Goal: Task Accomplishment & Management: Use online tool/utility

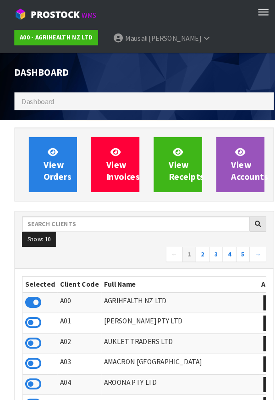
scroll to position [726, 261]
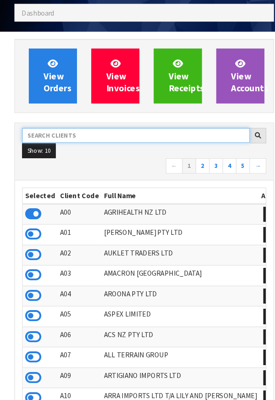
click at [107, 144] on input "text" at bounding box center [129, 147] width 217 height 14
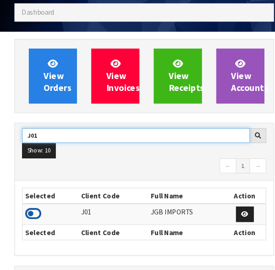
type input "J01"
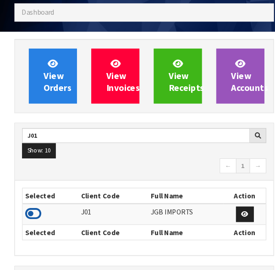
click at [34, 213] on icon at bounding box center [32, 216] width 16 height 14
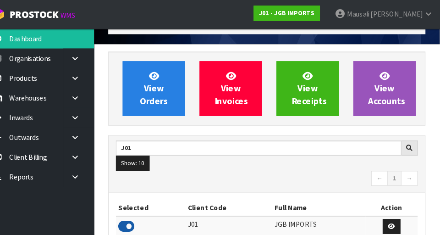
scroll to position [594, 316]
click at [88, 115] on icon at bounding box center [92, 112] width 9 height 7
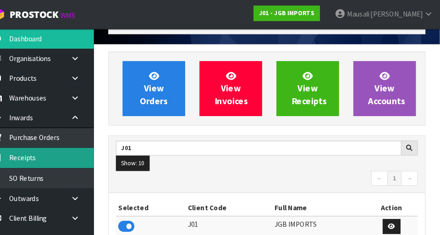
click at [88, 155] on link "Receipts" at bounding box center [55, 150] width 110 height 19
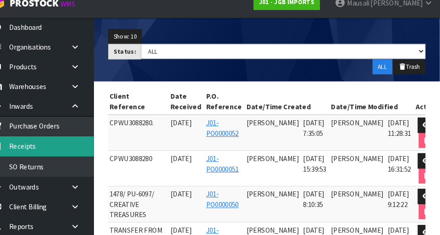
scroll to position [0, 81]
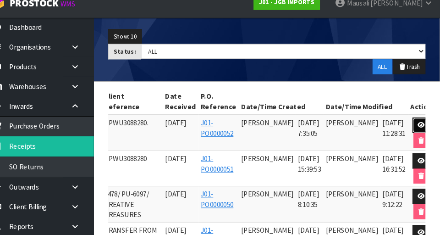
click at [275, 131] on icon at bounding box center [422, 130] width 7 height 6
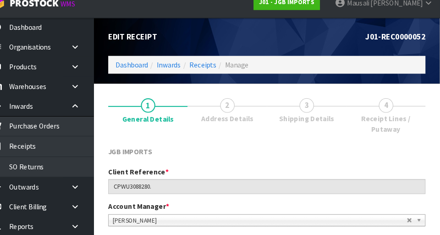
scroll to position [349, 0]
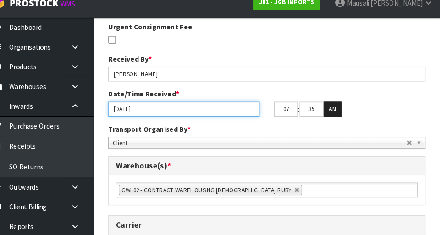
click at [238, 113] on input "[DATE]" at bounding box center [196, 115] width 144 height 14
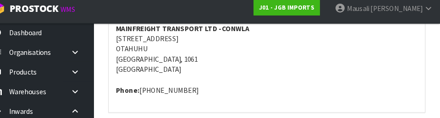
scroll to position [654, 0]
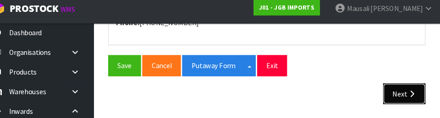
click at [275, 96] on button "Next" at bounding box center [406, 95] width 40 height 20
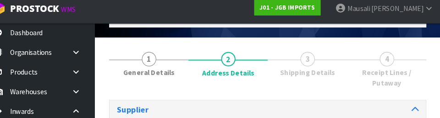
scroll to position [171, 0]
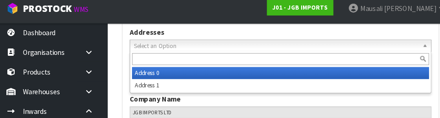
click at [275, 102] on div "Company Name JGB IMPORTS LTD" at bounding box center [275, 106] width 302 height 23
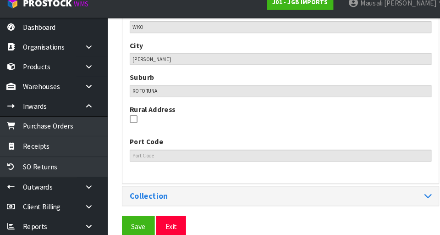
scroll to position [596, 0]
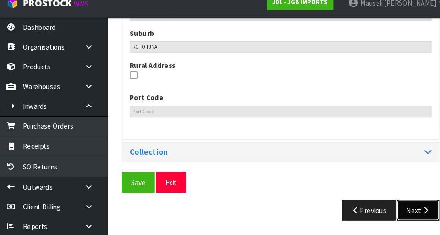
click at [275, 212] on button "Next" at bounding box center [406, 211] width 40 height 20
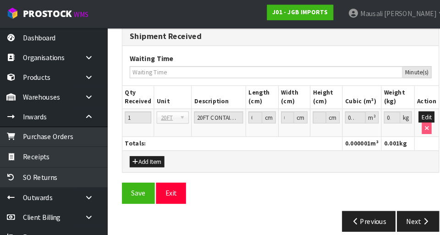
scroll to position [1031, 0]
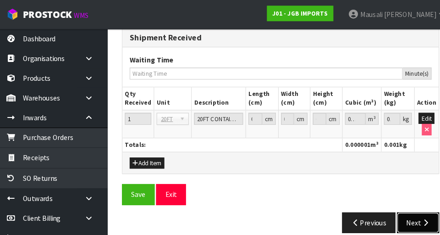
click at [275, 210] on icon "button" at bounding box center [413, 212] width 9 height 7
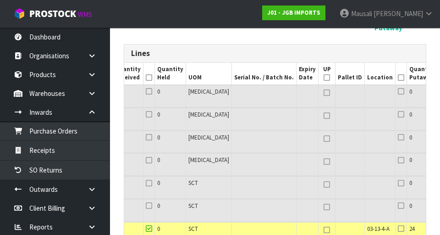
scroll to position [0, 168]
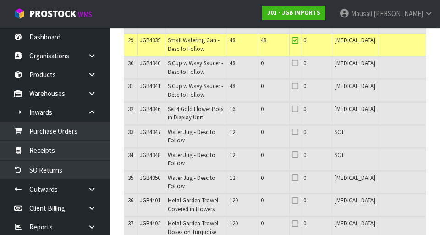
scroll to position [796, 0]
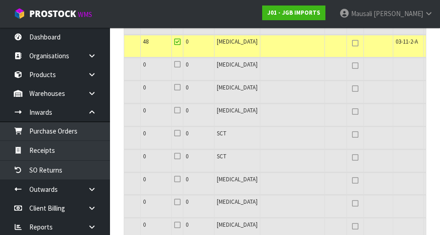
scroll to position [0, 168]
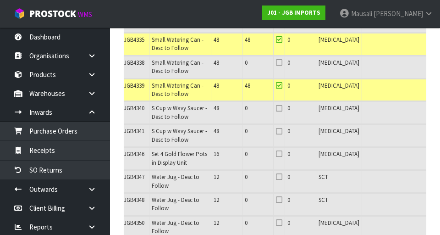
scroll to position [0, 0]
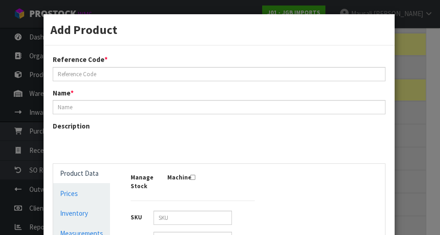
type input "JGB4325"
type input "Medium Round Tea Cup - Desc to Follow"
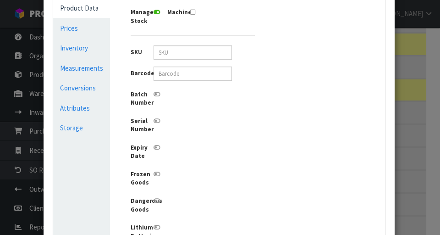
scroll to position [219, 0]
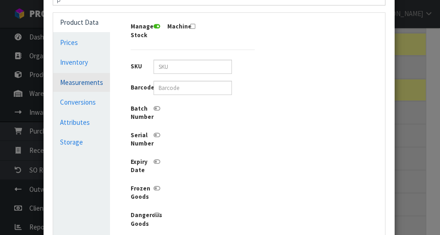
click at [93, 86] on link "Measurements" at bounding box center [81, 82] width 57 height 19
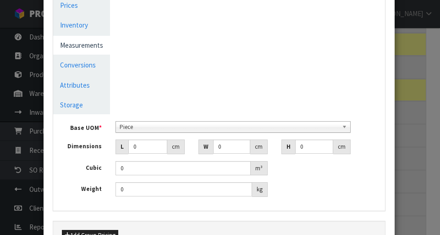
scroll to position [264, 0]
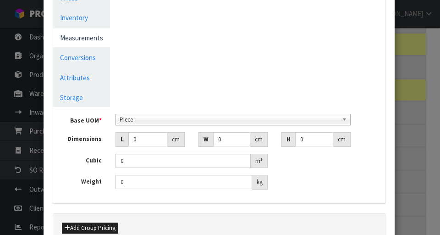
click at [275, 153] on div "Manage Stock Machine SKU Barcode Batch Number Serial Number Expiry Date Frozen …" at bounding box center [219, 155] width 346 height 96
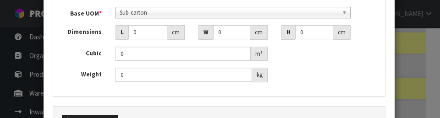
scroll to position [366, 0]
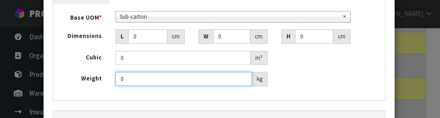
click at [138, 81] on input "0" at bounding box center [184, 79] width 137 height 14
type input "1.30"
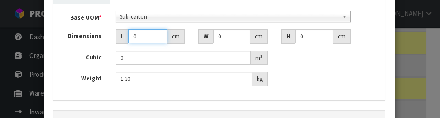
click at [149, 36] on input "0" at bounding box center [147, 36] width 39 height 14
type input "0.000001"
type input "21"
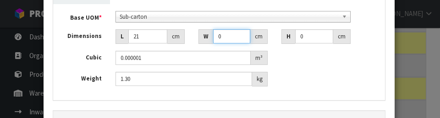
click at [230, 35] on input "0" at bounding box center [231, 36] width 37 height 14
type input "21"
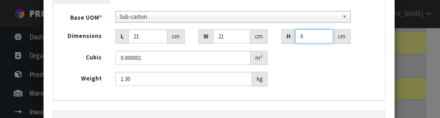
click at [275, 36] on input "0" at bounding box center [314, 36] width 38 height 14
type input "1"
type input "0.000441"
type input "15"
type input "0.006615"
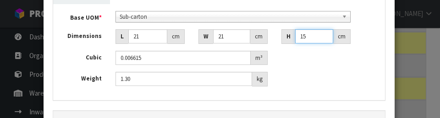
type input "15"
click at [275, 65] on div "Base UOM * Bag Bar Basket Bin Bottle Box Bundle Cabinet Cage Carton Case Coil C…" at bounding box center [219, 49] width 318 height 76
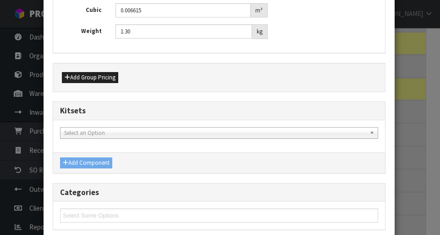
scroll to position [579, 0]
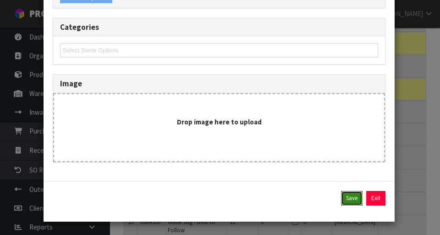
click at [275, 201] on button "Save" at bounding box center [352, 198] width 22 height 15
type input "21"
type input "15"
type input "0.006615"
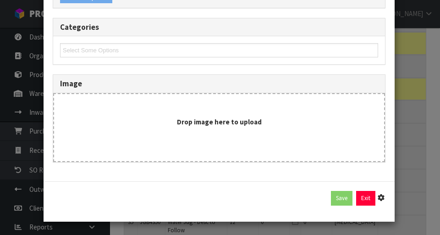
type input "1.3"
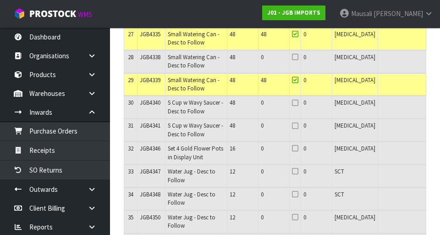
scroll to position [939, 0]
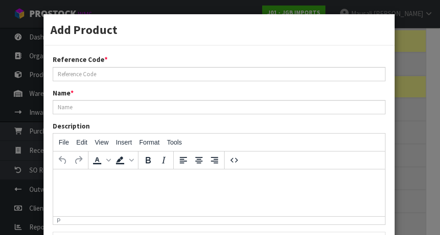
type input "JGB4325"
type input "Medium Round Tea Cup - Desc to Follow"
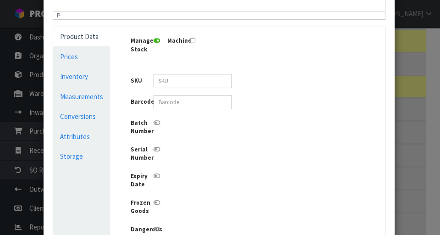
scroll to position [206, 0]
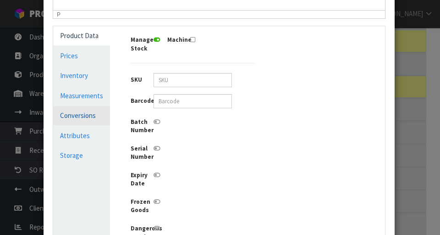
click at [96, 111] on link "Conversions" at bounding box center [81, 115] width 57 height 19
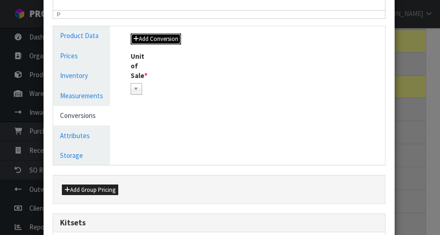
click at [174, 41] on button "Add Conversion" at bounding box center [156, 38] width 50 height 11
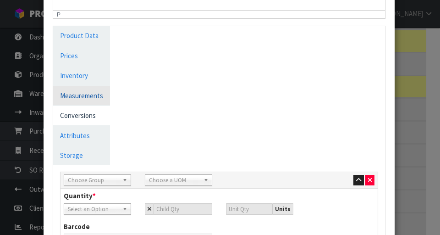
click at [100, 95] on link "Measurements" at bounding box center [81, 95] width 57 height 19
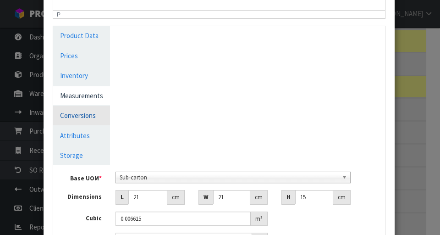
click at [94, 121] on link "Conversions" at bounding box center [81, 115] width 57 height 19
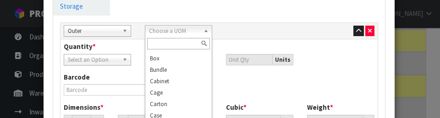
scroll to position [64, 0]
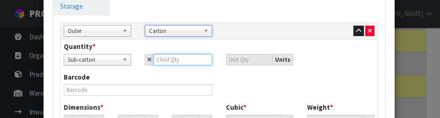
click at [193, 61] on input "number" at bounding box center [183, 59] width 59 height 11
type input "1"
type input "12"
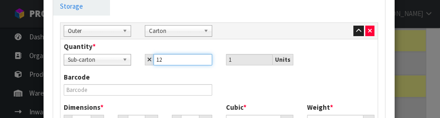
type input "12"
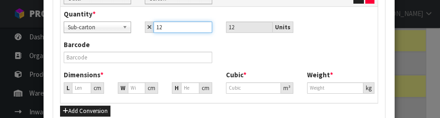
scroll to position [404, 0]
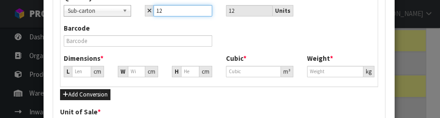
type input "12"
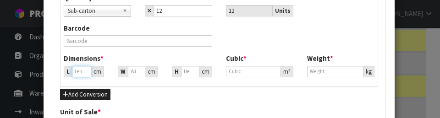
click at [83, 73] on input "number" at bounding box center [81, 71] width 19 height 11
type input "42.977"
type input "0.07938"
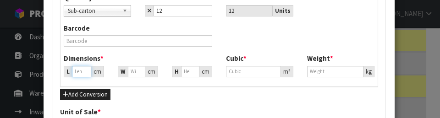
type input "15.6"
click at [87, 71] on input "42.977" at bounding box center [81, 71] width 19 height 11
type input "42.97"
type input "0.079367"
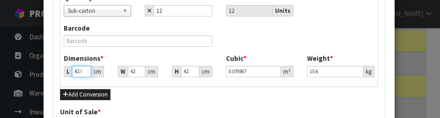
type input "42"
type input "0.077575"
type input "4"
type input "0.007388"
type input "0.000001"
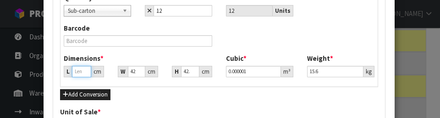
type input "4"
type input "0.007388"
type input "43"
type input "0.079422"
type input "43"
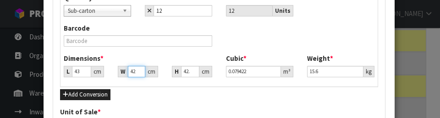
click at [141, 72] on input "42.977" at bounding box center [136, 71] width 17 height 11
type input "42.97"
type input "0.079409"
type input "427"
type input "0.789101"
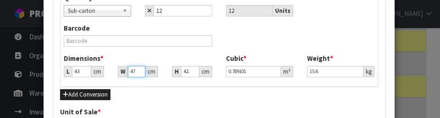
type input "7"
type input "0.012936"
click at [142, 73] on input "7" at bounding box center [136, 71] width 17 height 11
type input "0.000001"
type input "4"
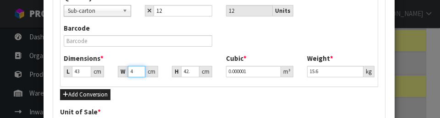
type input "0.007392"
type input "43"
type input "0.079464"
type input "43"
click at [194, 69] on input "42.977" at bounding box center [190, 71] width 18 height 11
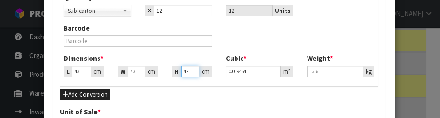
click at [192, 71] on input "42.977" at bounding box center [190, 71] width 18 height 11
type input "42.77"
type input "0.079082"
type input "4277"
type input "7.908173"
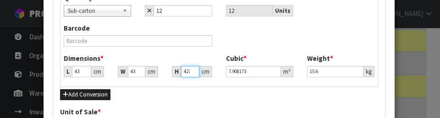
type input "477"
type input "0.881973"
click at [194, 72] on input "477" at bounding box center [190, 71] width 18 height 11
type input "47"
type input "0.086903"
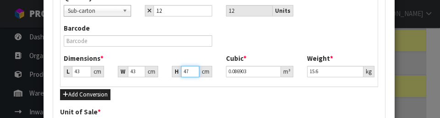
type input "4"
type input "0.007396"
type input "46"
type input "0.085054"
type input "46"
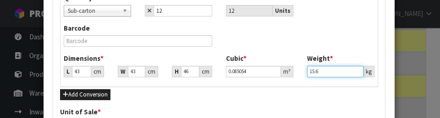
click at [275, 73] on input "15.6" at bounding box center [335, 71] width 56 height 11
type input "1"
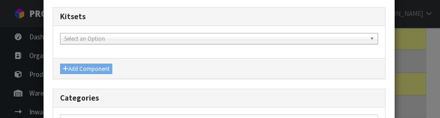
scroll to position [582, 0]
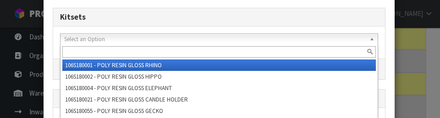
click at [275, 51] on div "Add Product Reference Code * JGB4325 Name * Medium Round Tea Cup - Desc to Foll…" at bounding box center [220, 59] width 440 height 118
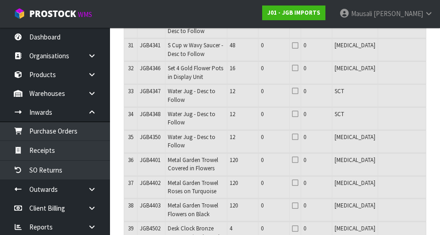
scroll to position [1022, 0]
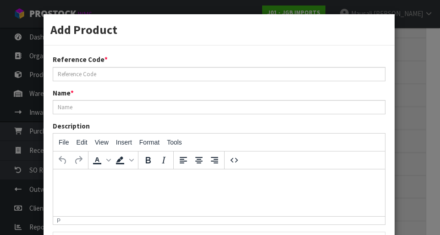
type input "JGB4325"
type input "Medium Round Tea Cup - Desc to Follow"
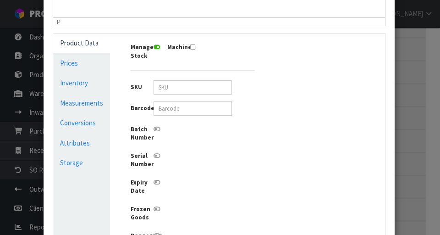
scroll to position [199, 0]
click at [96, 126] on link "Conversions" at bounding box center [81, 122] width 57 height 19
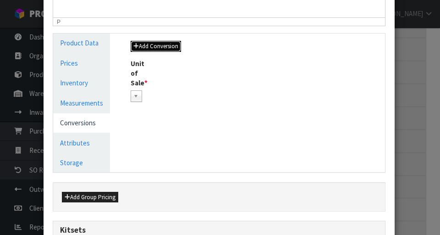
click at [177, 45] on button "Add Conversion" at bounding box center [156, 46] width 50 height 11
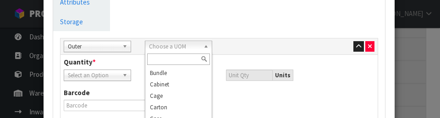
scroll to position [69, 0]
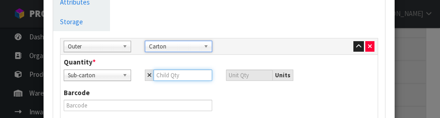
click at [189, 75] on input "number" at bounding box center [183, 75] width 59 height 11
type input "1"
type input "12"
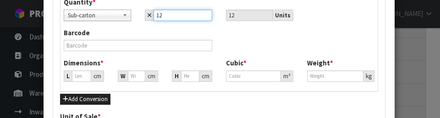
scroll to position [401, 0]
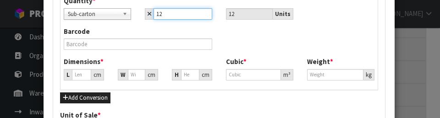
type input "12"
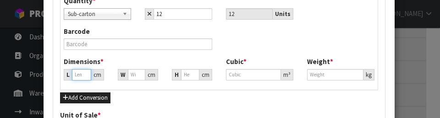
click at [88, 74] on input "number" at bounding box center [81, 74] width 19 height 11
type input "42.977"
type input "0.07938"
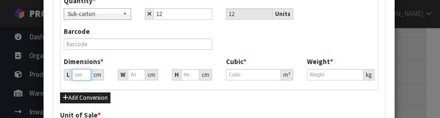
type input "15.6"
type input "42.97"
type input "0.079367"
type input "42"
type input "0.077575"
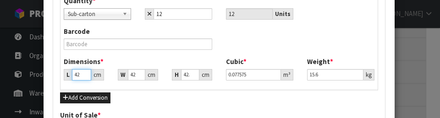
type input "4"
type input "0.000001"
type input "4"
type input "0.007388"
type input "43"
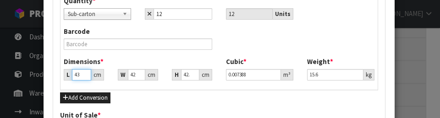
type input "0.079422"
type input "43"
click at [141, 75] on input "42.977" at bounding box center [136, 74] width 17 height 11
type input "42.97"
type input "0.079409"
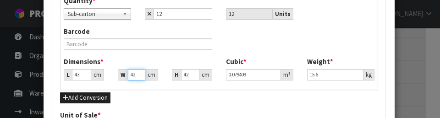
type input "47"
type input "0.086857"
type input "7"
type input "0.012936"
click at [139, 76] on input "7" at bounding box center [136, 74] width 17 height 11
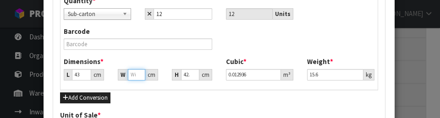
type input "0.000001"
type input "4"
type input "0.007392"
type input "43"
type input "0.079464"
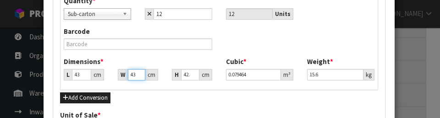
type input "43"
click at [195, 75] on input "42.977" at bounding box center [190, 74] width 18 height 11
type input "42.97"
type input "0.079452"
type input "47"
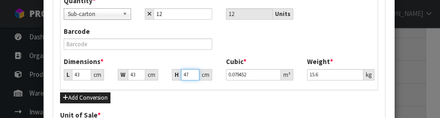
type input "0.086903"
type input "7"
type input "0.012943"
click at [193, 76] on input "7" at bounding box center [190, 74] width 18 height 11
type input "0.000001"
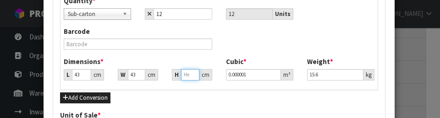
type input "4"
type input "0.007396"
type input "46"
type input "0.085054"
type input "46"
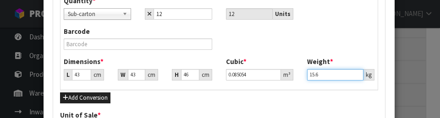
click at [275, 77] on input "15.6" at bounding box center [335, 74] width 56 height 11
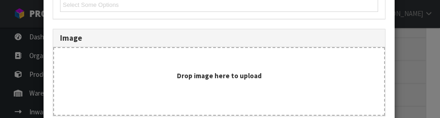
scroll to position [770, 0]
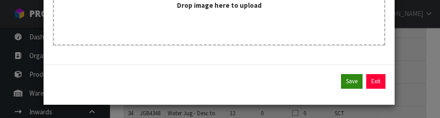
type input "17"
click at [275, 84] on button "Save" at bounding box center [352, 81] width 22 height 15
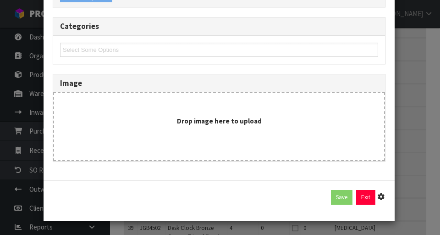
scroll to position [654, 0]
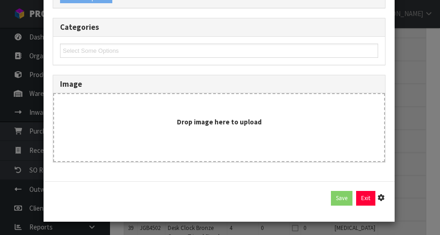
type input "33"
type input "43"
type input "46"
type input "0.085054"
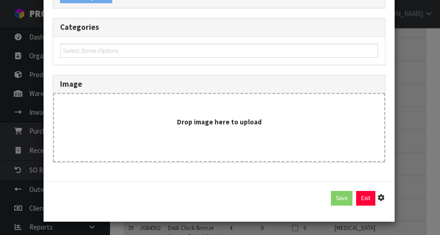
type input "17"
type input "12 SCT x CTN"
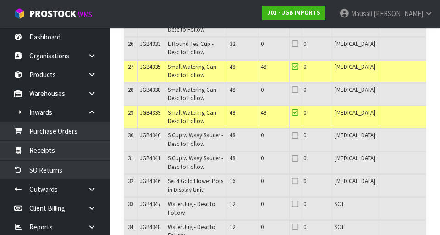
scroll to position [914, 0]
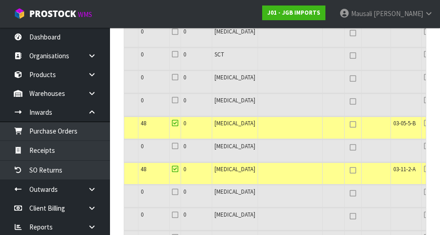
scroll to position [852, 0]
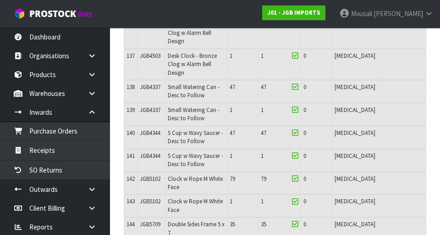
scroll to position [3123, 0]
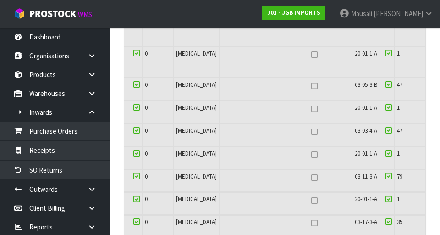
scroll to position [0, 168]
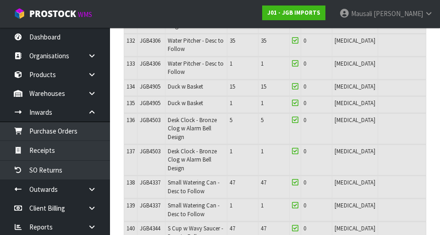
scroll to position [3218, 0]
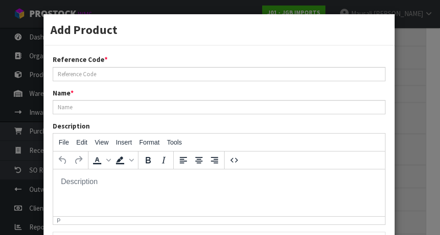
scroll to position [0, 0]
type input "JGB5401"
type input "White Vase Matte Dimples"
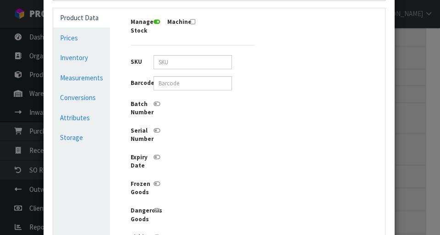
scroll to position [225, 0]
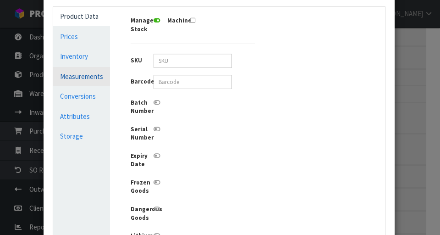
click at [97, 80] on link "Measurements" at bounding box center [81, 76] width 57 height 19
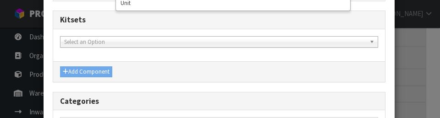
scroll to position [512, 0]
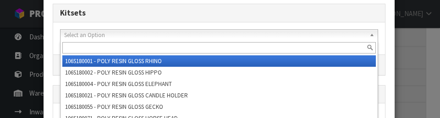
click at [275, 60] on div "Add Product Reference Code * JGB5401 Name * White Vase Matte Dimples Descriptio…" at bounding box center [220, 59] width 440 height 118
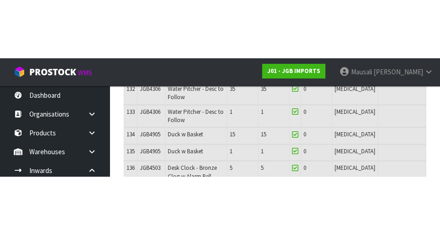
scroll to position [3218, 0]
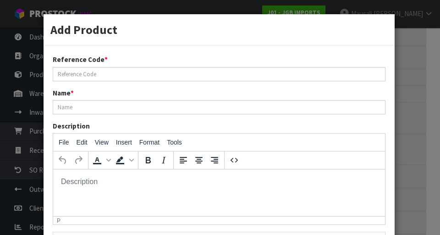
scroll to position [0, 0]
type input "JGB5401"
type input "White Vase Matte Dimples"
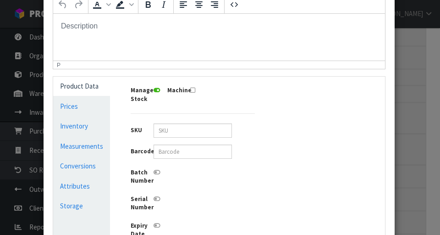
scroll to position [156, 0]
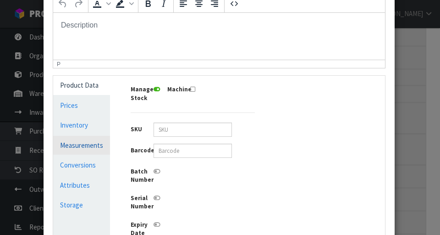
click at [98, 147] on link "Measurements" at bounding box center [81, 145] width 57 height 19
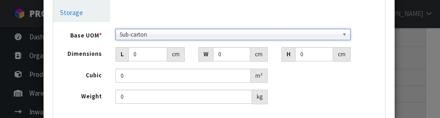
scroll to position [337, 0]
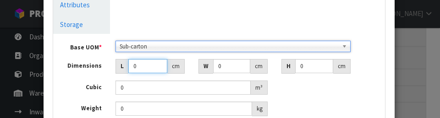
click at [149, 67] on input "0" at bounding box center [147, 66] width 39 height 14
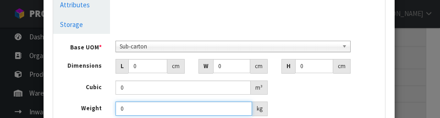
click at [151, 110] on input "0" at bounding box center [184, 109] width 137 height 14
type input "0.75"
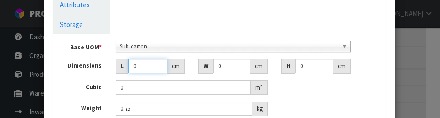
click at [149, 69] on input "0" at bounding box center [147, 66] width 39 height 14
type input "0.000001"
type input "11"
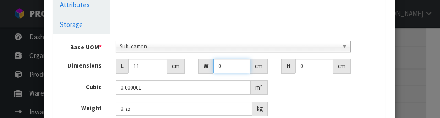
click at [233, 66] on input "0" at bounding box center [231, 66] width 37 height 14
type input "11"
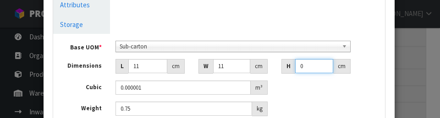
click at [275, 70] on input "0" at bounding box center [314, 66] width 38 height 14
type input "2"
type input "0.000242"
type input "26"
type input "0.003146"
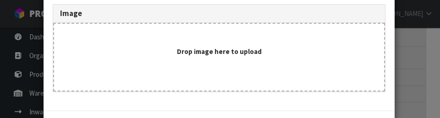
scroll to position [696, 0]
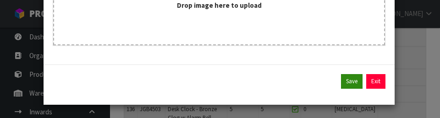
type input "26"
click at [275, 77] on button "Save" at bounding box center [352, 81] width 22 height 15
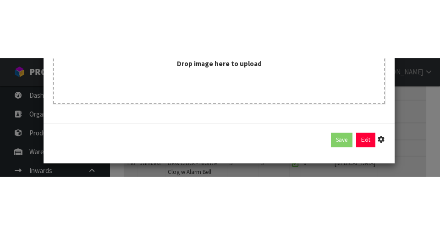
scroll to position [579, 0]
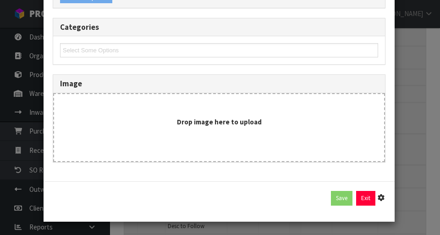
type input "11"
type input "26"
type input "0.003146"
type input "0.75"
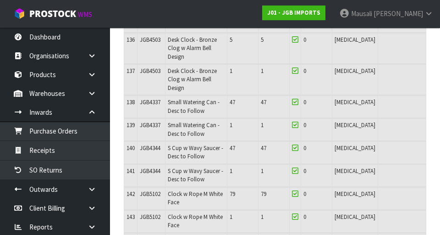
scroll to position [3285, 0]
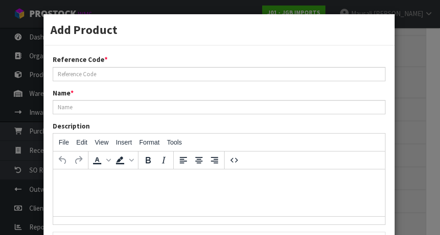
type input "JGB5401"
type input "White Vase Matte Dimples"
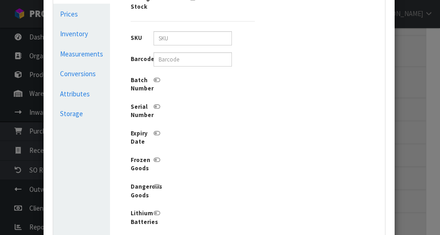
scroll to position [246, 0]
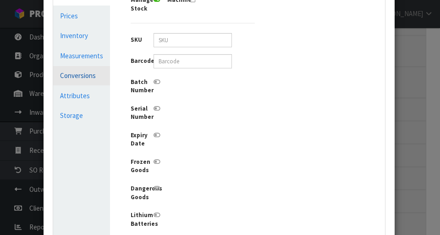
click at [76, 76] on link "Conversions" at bounding box center [81, 75] width 57 height 19
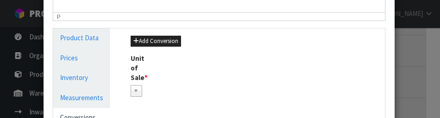
scroll to position [202, 0]
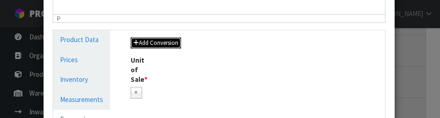
click at [169, 43] on button "Add Conversion" at bounding box center [156, 43] width 50 height 11
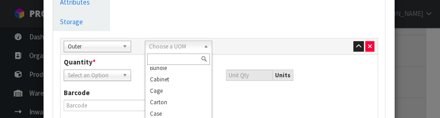
scroll to position [75, 0]
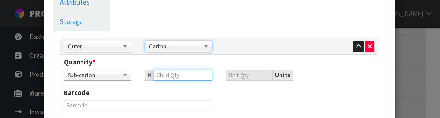
click at [193, 77] on input "number" at bounding box center [183, 75] width 59 height 11
type input "3"
type input "30"
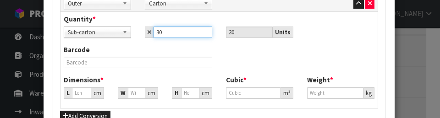
scroll to position [384, 0]
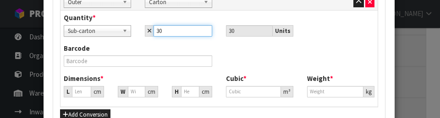
type input "30"
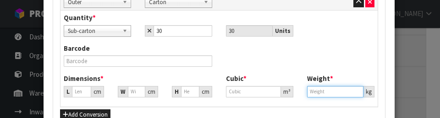
click at [275, 93] on input "number" at bounding box center [335, 91] width 56 height 11
type input "45.53"
type input "0.09438"
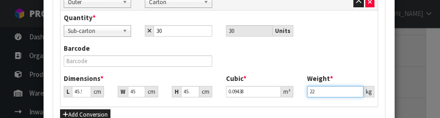
type input "2"
type input "23.10"
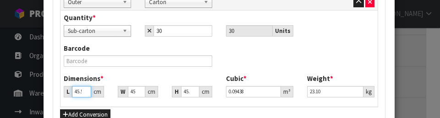
click at [87, 92] on input "45.53" at bounding box center [81, 91] width 19 height 11
type input "45.5"
type input "0.094321"
type input "4"
type input "0.008292"
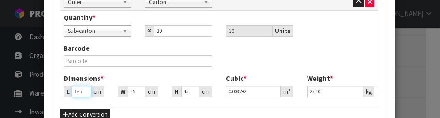
type input "0.000001"
type input "5"
type input "0.010365"
type input "58"
type input "0.120233"
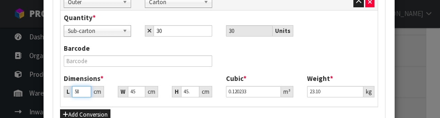
type input "58"
click at [142, 92] on input "45.53" at bounding box center [136, 91] width 17 height 11
type input "45.5"
type input "0.120154"
type input "4"
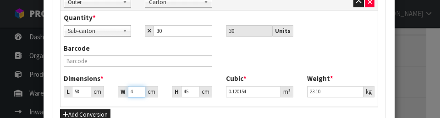
type input "0.010563"
type input "0.000001"
type input "3"
type input "0.007922"
type input "35"
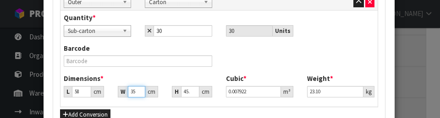
type input "0.092426"
type input "35"
click at [194, 92] on input "45.53" at bounding box center [190, 91] width 18 height 11
type input "45.5"
type input "0.092365"
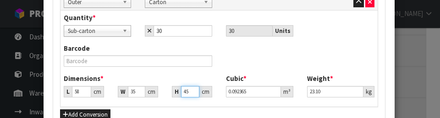
type input "4"
type input "0.00812"
type input "0.000001"
type input "5"
type input "0.01015"
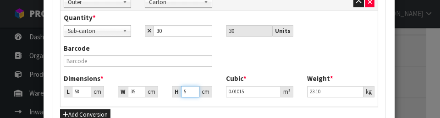
type input "54"
type input "0.10962"
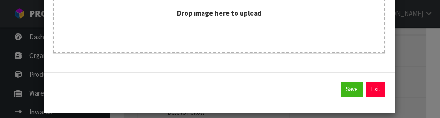
scroll to position [770, 0]
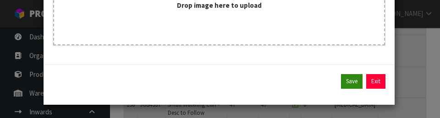
type input "54"
click at [275, 85] on button "Save" at bounding box center [352, 81] width 22 height 15
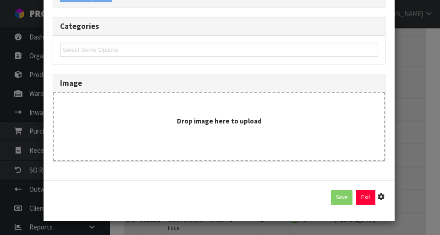
scroll to position [654, 0]
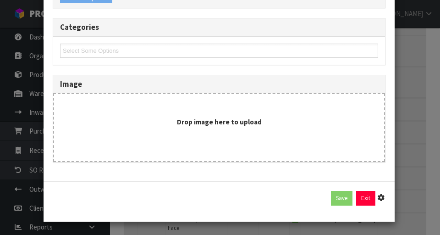
type input "33"
type input "58"
type input "35"
type input "54"
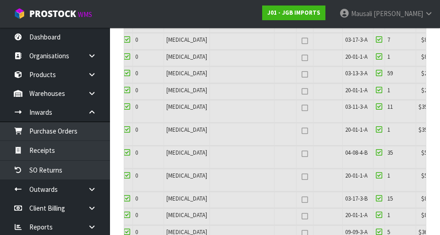
scroll to position [3095, 0]
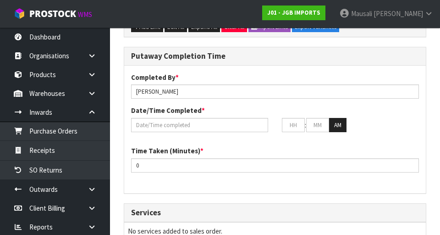
scroll to position [0, 168]
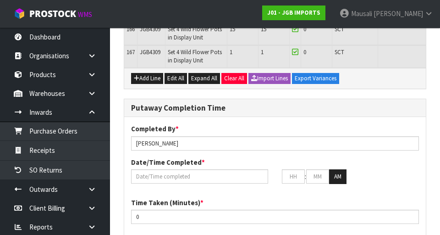
scroll to position [3955, 0]
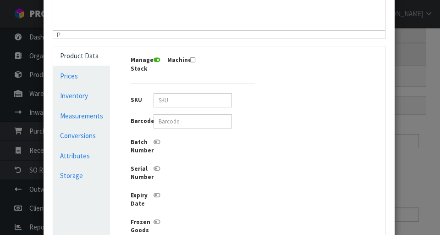
scroll to position [188, 0]
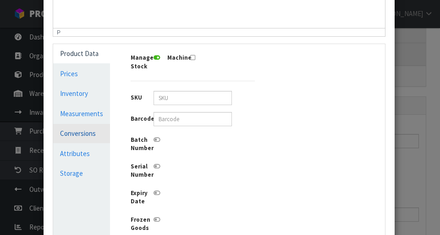
click at [94, 133] on link "Conversions" at bounding box center [81, 133] width 57 height 19
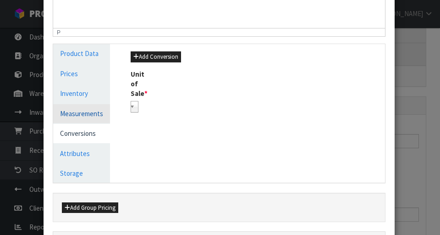
click at [94, 110] on link "Measurements" at bounding box center [81, 113] width 57 height 19
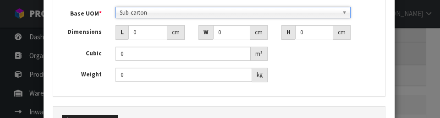
scroll to position [337, 0]
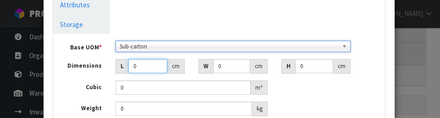
click at [145, 66] on input "0" at bounding box center [147, 66] width 39 height 14
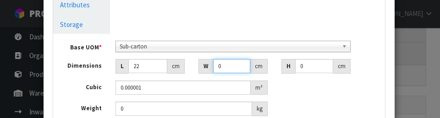
click at [236, 65] on input "0" at bounding box center [231, 66] width 37 height 14
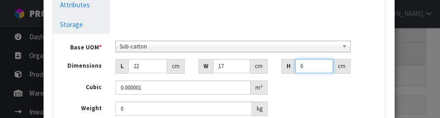
click at [275, 68] on input "0" at bounding box center [314, 66] width 38 height 14
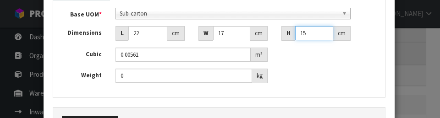
scroll to position [359, 0]
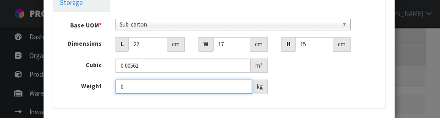
click at [136, 87] on input "0" at bounding box center [184, 87] width 137 height 14
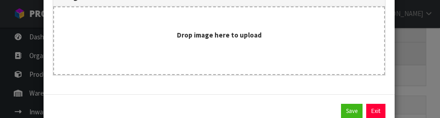
scroll to position [696, 0]
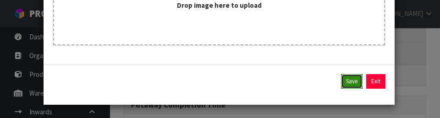
click at [275, 85] on button "Save" at bounding box center [352, 81] width 22 height 15
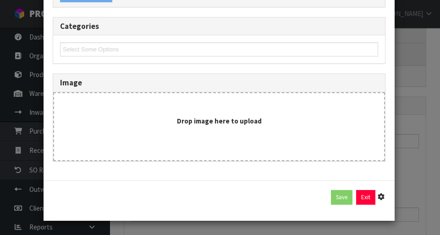
scroll to position [579, 0]
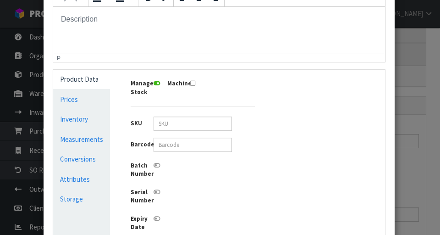
scroll to position [170, 0]
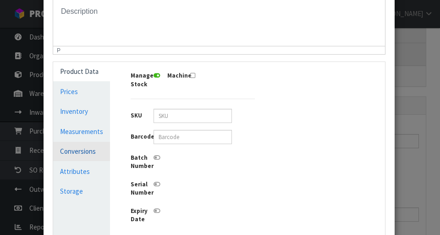
click at [90, 152] on link "Conversions" at bounding box center [81, 151] width 57 height 19
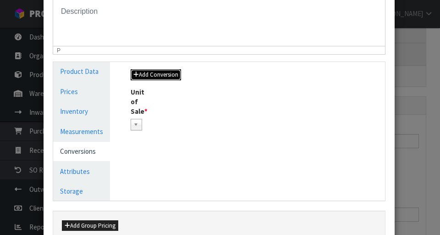
click at [169, 73] on button "Add Conversion" at bounding box center [156, 74] width 50 height 11
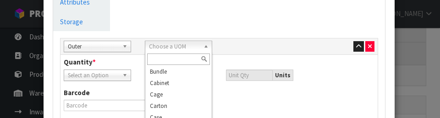
scroll to position [72, 0]
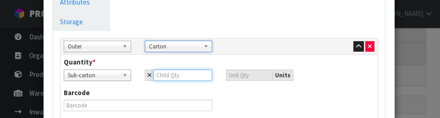
click at [180, 76] on input "number" at bounding box center [183, 75] width 59 height 11
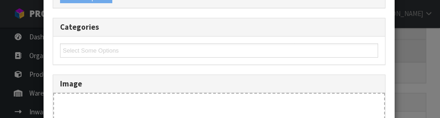
scroll to position [411, 0]
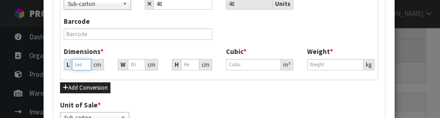
click at [87, 64] on input "number" at bounding box center [81, 64] width 19 height 11
click at [88, 64] on input "64.576" at bounding box center [81, 64] width 19 height 11
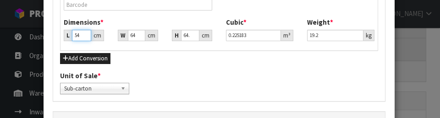
scroll to position [439, 0]
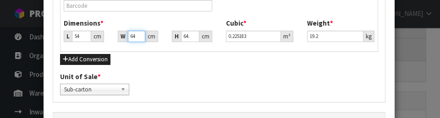
click at [141, 36] on input "64.576" at bounding box center [136, 36] width 17 height 11
click at [141, 36] on input "6" at bounding box center [136, 36] width 17 height 11
click at [196, 35] on input "64.576" at bounding box center [190, 36] width 18 height 11
click at [195, 36] on input "6" at bounding box center [190, 36] width 18 height 11
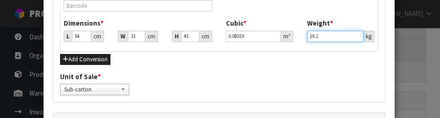
click at [275, 37] on input "19.2" at bounding box center [335, 36] width 56 height 11
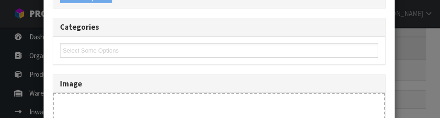
scroll to position [770, 0]
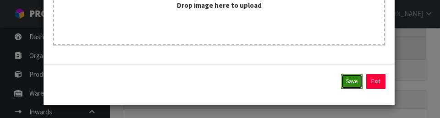
click at [275, 83] on button "Save" at bounding box center [352, 81] width 22 height 15
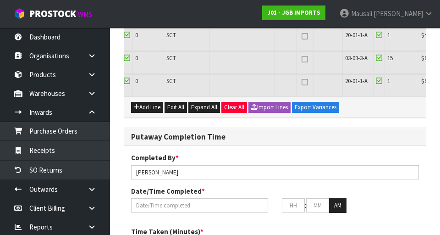
scroll to position [3921, 0]
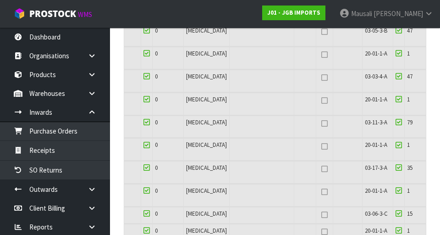
scroll to position [0, 158]
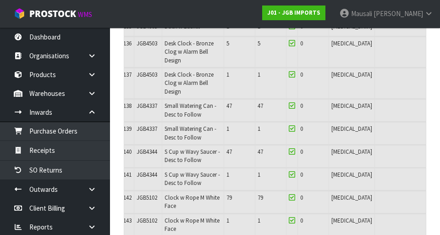
scroll to position [0, 0]
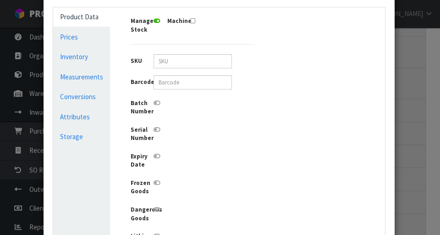
scroll to position [226, 0]
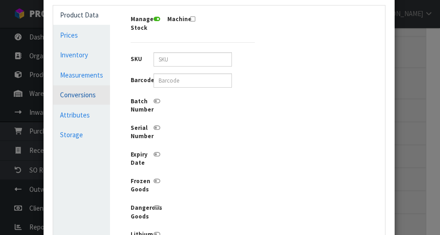
click at [93, 96] on link "Conversions" at bounding box center [81, 94] width 57 height 19
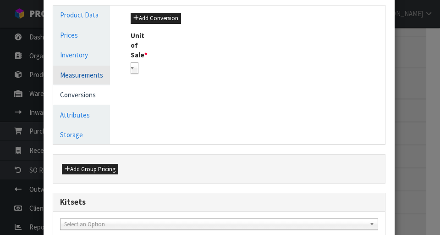
click at [94, 75] on link "Measurements" at bounding box center [81, 75] width 57 height 19
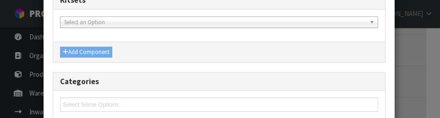
scroll to position [516, 0]
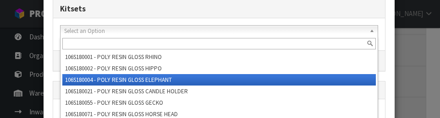
click at [275, 60] on div "Add Product Reference Code * JGB5402 Name * Green Vase Matte Dimples Descriptio…" at bounding box center [220, 59] width 440 height 118
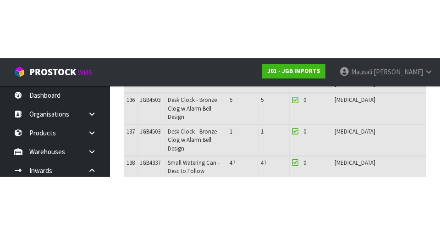
scroll to position [3286, 0]
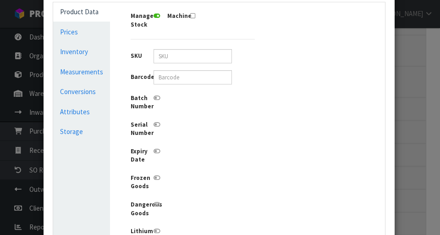
scroll to position [230, 0]
click at [87, 73] on link "Measurements" at bounding box center [81, 71] width 57 height 19
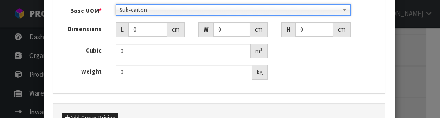
scroll to position [337, 0]
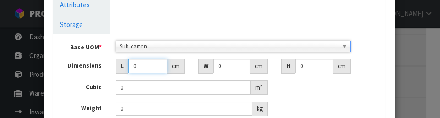
click at [147, 69] on input "0" at bounding box center [147, 66] width 39 height 14
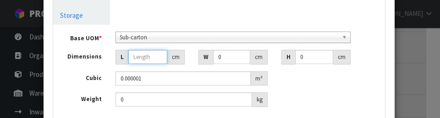
scroll to position [345, 0]
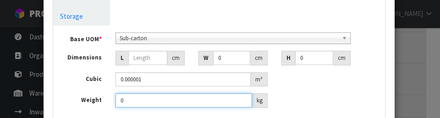
click at [138, 104] on input "0" at bounding box center [184, 101] width 137 height 14
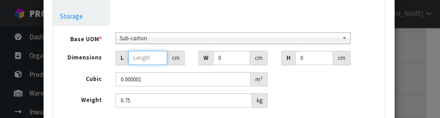
click at [156, 56] on input "number" at bounding box center [147, 58] width 39 height 14
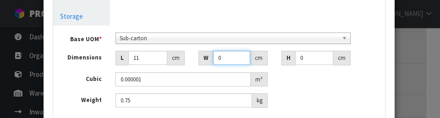
click at [236, 57] on input "0" at bounding box center [231, 58] width 37 height 14
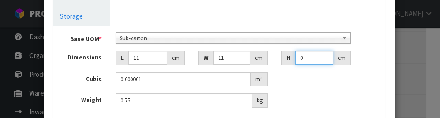
click at [275, 60] on input "0" at bounding box center [314, 58] width 38 height 14
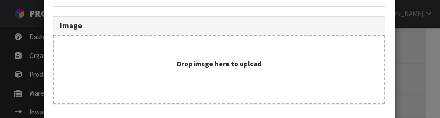
scroll to position [696, 0]
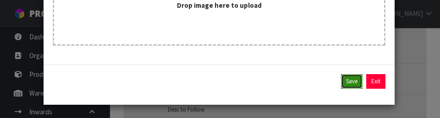
click at [275, 84] on button "Save" at bounding box center [352, 81] width 22 height 15
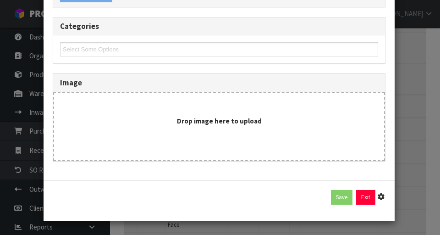
scroll to position [579, 0]
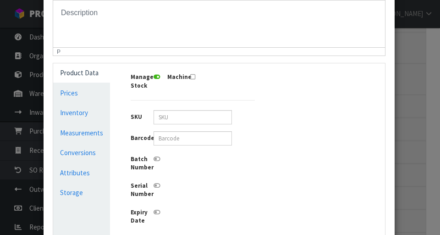
scroll to position [170, 0]
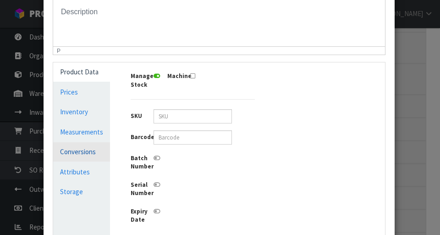
click at [70, 150] on link "Conversions" at bounding box center [81, 151] width 57 height 19
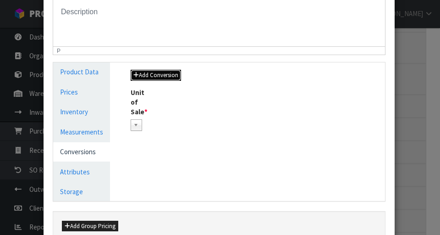
click at [137, 77] on icon "button" at bounding box center [136, 75] width 6 height 6
click at [146, 74] on div "Product Data Prices Inventory Measurements Conversions Attributes Storage Manag…" at bounding box center [219, 131] width 346 height 138
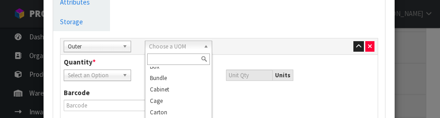
scroll to position [65, 0]
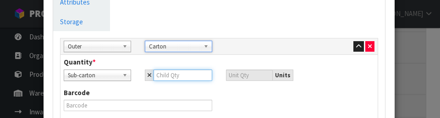
click at [194, 77] on input "number" at bounding box center [183, 75] width 59 height 11
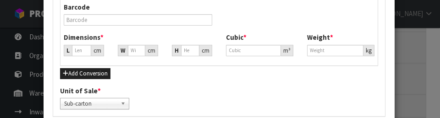
scroll to position [428, 0]
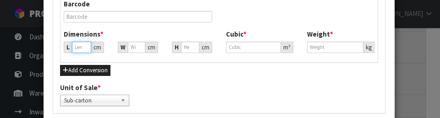
click at [81, 49] on input "number" at bounding box center [81, 47] width 19 height 11
click at [87, 49] on input "45.53" at bounding box center [81, 47] width 19 height 11
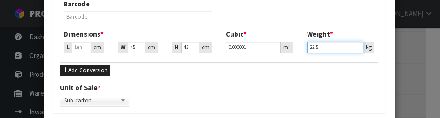
click at [275, 50] on input "22.5" at bounding box center [335, 47] width 56 height 11
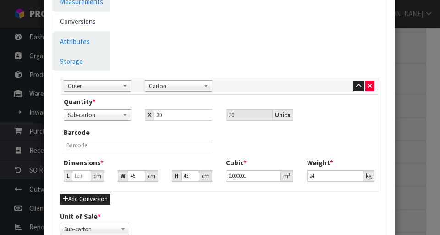
scroll to position [294, 0]
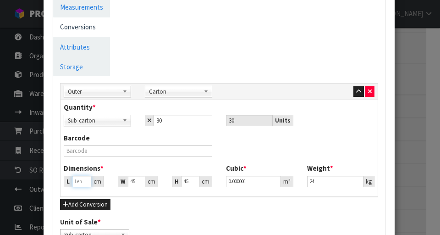
click at [86, 183] on input "number" at bounding box center [81, 181] width 19 height 11
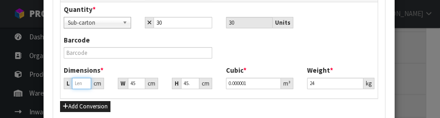
scroll to position [416, 0]
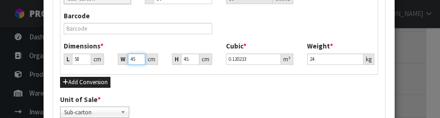
click at [142, 59] on input "45.53" at bounding box center [136, 59] width 17 height 11
click at [196, 59] on input "45.53" at bounding box center [190, 59] width 18 height 11
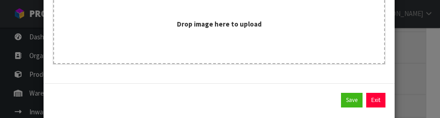
scroll to position [770, 0]
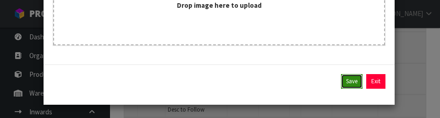
click at [275, 84] on button "Save" at bounding box center [352, 81] width 22 height 15
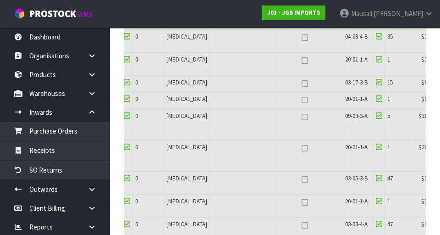
scroll to position [3190, 0]
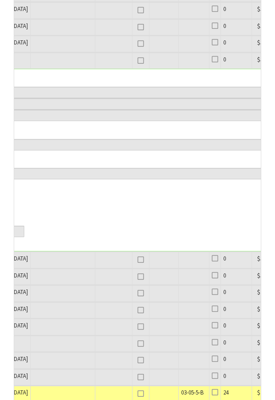
scroll to position [0, 321]
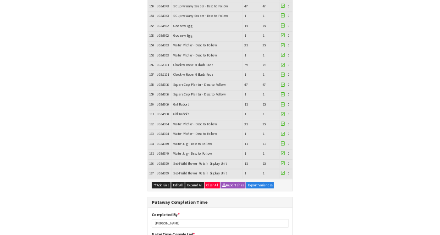
scroll to position [5388, 0]
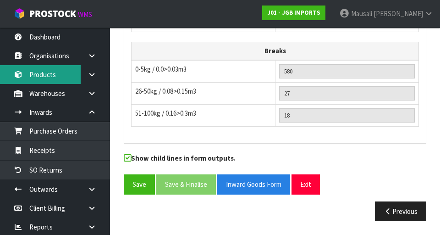
click at [57, 72] on link "Products" at bounding box center [55, 74] width 110 height 19
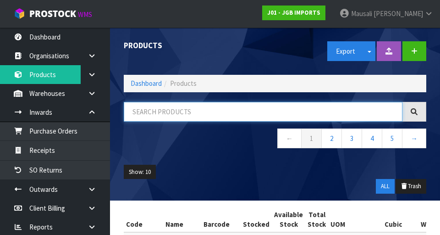
click at [193, 115] on input "text" at bounding box center [263, 112] width 279 height 20
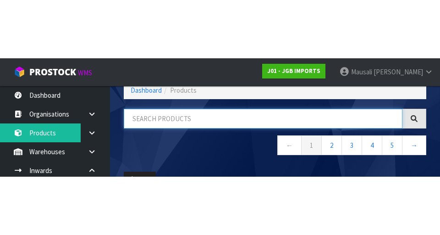
scroll to position [52, 0]
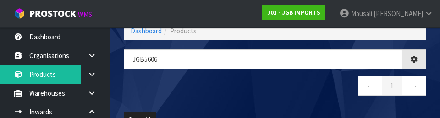
click at [265, 89] on nav "← 1 →" at bounding box center [275, 87] width 303 height 22
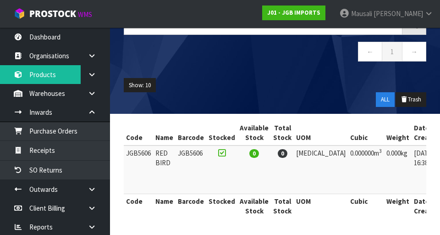
scroll to position [0, 44]
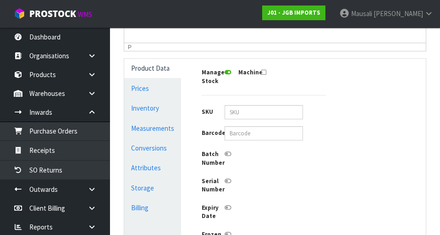
scroll to position [215, 0]
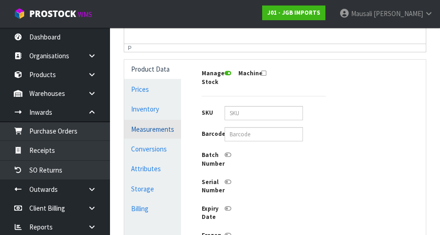
click at [172, 129] on link "Measurements" at bounding box center [152, 129] width 57 height 19
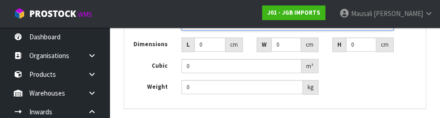
scroll to position [418, 0]
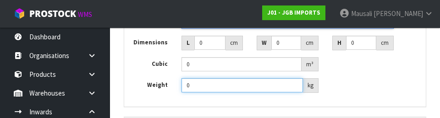
click at [215, 85] on input "0" at bounding box center [243, 85] width 122 height 14
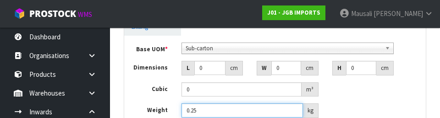
scroll to position [393, 0]
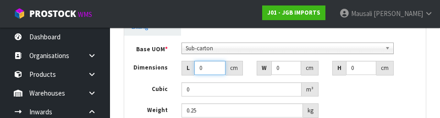
click at [216, 66] on input "0" at bounding box center [210, 68] width 32 height 14
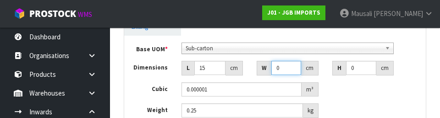
click at [275, 71] on input "0" at bounding box center [286, 68] width 30 height 14
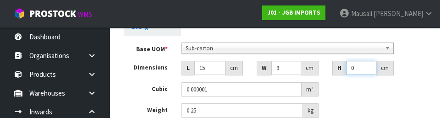
click at [275, 71] on input "0" at bounding box center [361, 68] width 31 height 14
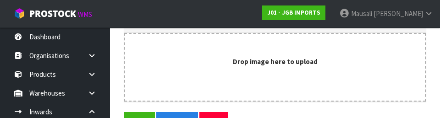
scroll to position [724, 0]
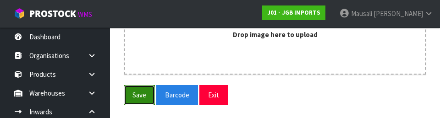
click at [136, 98] on button "Save" at bounding box center [139, 95] width 31 height 20
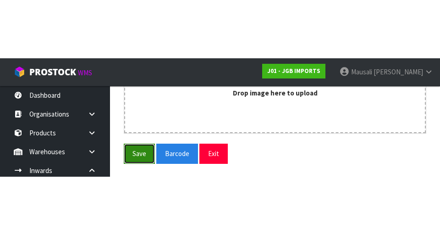
scroll to position [613, 0]
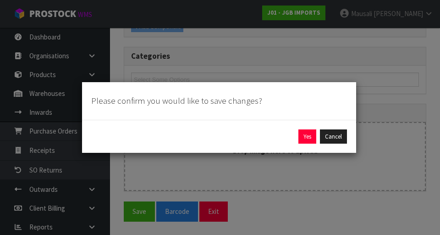
click at [275, 150] on div "Yes Cancel" at bounding box center [219, 136] width 274 height 33
click at [275, 138] on button "Yes" at bounding box center [307, 136] width 18 height 15
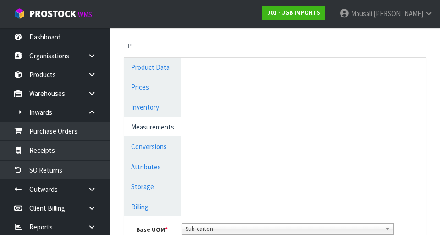
scroll to position [249, 0]
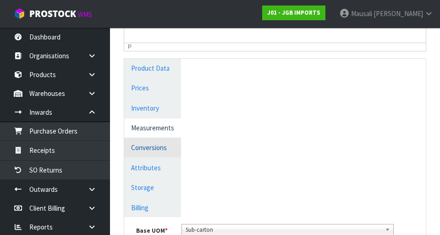
click at [142, 146] on link "Conversions" at bounding box center [152, 147] width 57 height 19
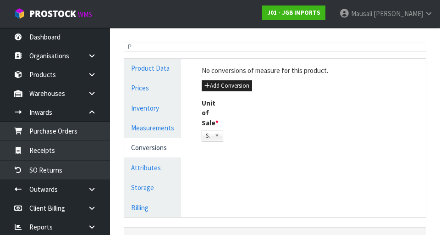
click at [245, 96] on div "No conversions of measure for this product. Add Conversion Unit of Sale * Sub-c…" at bounding box center [265, 103] width 140 height 89
click at [245, 85] on button "Add Conversion" at bounding box center [227, 85] width 50 height 11
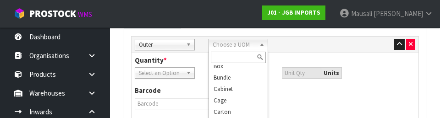
scroll to position [63, 0]
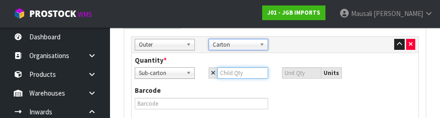
click at [239, 77] on input "number" at bounding box center [242, 72] width 51 height 11
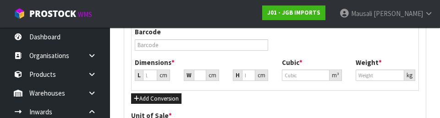
scroll to position [492, 0]
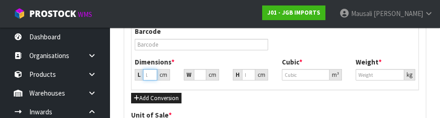
click at [156, 77] on input "number" at bounding box center [150, 74] width 14 height 11
click at [166, 70] on div "cm" at bounding box center [163, 74] width 13 height 11
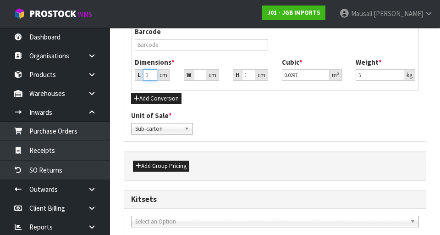
click at [156, 77] on input "30.968" at bounding box center [150, 74] width 14 height 11
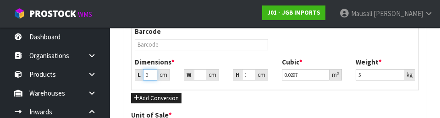
click at [154, 76] on input "30.968" at bounding box center [150, 74] width 14 height 11
click at [154, 75] on input "68" at bounding box center [150, 74] width 14 height 11
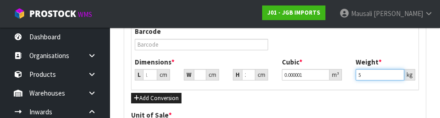
click at [275, 76] on input "5" at bounding box center [380, 74] width 49 height 11
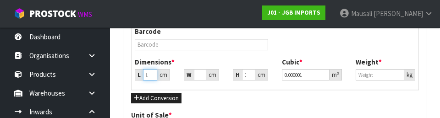
click at [147, 74] on input "number" at bounding box center [150, 74] width 14 height 11
click at [201, 76] on input "30.968" at bounding box center [200, 74] width 12 height 11
click at [206, 76] on input ".968" at bounding box center [200, 74] width 12 height 11
click at [253, 77] on input "30.968" at bounding box center [248, 74] width 13 height 11
click at [262, 78] on div "cm" at bounding box center [261, 74] width 13 height 11
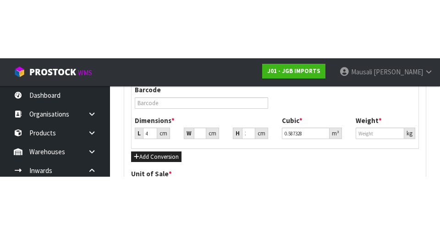
scroll to position [496, 0]
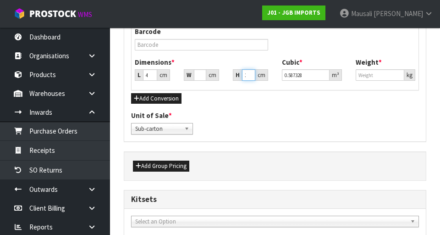
click at [254, 75] on input "368" at bounding box center [248, 74] width 13 height 11
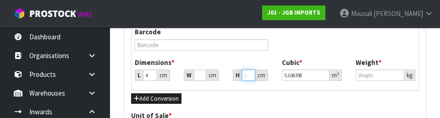
scroll to position [490, 0]
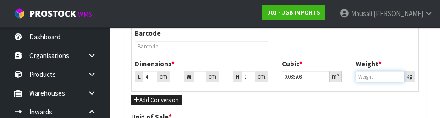
click at [275, 79] on input "number" at bounding box center [380, 76] width 49 height 11
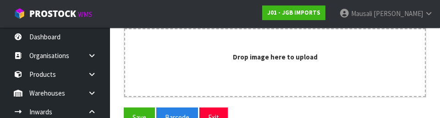
scroll to position [833, 0]
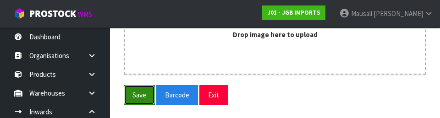
click at [139, 99] on button "Save" at bounding box center [139, 95] width 31 height 20
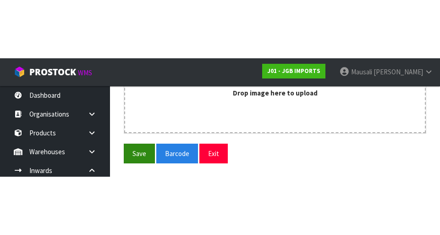
scroll to position [720, 0]
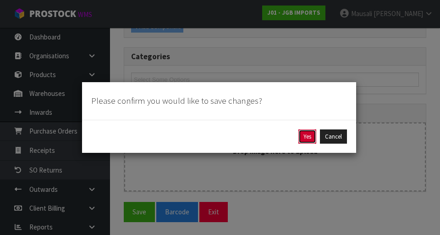
click at [275, 134] on button "Yes" at bounding box center [307, 136] width 18 height 15
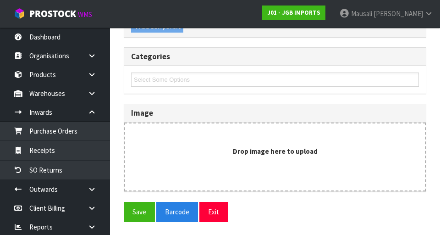
scroll to position [0, 0]
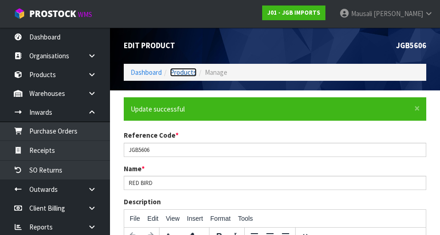
click at [189, 75] on link "Products" at bounding box center [183, 72] width 27 height 9
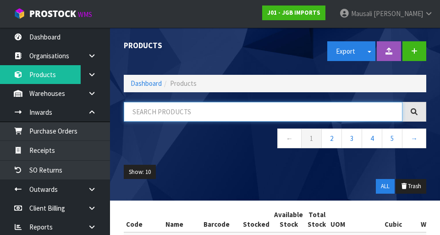
click at [189, 111] on input "text" at bounding box center [263, 112] width 279 height 20
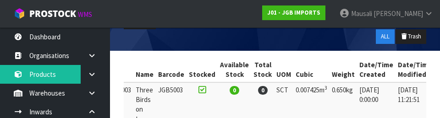
scroll to position [0, 44]
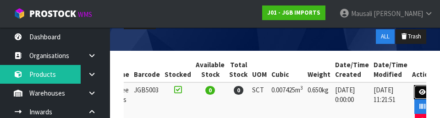
click at [275, 98] on link at bounding box center [422, 92] width 17 height 15
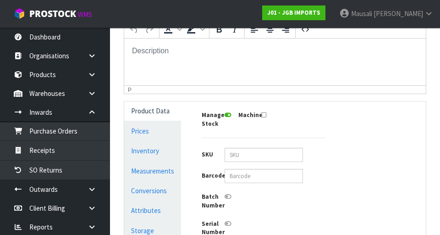
scroll to position [181, 0]
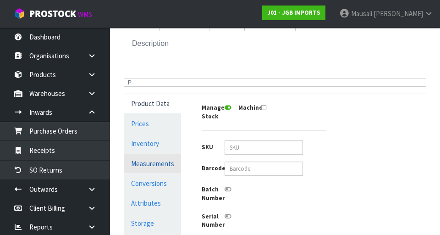
click at [164, 165] on link "Measurements" at bounding box center [152, 163] width 57 height 19
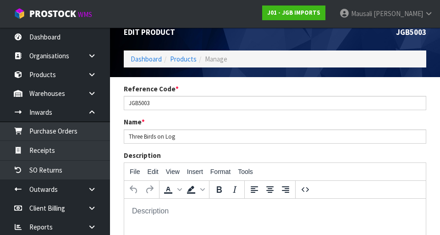
scroll to position [11, 0]
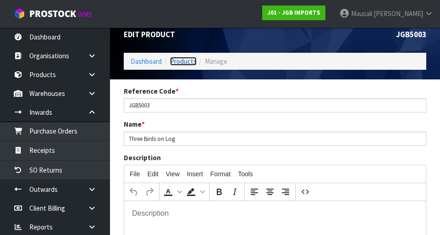
click at [188, 62] on link "Products" at bounding box center [183, 61] width 27 height 9
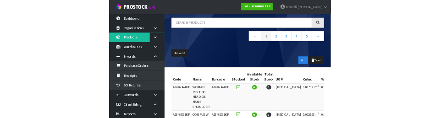
scroll to position [64, 0]
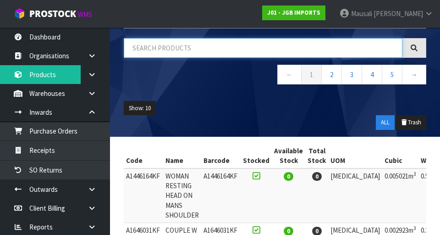
click at [180, 47] on input "text" at bounding box center [263, 48] width 279 height 20
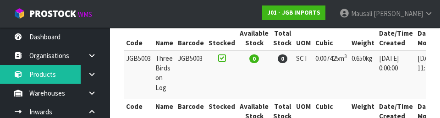
scroll to position [0, 44]
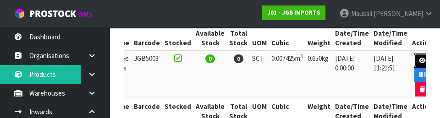
click at [275, 59] on icon at bounding box center [422, 61] width 7 height 6
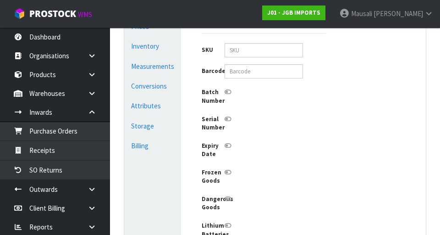
scroll to position [277, 0]
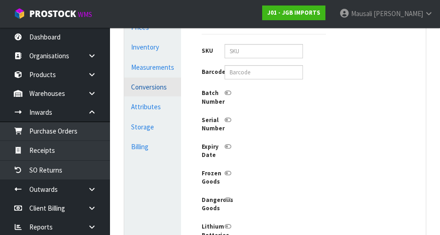
click at [163, 88] on link "Conversions" at bounding box center [152, 86] width 57 height 19
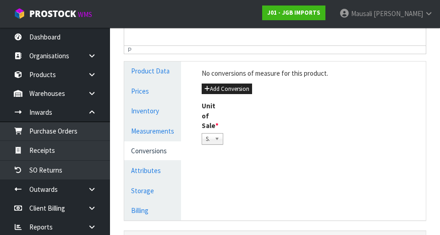
scroll to position [212, 0]
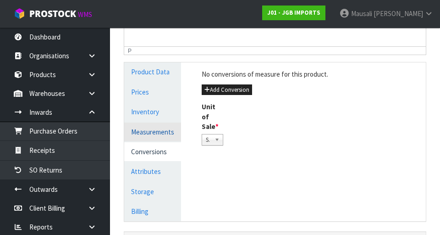
click at [165, 132] on link "Measurements" at bounding box center [152, 131] width 57 height 19
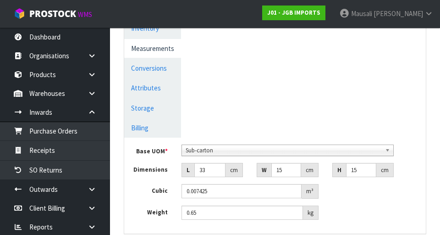
scroll to position [312, 0]
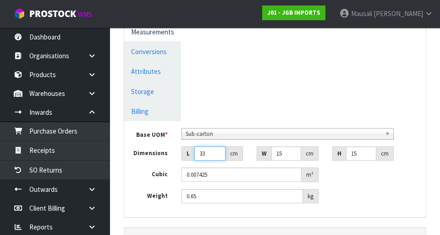
click at [217, 152] on input "33" at bounding box center [210, 153] width 32 height 14
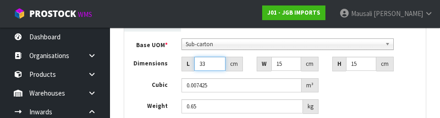
scroll to position [402, 0]
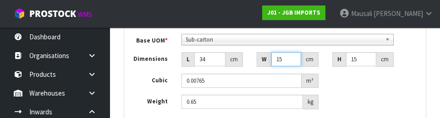
click at [275, 60] on input "15" at bounding box center [286, 59] width 30 height 14
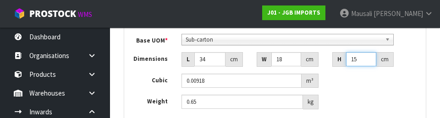
click at [275, 59] on input "15" at bounding box center [361, 59] width 31 height 14
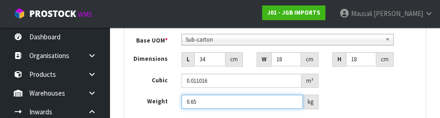
click at [214, 104] on input "0.65" at bounding box center [243, 102] width 122 height 14
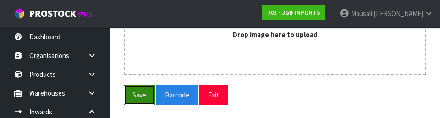
click at [145, 101] on button "Save" at bounding box center [139, 95] width 31 height 20
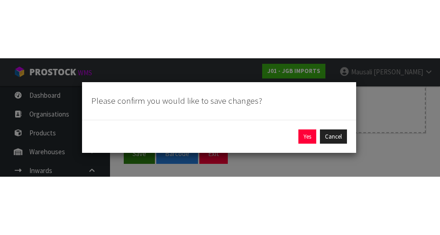
scroll to position [613, 0]
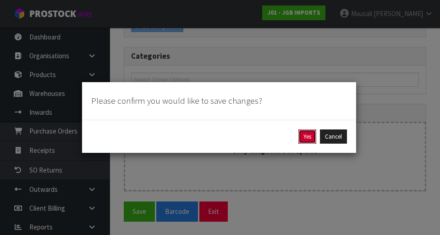
click at [275, 138] on button "Yes" at bounding box center [307, 136] width 18 height 15
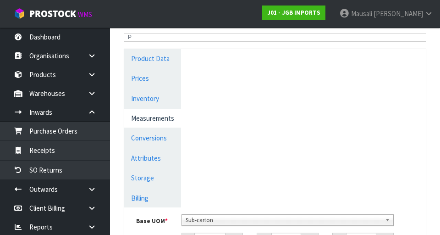
scroll to position [259, 0]
click at [174, 140] on link "Conversions" at bounding box center [152, 137] width 57 height 19
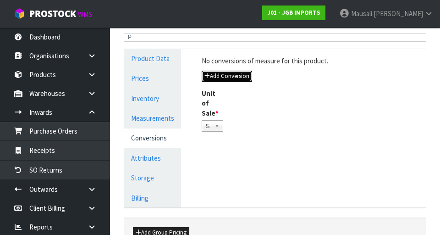
click at [246, 79] on button "Add Conversion" at bounding box center [227, 76] width 50 height 11
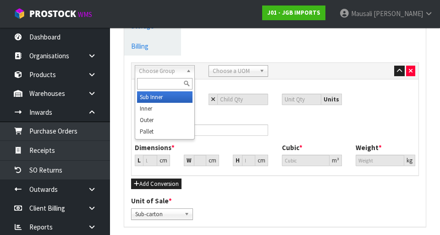
click at [184, 74] on link "Choose Group" at bounding box center [165, 70] width 60 height 11
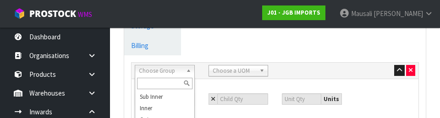
scroll to position [435, 0]
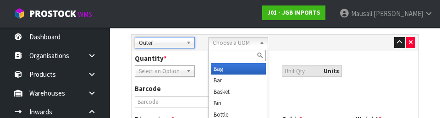
click at [260, 48] on div at bounding box center [238, 55] width 59 height 15
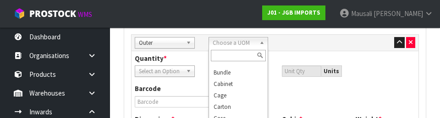
scroll to position [66, 0]
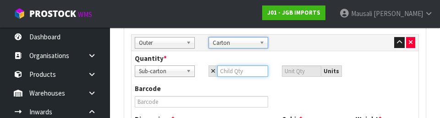
click at [246, 71] on input "number" at bounding box center [242, 71] width 51 height 11
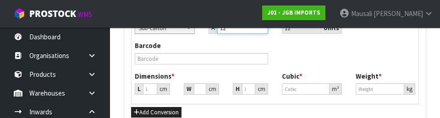
scroll to position [478, 0]
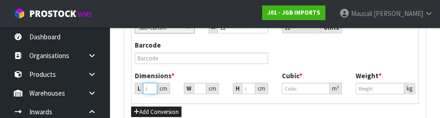
click at [157, 89] on input "number" at bounding box center [150, 88] width 14 height 11
click at [154, 89] on input "31" at bounding box center [150, 88] width 14 height 11
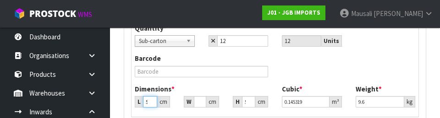
scroll to position [503, 0]
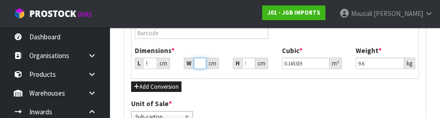
click at [204, 63] on input "50.941" at bounding box center [200, 63] width 12 height 11
click at [203, 63] on input "941" at bounding box center [200, 63] width 12 height 11
click at [252, 63] on input "50.941" at bounding box center [248, 63] width 13 height 11
click at [254, 64] on input "941" at bounding box center [248, 63] width 13 height 11
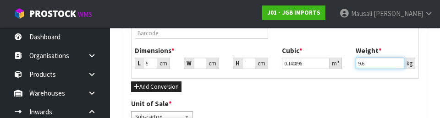
click at [275, 62] on input "9.6" at bounding box center [380, 63] width 49 height 11
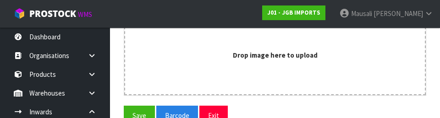
scroll to position [833, 0]
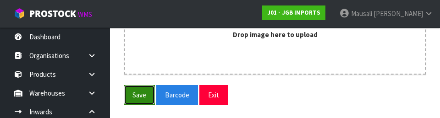
click at [138, 97] on button "Save" at bounding box center [139, 95] width 31 height 20
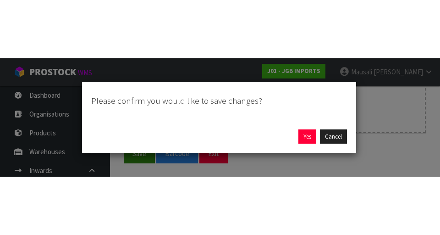
scroll to position [720, 0]
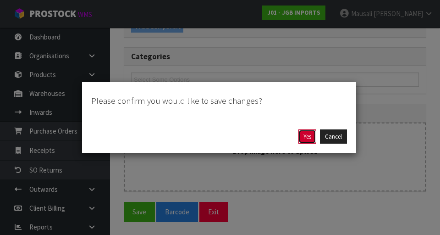
click at [275, 137] on button "Yes" at bounding box center [307, 136] width 18 height 15
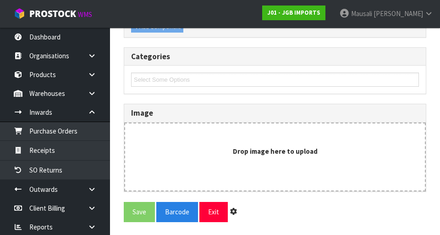
scroll to position [0, 0]
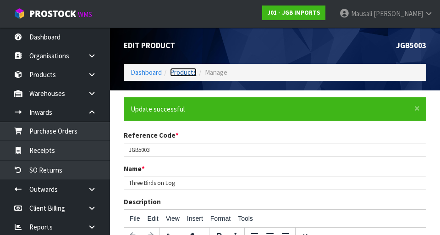
click at [193, 68] on link "Products" at bounding box center [183, 72] width 27 height 9
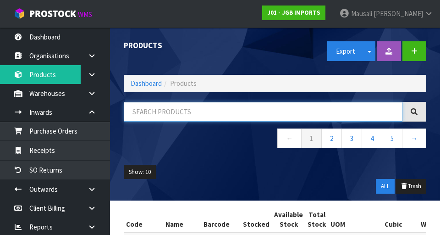
click at [209, 114] on input "text" at bounding box center [263, 112] width 279 height 20
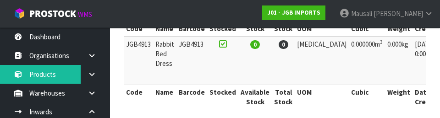
scroll to position [0, 45]
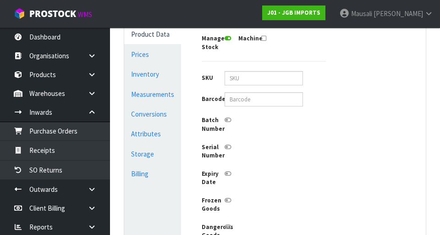
scroll to position [247, 0]
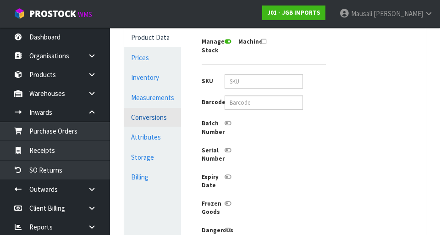
click at [134, 114] on link "Conversions" at bounding box center [152, 117] width 57 height 19
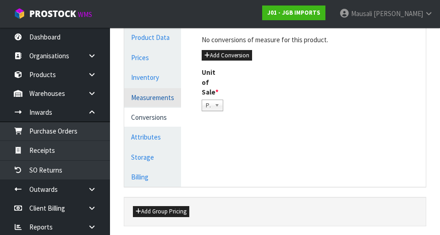
click at [132, 94] on link "Measurements" at bounding box center [152, 97] width 57 height 19
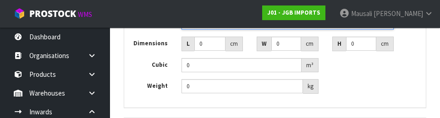
scroll to position [395, 0]
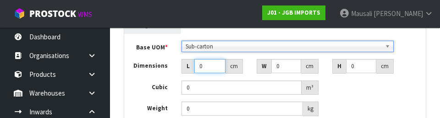
click at [213, 65] on input "0" at bounding box center [210, 66] width 32 height 14
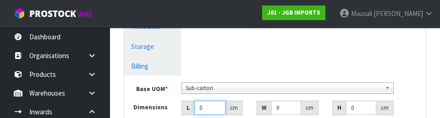
scroll to position [356, 0]
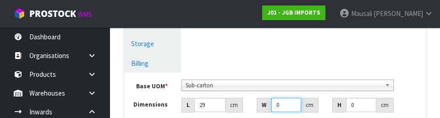
click at [275, 104] on input "0" at bounding box center [286, 105] width 30 height 14
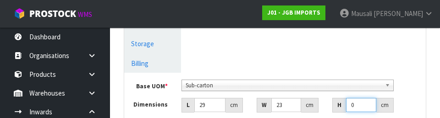
click at [275, 104] on input "0" at bounding box center [361, 105] width 31 height 14
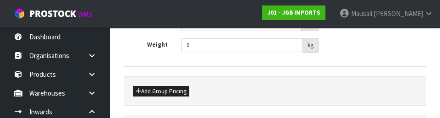
scroll to position [460, 0]
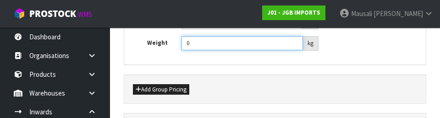
click at [205, 44] on input "0" at bounding box center [243, 43] width 122 height 14
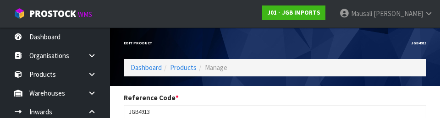
scroll to position [389, 0]
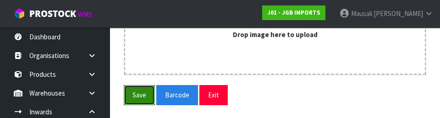
click at [138, 97] on button "Save" at bounding box center [139, 95] width 31 height 20
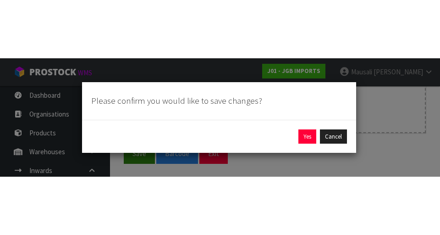
scroll to position [613, 0]
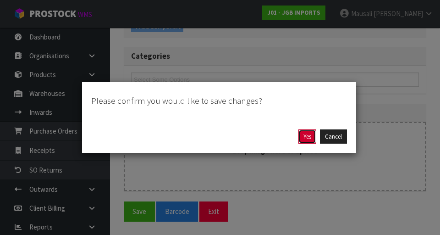
click at [275, 132] on button "Yes" at bounding box center [307, 136] width 18 height 15
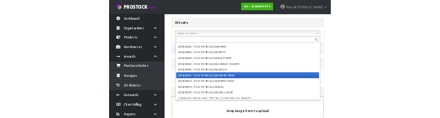
scroll to position [641, 0]
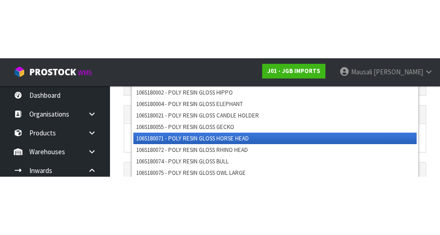
scroll to position [646, 0]
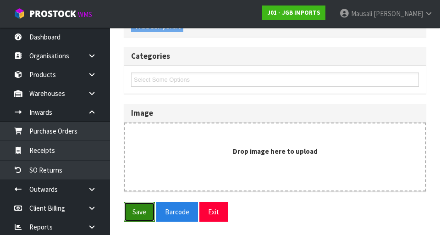
click at [145, 212] on button "Save" at bounding box center [139, 212] width 31 height 20
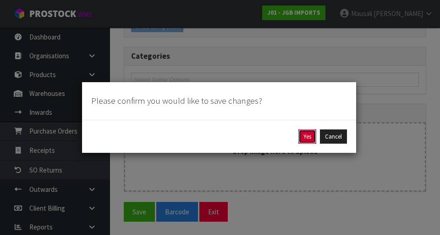
click at [275, 138] on button "Yes" at bounding box center [307, 136] width 18 height 15
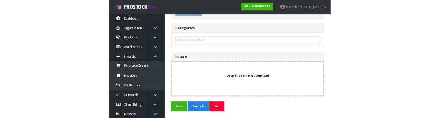
scroll to position [0, 0]
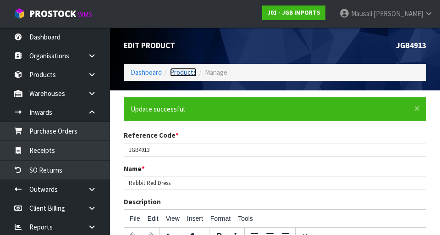
click at [190, 72] on link "Products" at bounding box center [183, 72] width 27 height 9
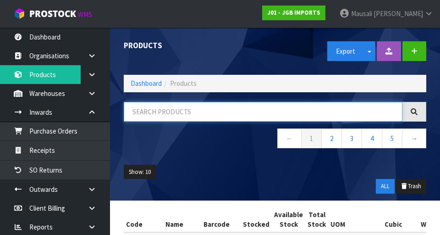
click at [171, 111] on input "text" at bounding box center [263, 112] width 279 height 20
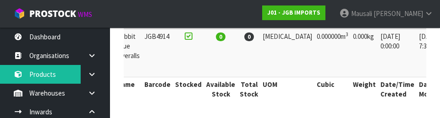
scroll to position [0, 50]
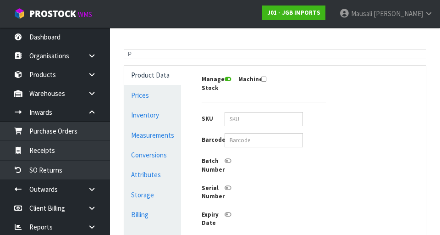
scroll to position [207, 0]
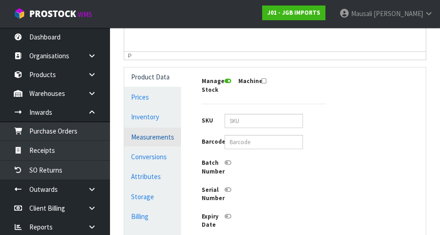
click at [171, 137] on link "Measurements" at bounding box center [152, 136] width 57 height 19
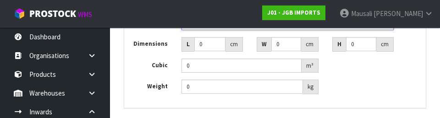
scroll to position [395, 0]
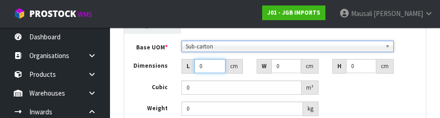
click at [212, 64] on input "0" at bounding box center [210, 66] width 32 height 14
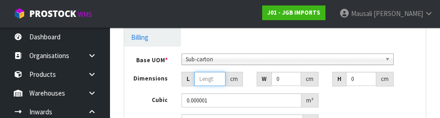
scroll to position [382, 0]
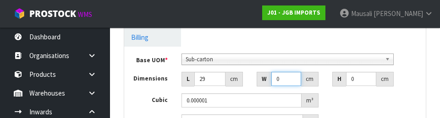
click at [275, 81] on input "0" at bounding box center [286, 79] width 30 height 14
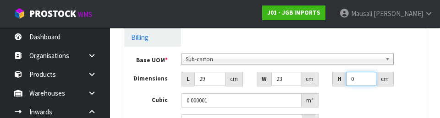
click at [275, 75] on input "0" at bounding box center [361, 79] width 31 height 14
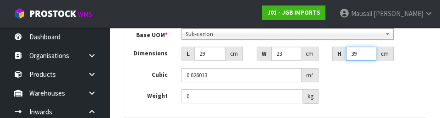
scroll to position [412, 0]
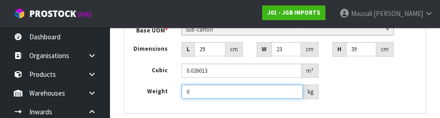
click at [224, 93] on input "0" at bounding box center [243, 92] width 122 height 14
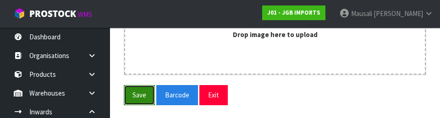
click at [138, 91] on button "Save" at bounding box center [139, 95] width 31 height 20
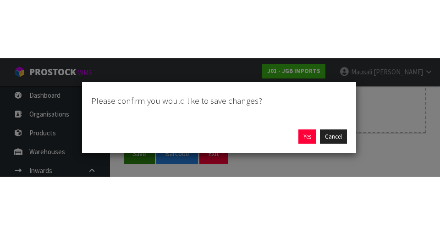
scroll to position [613, 0]
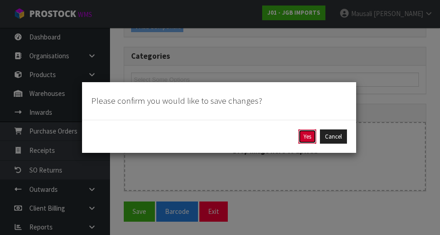
click at [275, 138] on button "Yes" at bounding box center [307, 136] width 18 height 15
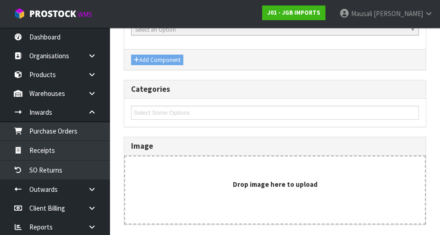
scroll to position [0, 0]
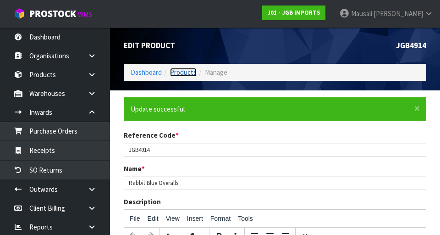
click at [183, 74] on link "Products" at bounding box center [183, 72] width 27 height 9
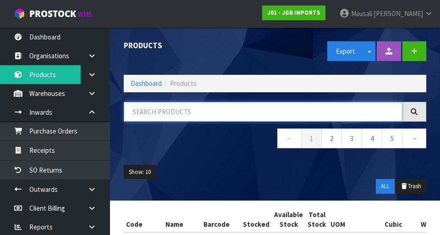
click at [182, 109] on input "text" at bounding box center [263, 112] width 279 height 20
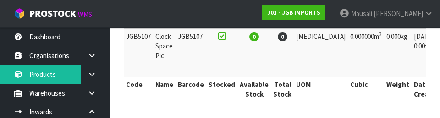
scroll to position [0, 44]
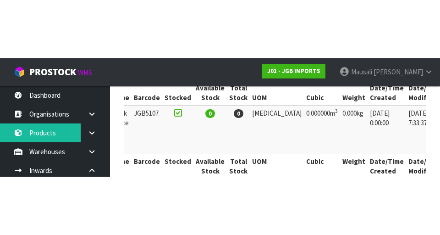
scroll to position [87, 0]
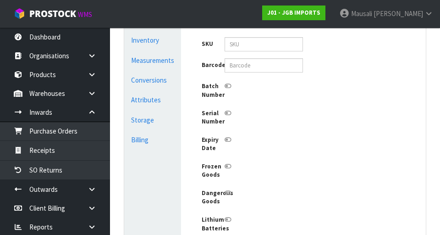
scroll to position [268, 0]
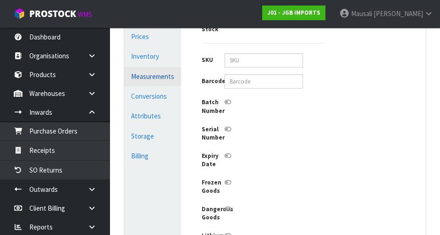
click at [163, 74] on link "Measurements" at bounding box center [152, 76] width 57 height 19
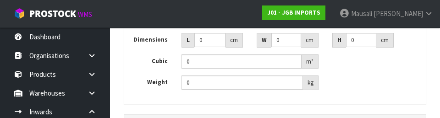
scroll to position [395, 0]
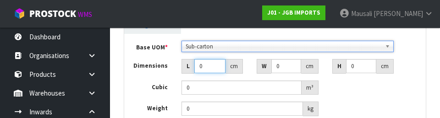
click at [212, 64] on input "0" at bounding box center [210, 66] width 32 height 14
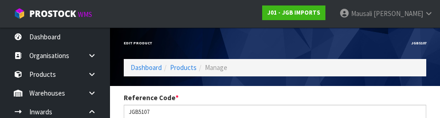
scroll to position [347, 0]
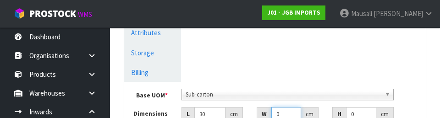
click at [275, 112] on input "0" at bounding box center [286, 114] width 30 height 14
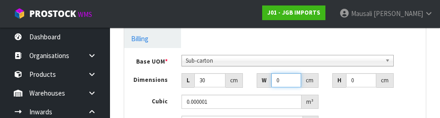
scroll to position [402, 0]
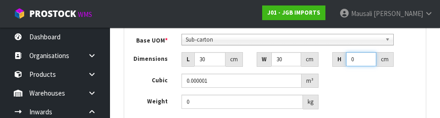
click at [275, 61] on input "0" at bounding box center [361, 59] width 31 height 14
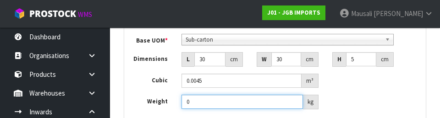
click at [208, 103] on input "0" at bounding box center [243, 102] width 122 height 14
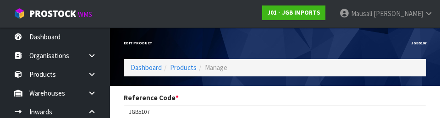
scroll to position [389, 0]
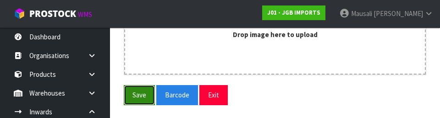
click at [142, 95] on button "Save" at bounding box center [139, 95] width 31 height 20
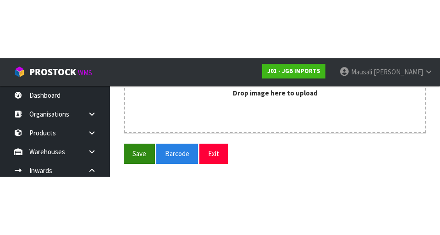
scroll to position [613, 0]
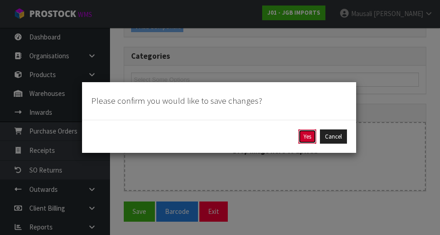
click at [275, 134] on button "Yes" at bounding box center [307, 136] width 18 height 15
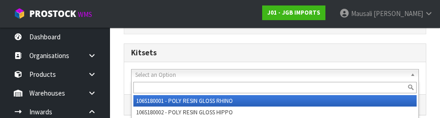
scroll to position [561, 0]
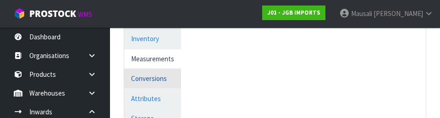
click at [165, 81] on link "Conversions" at bounding box center [152, 78] width 57 height 19
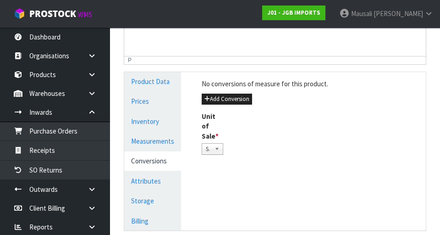
scroll to position [224, 0]
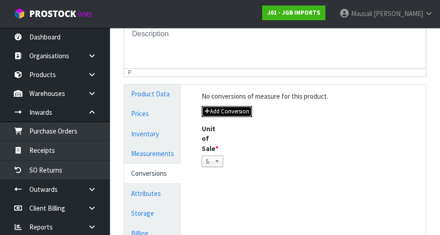
click at [242, 111] on button "Add Conversion" at bounding box center [227, 111] width 50 height 11
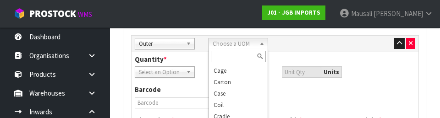
scroll to position [92, 0]
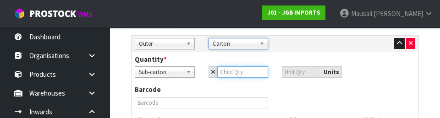
click at [243, 74] on input "number" at bounding box center [242, 71] width 51 height 11
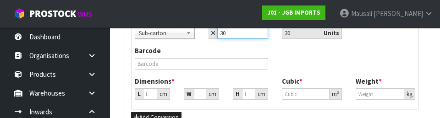
scroll to position [474, 0]
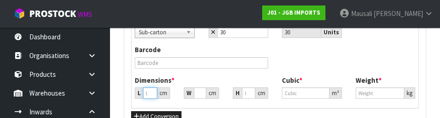
click at [153, 93] on input "number" at bounding box center [150, 93] width 14 height 11
click at [154, 93] on input "51.299" at bounding box center [150, 93] width 14 height 11
click at [156, 94] on input "99" at bounding box center [150, 93] width 14 height 11
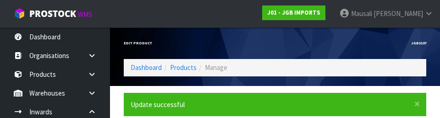
scroll to position [452, 0]
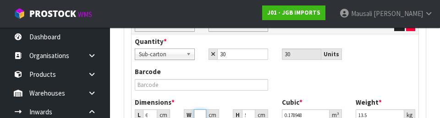
click at [206, 114] on input "51.299" at bounding box center [200, 115] width 12 height 11
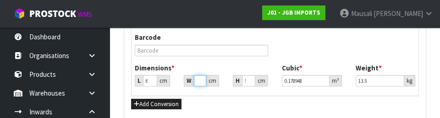
scroll to position [508, 0]
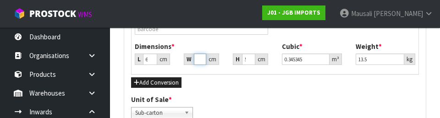
click at [203, 59] on input "99" at bounding box center [200, 59] width 12 height 11
click at [249, 59] on input "51.299" at bounding box center [248, 59] width 13 height 11
click at [252, 59] on input ".299" at bounding box center [248, 59] width 13 height 11
click at [252, 59] on input "9" at bounding box center [248, 59] width 13 height 11
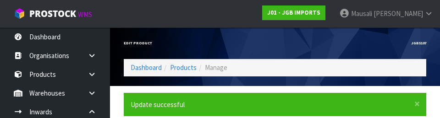
scroll to position [452, 0]
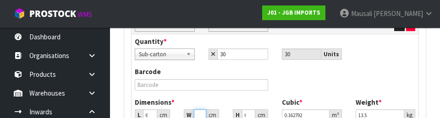
click at [203, 112] on input "38" at bounding box center [200, 115] width 12 height 11
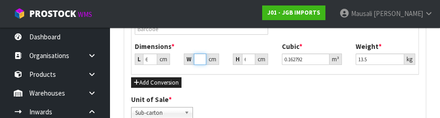
scroll to position [508, 0]
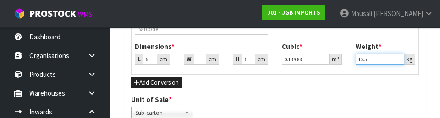
click at [275, 62] on input "13.5" at bounding box center [380, 59] width 49 height 11
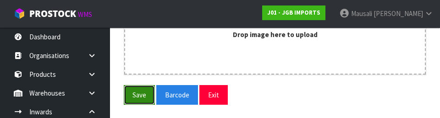
click at [144, 98] on button "Save" at bounding box center [139, 95] width 31 height 20
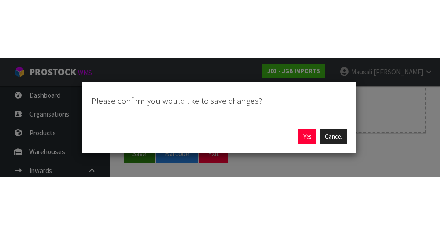
scroll to position [720, 0]
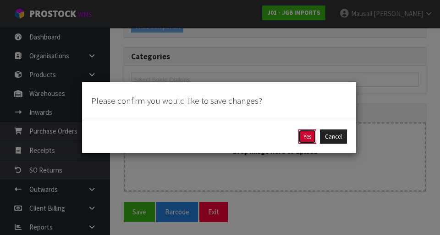
click at [275, 130] on button "Yes" at bounding box center [307, 136] width 18 height 15
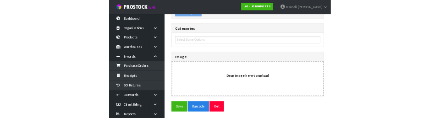
scroll to position [0, 0]
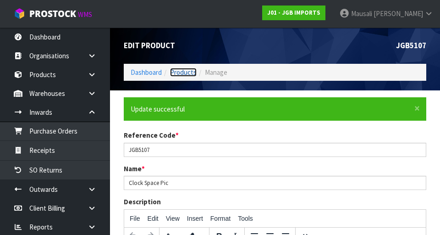
click at [182, 71] on link "Products" at bounding box center [183, 72] width 27 height 9
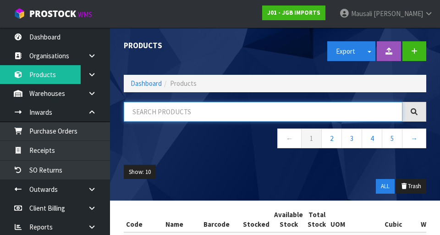
click at [206, 111] on input "text" at bounding box center [263, 112] width 279 height 20
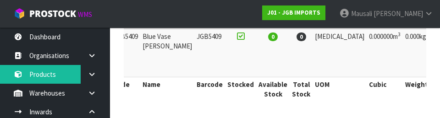
scroll to position [0, 44]
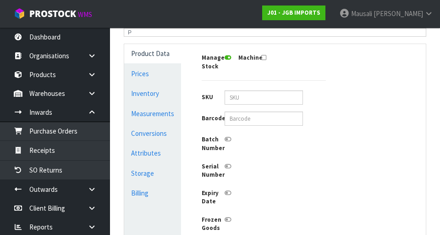
scroll to position [223, 0]
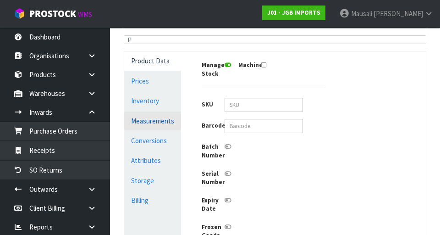
click at [168, 123] on link "Measurements" at bounding box center [152, 120] width 57 height 19
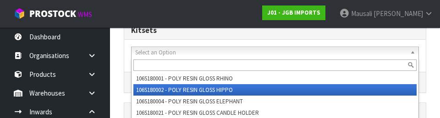
scroll to position [553, 0]
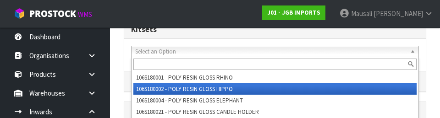
click at [275, 37] on div "Kitsets" at bounding box center [275, 30] width 302 height 18
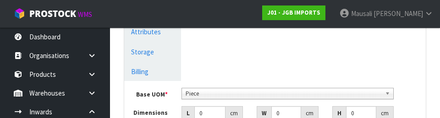
scroll to position [347, 0]
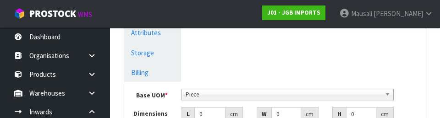
click at [275, 98] on span "Piece" at bounding box center [284, 94] width 196 height 11
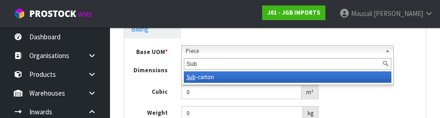
scroll to position [392, 0]
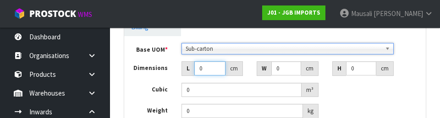
click at [210, 68] on input "0" at bounding box center [210, 68] width 32 height 14
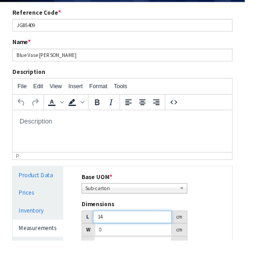
scroll to position [113, 0]
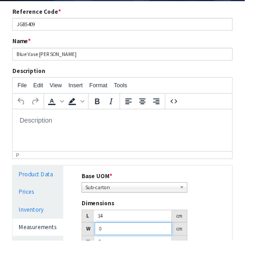
click at [136, 254] on input "0" at bounding box center [149, 256] width 87 height 14
click at [132, 271] on input "0" at bounding box center [149, 271] width 88 height 14
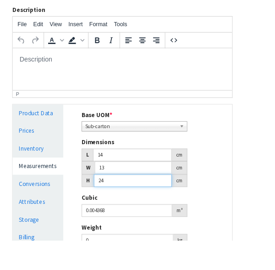
scroll to position [182, 0]
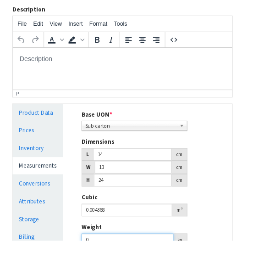
click at [113, 267] on input "0" at bounding box center [143, 269] width 103 height 14
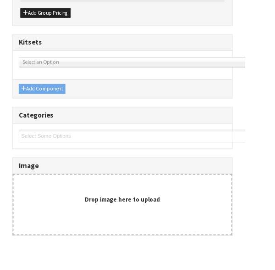
scroll to position [495, 0]
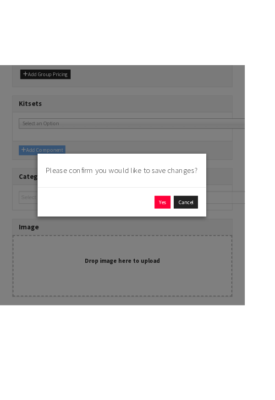
scroll to position [349, 0]
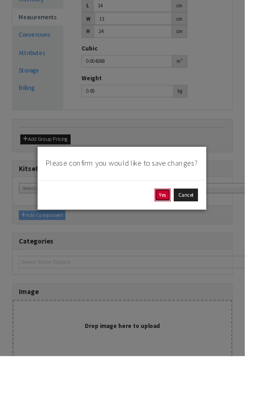
click at [192, 226] on button "Yes" at bounding box center [183, 219] width 18 height 15
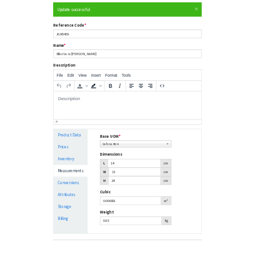
scroll to position [124, 0]
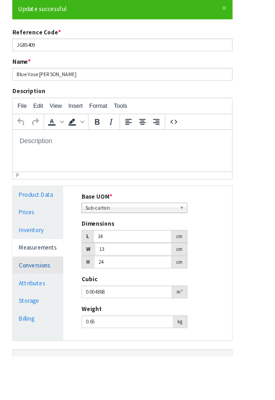
click at [48, 296] on link "Conversions" at bounding box center [42, 297] width 57 height 19
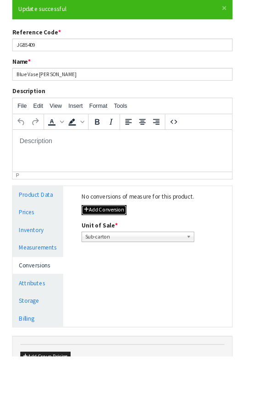
click at [125, 233] on button "Add Conversion" at bounding box center [117, 235] width 50 height 11
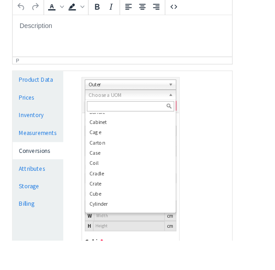
scroll to position [77, 0]
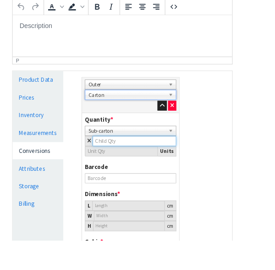
click at [129, 156] on input "number" at bounding box center [151, 158] width 94 height 11
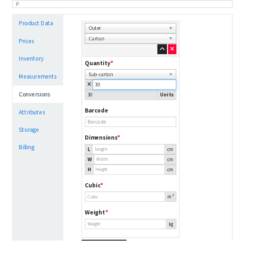
scroll to position [321, 0]
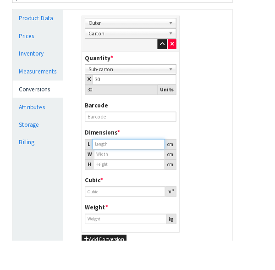
click at [129, 160] on input "number" at bounding box center [145, 161] width 82 height 11
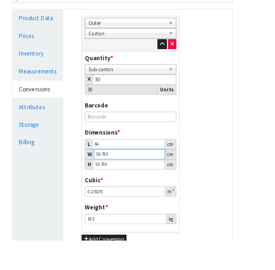
click at [136, 172] on input "50.793" at bounding box center [145, 172] width 80 height 11
click at [158, 186] on input "50.793" at bounding box center [145, 184] width 81 height 11
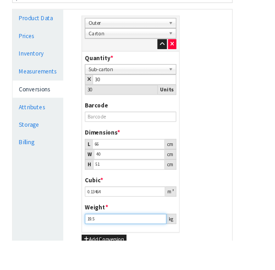
click at [125, 245] on input "19.5" at bounding box center [141, 245] width 92 height 11
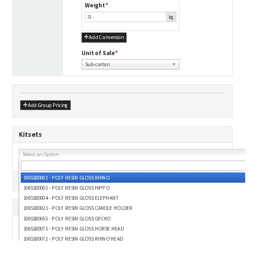
scroll to position [655, 0]
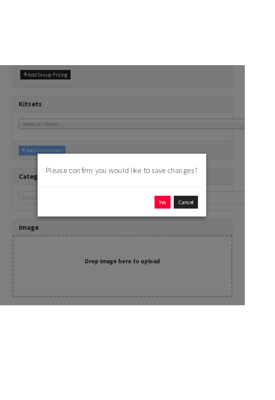
scroll to position [509, 0]
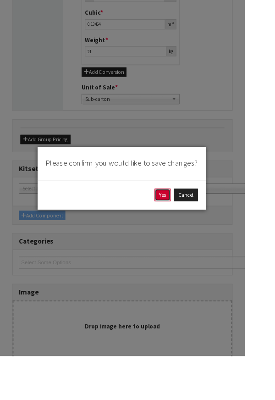
click at [192, 226] on button "Yes" at bounding box center [183, 219] width 18 height 15
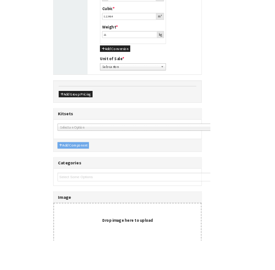
scroll to position [0, 0]
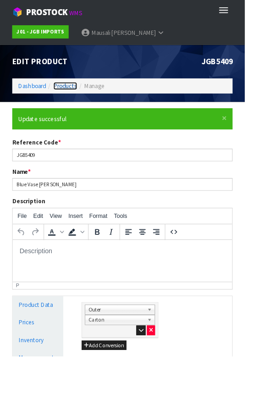
click at [70, 98] on link "Products" at bounding box center [73, 96] width 27 height 9
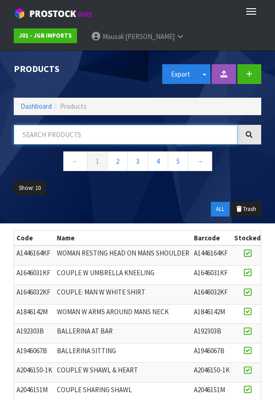
click at [63, 137] on input "text" at bounding box center [126, 135] width 224 height 20
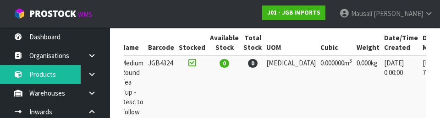
scroll to position [0, 50]
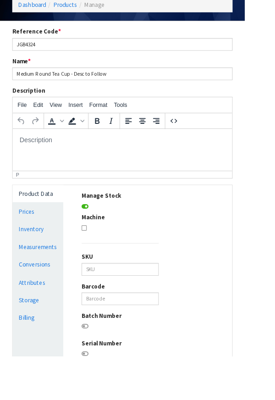
scroll to position [91, 0]
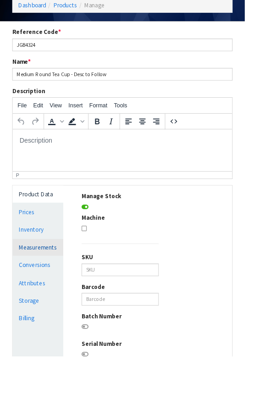
click at [65, 278] on link "Measurements" at bounding box center [42, 277] width 57 height 19
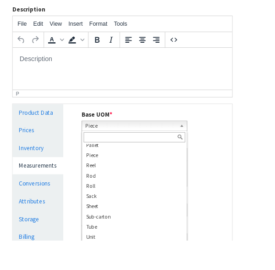
scroll to position [187, 0]
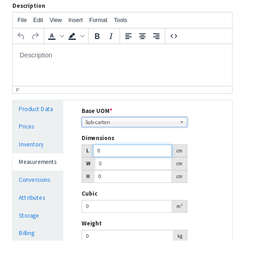
click at [139, 171] on input "0" at bounding box center [149, 169] width 88 height 14
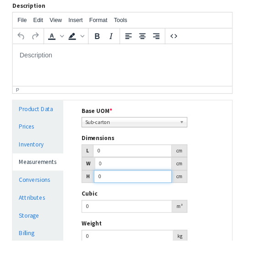
click at [164, 200] on input "0" at bounding box center [149, 198] width 88 height 14
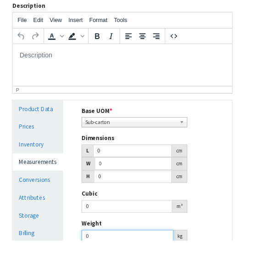
click at [147, 265] on input "0" at bounding box center [143, 265] width 103 height 14
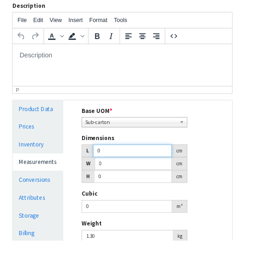
click at [138, 166] on input "0" at bounding box center [149, 169] width 88 height 14
click at [176, 184] on input "0" at bounding box center [149, 183] width 87 height 14
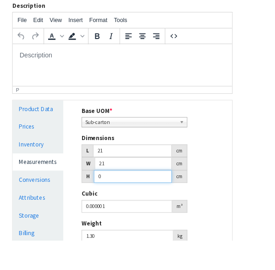
click at [138, 194] on input "0" at bounding box center [149, 198] width 88 height 14
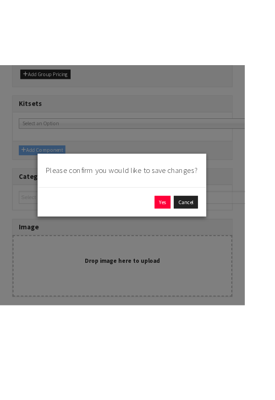
scroll to position [349, 0]
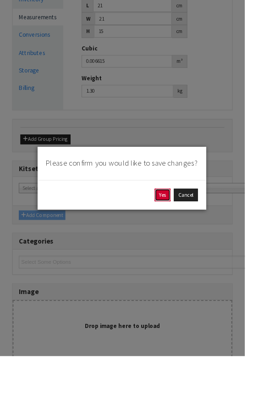
click at [192, 226] on button "Yes" at bounding box center [183, 219] width 18 height 15
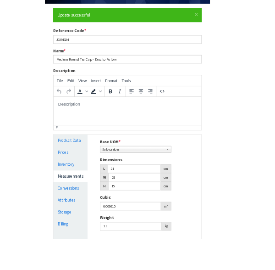
scroll to position [109, 0]
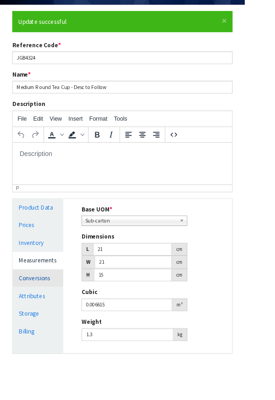
click at [61, 315] on link "Conversions" at bounding box center [42, 312] width 57 height 19
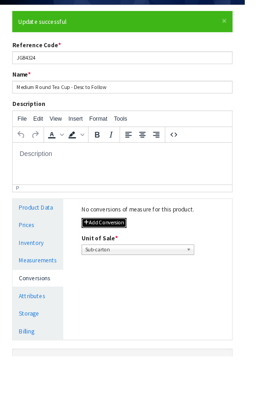
click at [135, 249] on button "Add Conversion" at bounding box center [117, 250] width 50 height 11
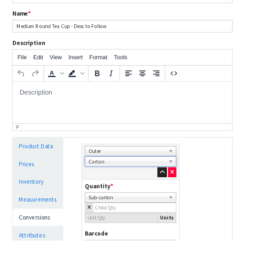
scroll to position [188, 0]
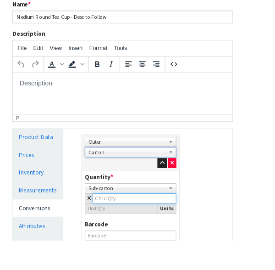
click at [136, 225] on input "number" at bounding box center [151, 222] width 94 height 11
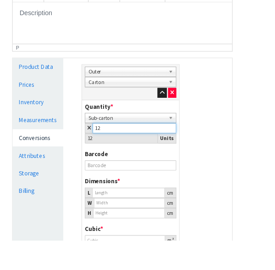
scroll to position [270, 0]
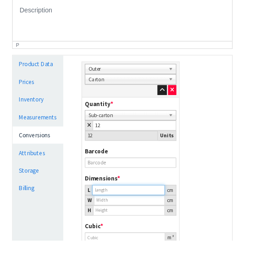
click at [140, 212] on input "number" at bounding box center [145, 212] width 82 height 11
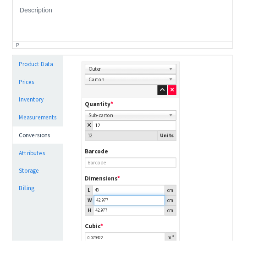
click at [140, 222] on input "42.977" at bounding box center [145, 224] width 80 height 11
click at [142, 237] on input "42.977" at bounding box center [145, 235] width 81 height 11
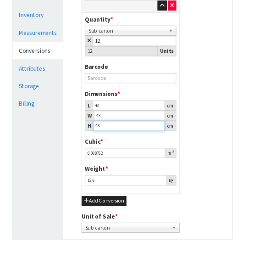
scroll to position [373, 0]
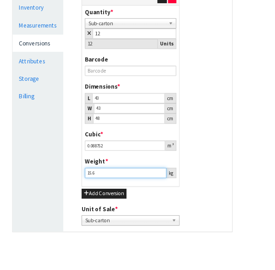
click at [140, 195] on input "15.6" at bounding box center [141, 193] width 92 height 11
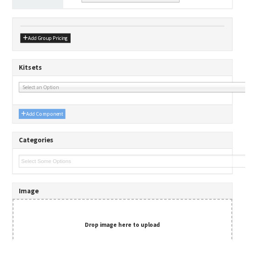
scroll to position [655, 0]
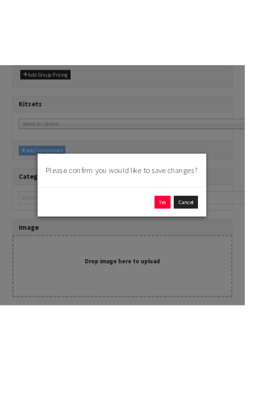
scroll to position [509, 0]
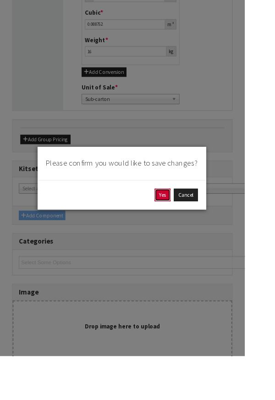
click at [192, 226] on button "Yes" at bounding box center [183, 219] width 18 height 15
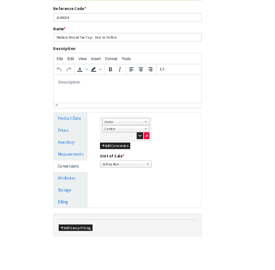
scroll to position [0, 0]
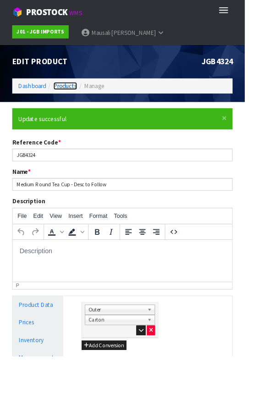
click at [75, 94] on link "Products" at bounding box center [73, 96] width 27 height 9
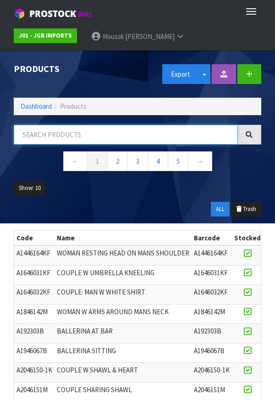
click at [73, 132] on input "text" at bounding box center [126, 135] width 224 height 20
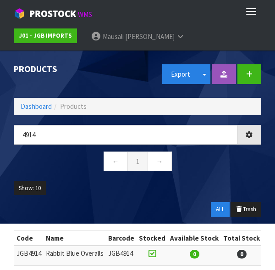
click at [76, 109] on span "Products" at bounding box center [73, 106] width 27 height 9
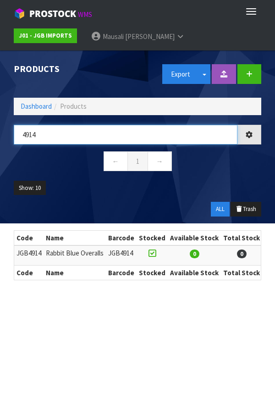
click at [51, 132] on input "4914" at bounding box center [126, 135] width 224 height 20
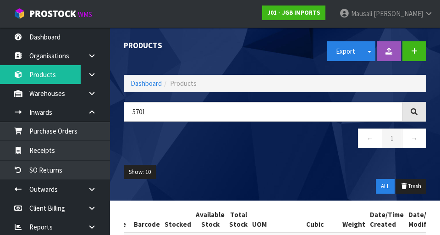
click at [193, 86] on span "Products" at bounding box center [183, 83] width 27 height 9
click at [191, 83] on span "Products" at bounding box center [183, 83] width 27 height 9
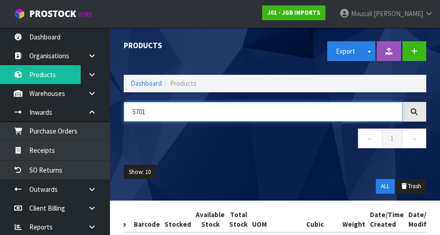
click at [161, 114] on input "5701" at bounding box center [263, 112] width 279 height 20
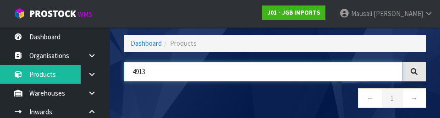
scroll to position [39, 0]
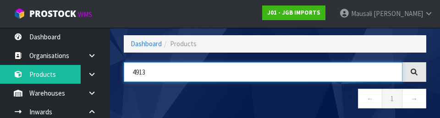
click at [156, 70] on input "4913" at bounding box center [263, 72] width 279 height 20
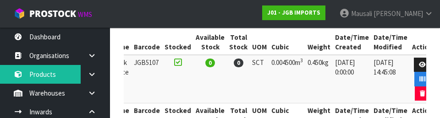
scroll to position [0, 0]
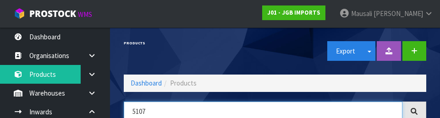
click at [166, 108] on input "5107" at bounding box center [263, 112] width 279 height 20
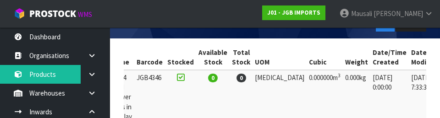
scroll to position [0, 47]
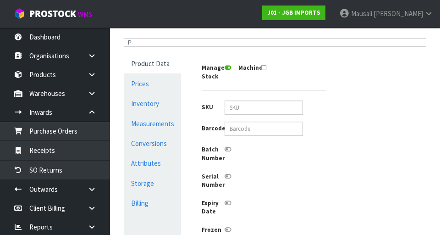
scroll to position [221, 0]
click at [169, 123] on link "Measurements" at bounding box center [152, 123] width 57 height 19
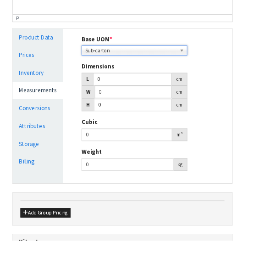
scroll to position [267, 0]
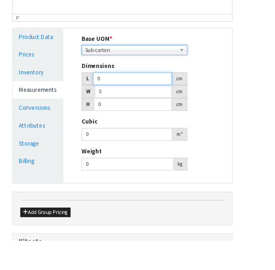
click at [153, 90] on input "0" at bounding box center [149, 88] width 88 height 14
type input "0.000001"
type input "28"
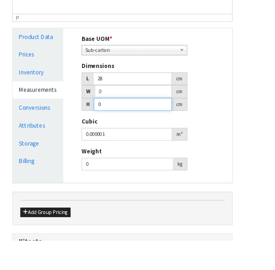
click at [166, 113] on input "0" at bounding box center [149, 117] width 88 height 14
click at [163, 104] on input "0" at bounding box center [149, 102] width 87 height 14
type input "25"
click at [134, 115] on input "0" at bounding box center [149, 117] width 88 height 14
type input "01"
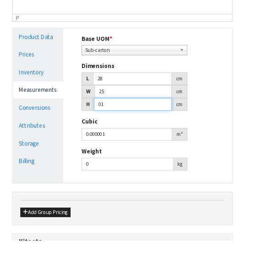
type input "0.0007"
type input "014"
type input "0.0098"
type input "01"
type input "0.0007"
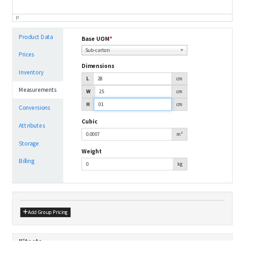
type input "0"
type input "0.000001"
type input "1"
type input "0.0007"
type input "14"
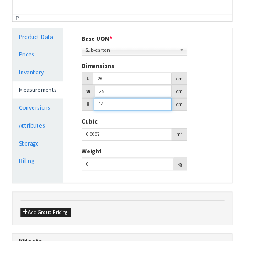
type input "0.0098"
type input "14"
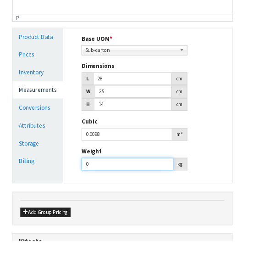
click at [135, 187] on input "0" at bounding box center [143, 184] width 103 height 14
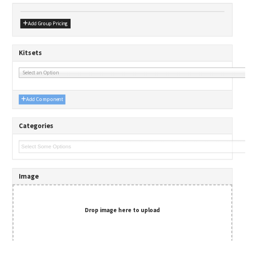
scroll to position [495, 0]
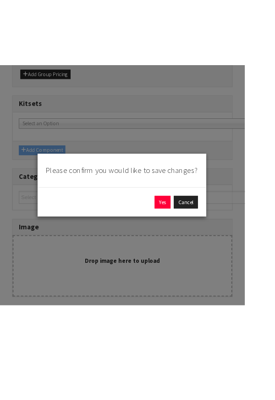
scroll to position [349, 0]
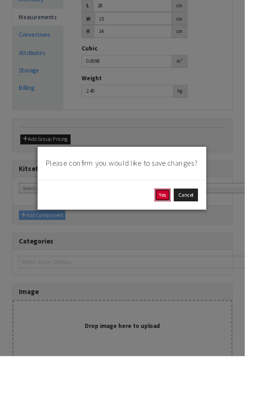
click at [192, 226] on button "Yes" at bounding box center [183, 219] width 18 height 15
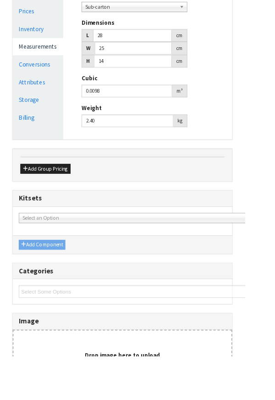
scroll to position [0, 0]
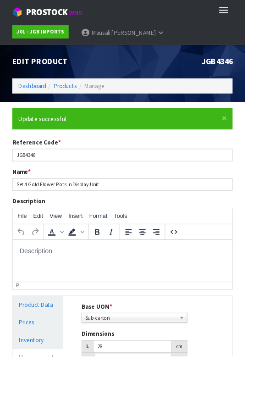
type input "2.4"
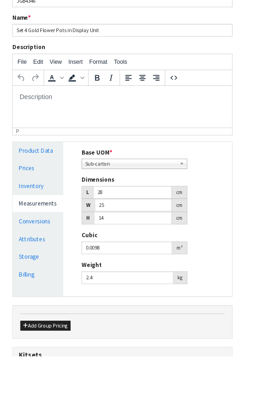
scroll to position [173, 0]
click at [60, 234] on link "Conversions" at bounding box center [42, 248] width 57 height 19
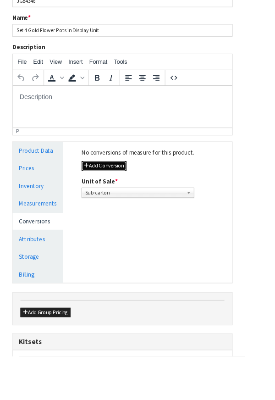
click at [127, 186] on button "Add Conversion" at bounding box center [117, 186] width 50 height 11
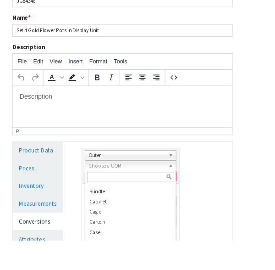
scroll to position [66, 0]
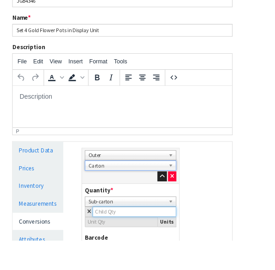
click at [153, 234] on input "number" at bounding box center [151, 237] width 94 height 11
type input "8"
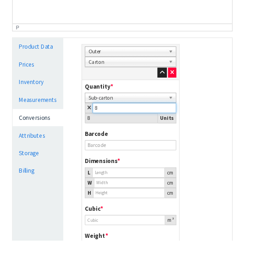
scroll to position [293, 0]
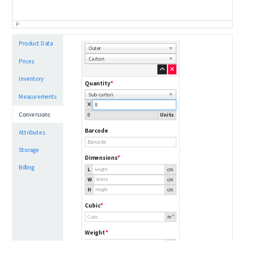
type input "8"
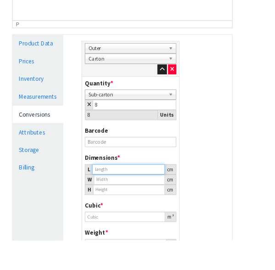
click at [139, 188] on input "number" at bounding box center [145, 189] width 82 height 11
type input "42.799"
type input "0.0784"
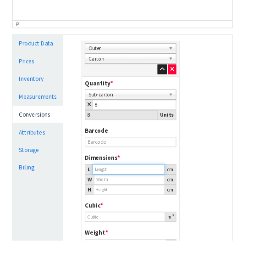
type input "19.2"
type input "42.79"
type input "0.078381"
type input "42.7"
type input "0.078216"
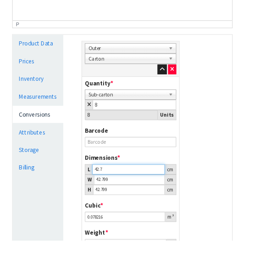
type input "42"
type input "0.076934"
type input "4"
type input "0.007327"
type input "0.000001"
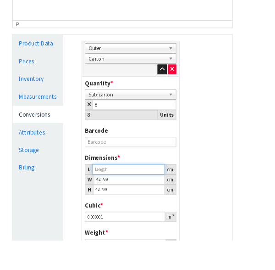
type input "5"
type input "0.009159"
type input "56"
type input "0.102578"
type input "56"
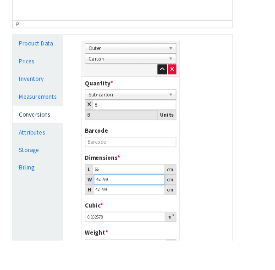
click at [135, 203] on input "42.799" at bounding box center [145, 201] width 80 height 11
type input "42.79"
type input "0.102557"
type input "42.7"
type input "0.102341"
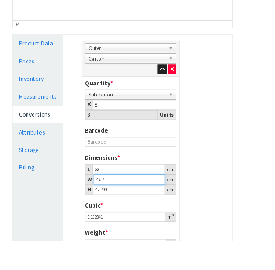
type input "42"
type input "0.100663"
type input "4"
type input "0.009587"
type input "0.000001"
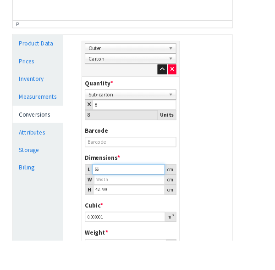
click at [129, 188] on input "56" at bounding box center [145, 189] width 82 height 11
type input "5"
type input "57"
click at [136, 203] on input "number" at bounding box center [145, 201] width 80 height 11
type input "2"
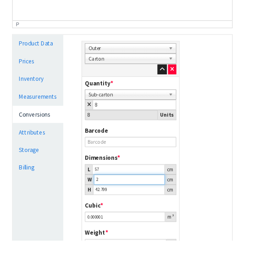
type input "0.004879"
type input "29"
type input "0.070747"
type input "29"
click at [138, 211] on input "42.799" at bounding box center [145, 212] width 81 height 11
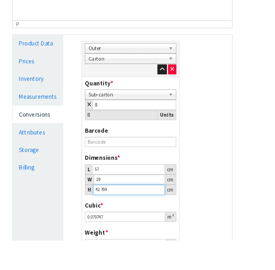
type input "42.79"
type input "0.070732"
type input "42.7"
type input "0.070583"
type input "42"
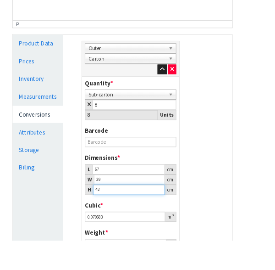
type input "0.069426"
type input "4"
type input "0.006612"
type input "0.000001"
type input "5"
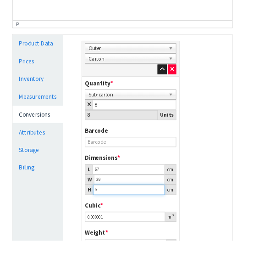
type input "0.008265"
type input "52"
type input "0.085956"
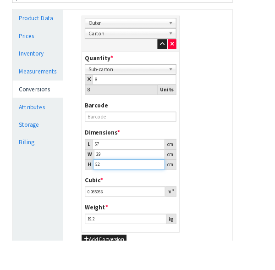
scroll to position [331, 0]
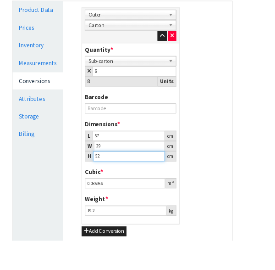
type input "52"
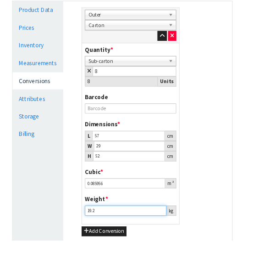
click at [142, 234] on input "19.2" at bounding box center [141, 236] width 92 height 11
type input "1"
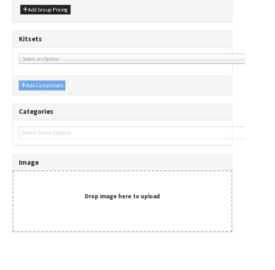
type input "20"
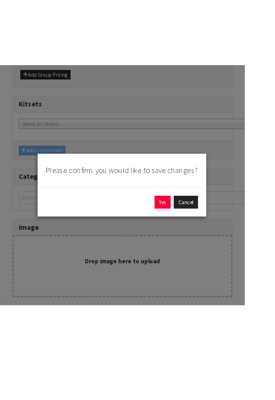
scroll to position [509, 0]
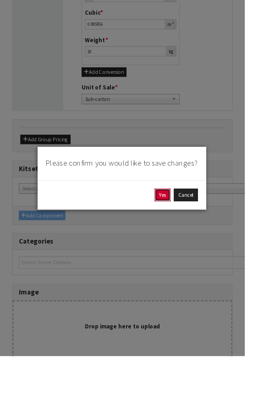
click at [192, 226] on button "Yes" at bounding box center [183, 219] width 18 height 15
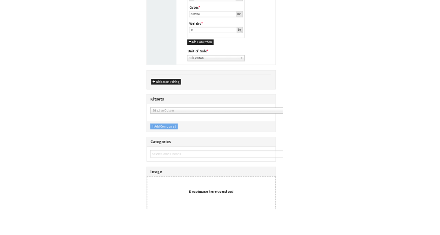
scroll to position [0, 0]
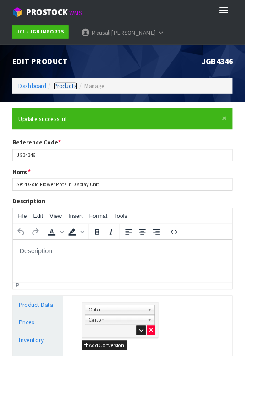
click at [73, 96] on link "Products" at bounding box center [73, 96] width 27 height 9
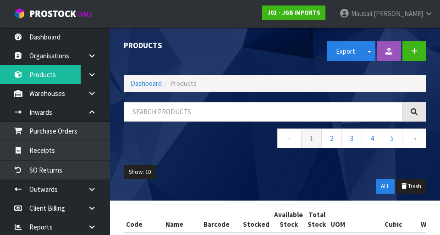
click at [186, 83] on span "Products" at bounding box center [183, 83] width 27 height 9
click at [193, 85] on span "Products" at bounding box center [183, 83] width 27 height 9
click at [197, 83] on ol "Dashboard Products" at bounding box center [275, 83] width 303 height 17
click at [216, 83] on ol "Dashboard Products" at bounding box center [275, 83] width 303 height 17
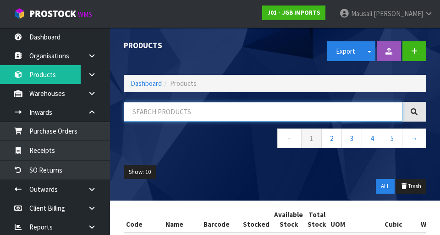
click at [201, 113] on input "text" at bounding box center [263, 112] width 279 height 20
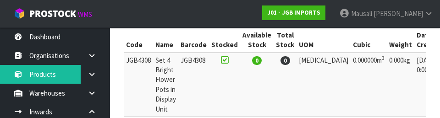
scroll to position [0, 47]
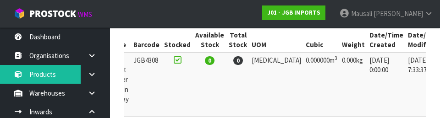
type input "4308"
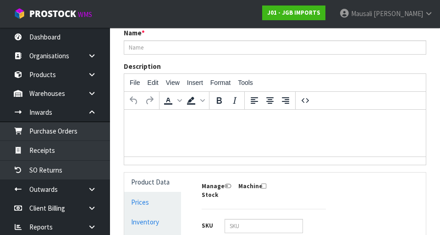
type input "JGB4308"
type input "Set 4 Bright Flower Pots in Display Unit"
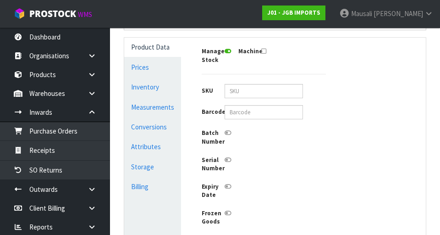
scroll to position [235, 0]
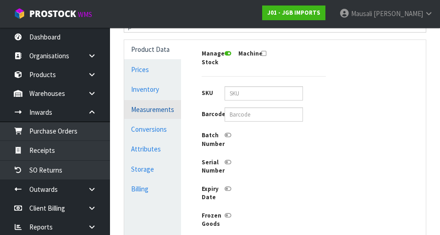
click at [171, 111] on link "Measurements" at bounding box center [152, 109] width 57 height 19
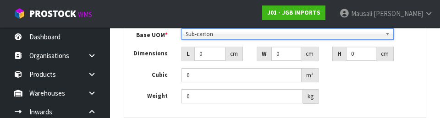
scroll to position [395, 0]
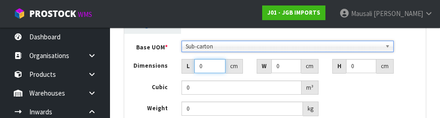
click at [218, 65] on input "0" at bounding box center [210, 66] width 32 height 14
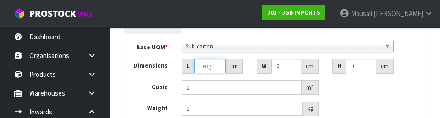
type input "0.000001"
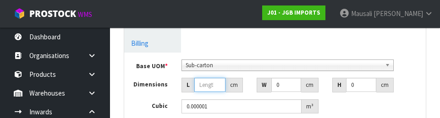
scroll to position [376, 0]
type input "27"
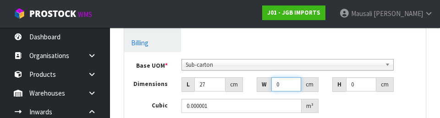
click at [289, 84] on input "0" at bounding box center [286, 84] width 30 height 14
type input "28"
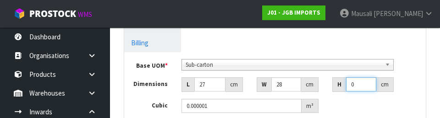
click at [364, 85] on input "0" at bounding box center [361, 84] width 31 height 14
type input "1"
type input "0.000756"
type input "14"
type input "0.010584"
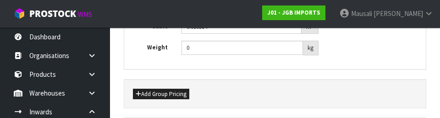
scroll to position [460, 0]
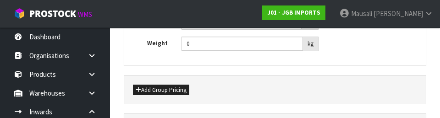
type input "14"
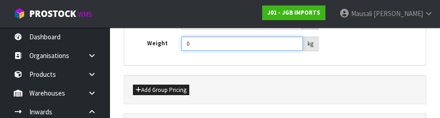
click at [207, 42] on input "0" at bounding box center [243, 44] width 122 height 14
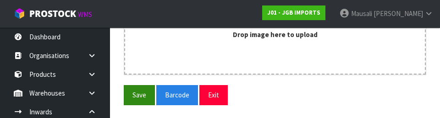
type input "2.35"
click at [138, 96] on button "Save" at bounding box center [139, 95] width 31 height 20
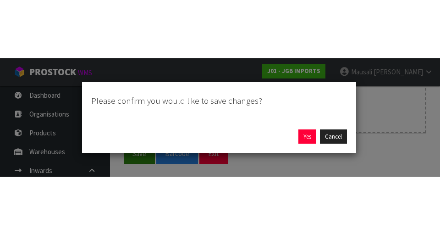
scroll to position [613, 0]
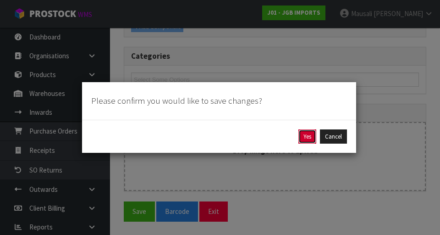
click at [303, 138] on button "Yes" at bounding box center [307, 136] width 18 height 15
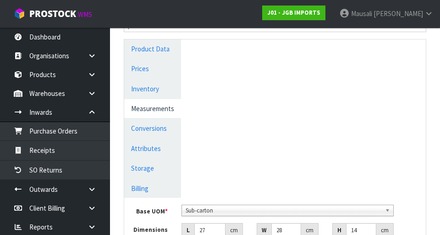
scroll to position [266, 0]
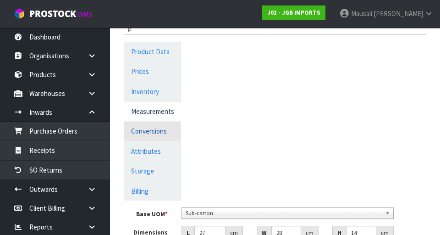
click at [172, 133] on link "Conversions" at bounding box center [152, 131] width 57 height 19
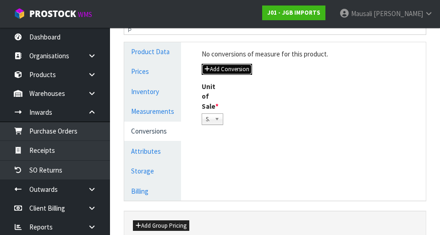
click at [240, 69] on button "Add Conversion" at bounding box center [227, 69] width 50 height 11
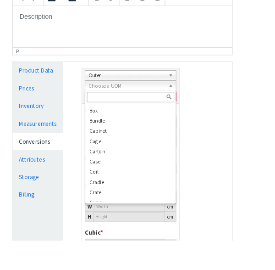
scroll to position [56, 0]
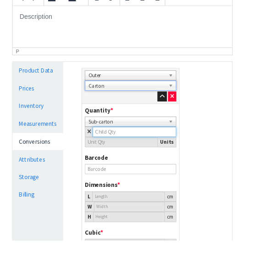
click at [148, 149] on input "number" at bounding box center [151, 147] width 94 height 11
type input "8"
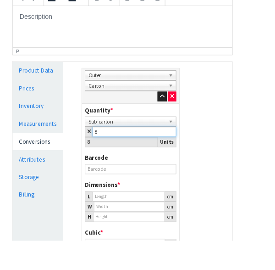
type input "8"
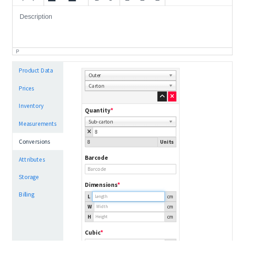
click at [149, 221] on input "number" at bounding box center [145, 220] width 82 height 11
type input "43.912"
type input "0.084672"
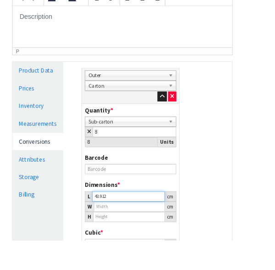
type input "18.8"
type input "43.91"
type input "0.08467"
type input "43.9"
type input "0.084651"
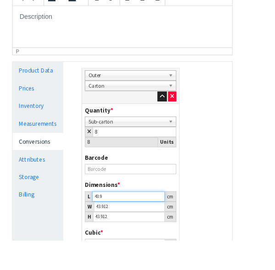
type input "43"
type input "0.082915"
type input "4"
type input "0.007713"
type input "0.000001"
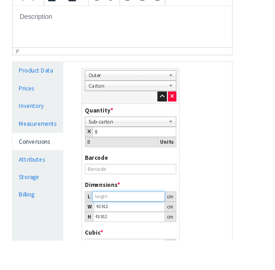
type input "5"
type input "0.009641"
type input "56"
type input "0.107983"
type input "56"
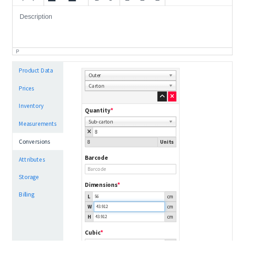
click at [136, 230] on input "43.912" at bounding box center [145, 231] width 80 height 11
type input "43.91"
type input "0.107978"
type input "43.9"
type input "0.107953"
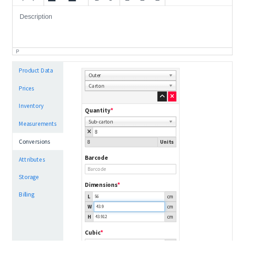
type input "43"
type input "0.10574"
type input "4"
type input "0.009836"
type input "0.000001"
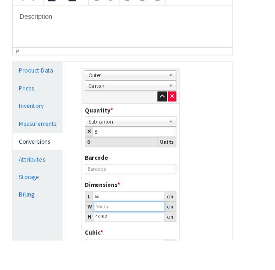
type input "2"
type input "0.004918"
type input "28"
type input "0.068854"
type input "28"
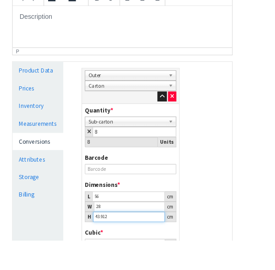
click at [139, 234] on input "43.912" at bounding box center [145, 243] width 81 height 11
type input "43.91"
type input "0.068851"
type input "43.9"
type input "0.068835"
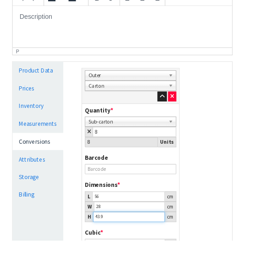
type input "43"
type input "0.067424"
type input "4"
type input "0.006272"
type input "0.000001"
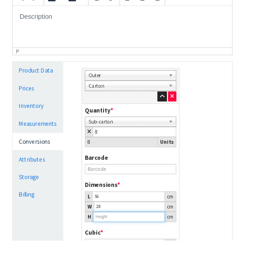
type input "5"
type input "0.00784"
type input "57"
type input "0.089376"
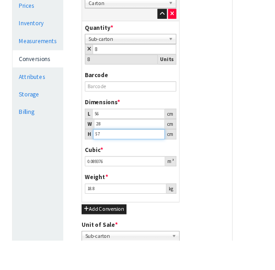
scroll to position [357, 0]
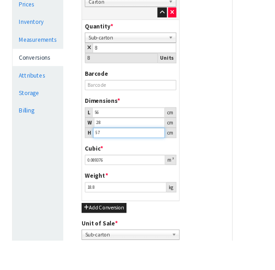
type input "57"
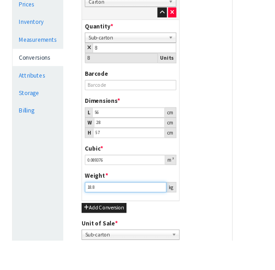
click at [130, 211] on input "18.8" at bounding box center [141, 209] width 92 height 11
type input "1"
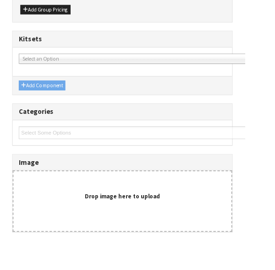
type input "20"
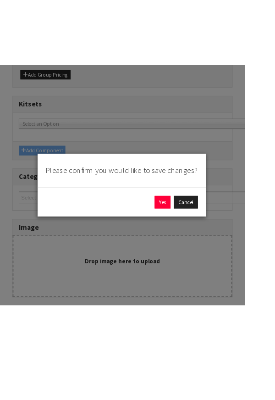
scroll to position [509, 0]
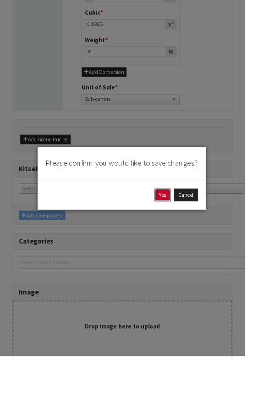
click at [192, 226] on button "Yes" at bounding box center [183, 219] width 18 height 15
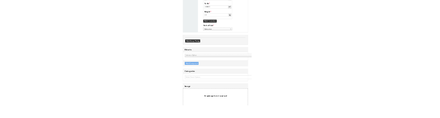
scroll to position [0, 0]
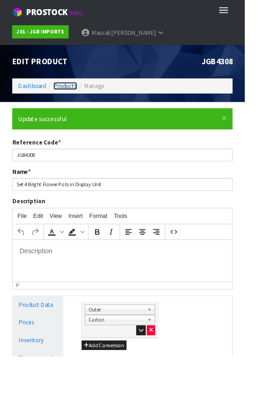
click at [69, 99] on link "Products" at bounding box center [73, 96] width 27 height 9
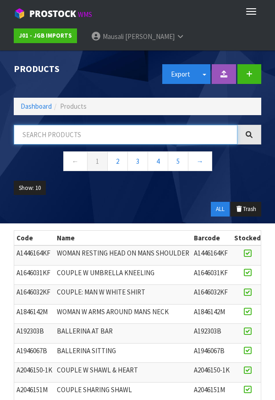
click at [90, 131] on input "text" at bounding box center [126, 135] width 224 height 20
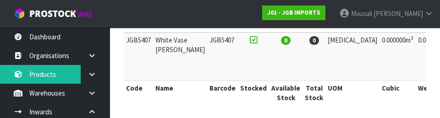
scroll to position [0, 44]
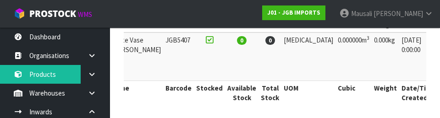
type input "5407"
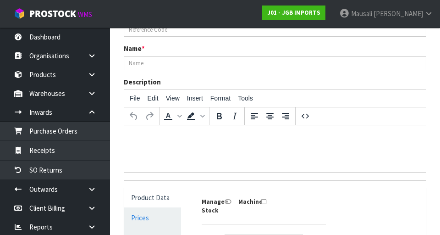
type input "JGB5407"
type input "White Vase [PERSON_NAME]"
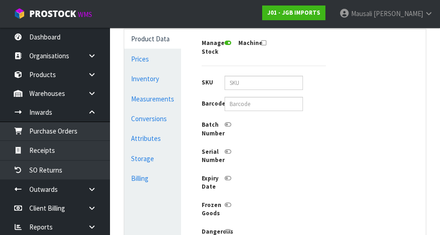
scroll to position [248, 0]
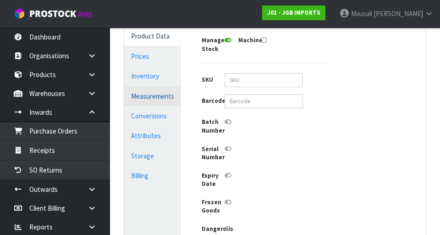
click at [160, 94] on link "Measurements" at bounding box center [152, 96] width 57 height 19
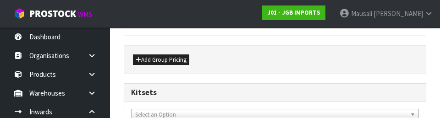
scroll to position [395, 0]
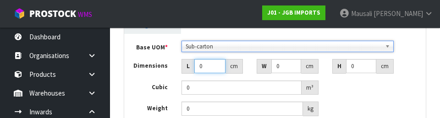
click at [215, 65] on input "0" at bounding box center [210, 66] width 32 height 14
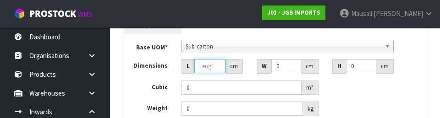
type input "0.000001"
type input "13"
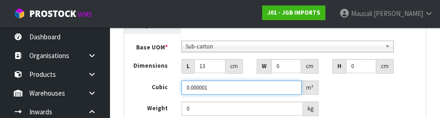
click at [290, 81] on input "0.000001" at bounding box center [242, 88] width 120 height 14
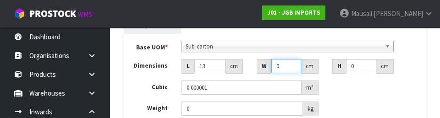
click at [292, 65] on input "0" at bounding box center [286, 66] width 30 height 14
type input "12"
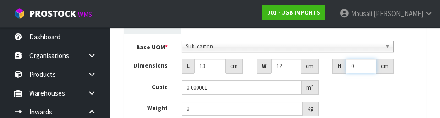
click at [365, 65] on input "0" at bounding box center [361, 66] width 31 height 14
type input "2"
type input "0.000312"
type input "23"
type input "0.003588"
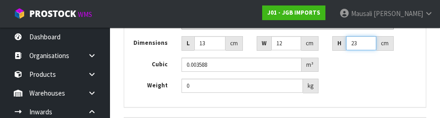
scroll to position [419, 0]
type input "23"
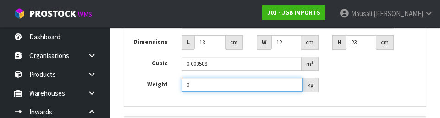
click at [199, 87] on input "0" at bounding box center [243, 85] width 122 height 14
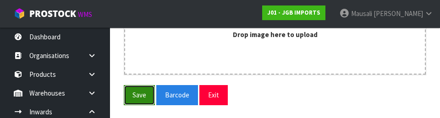
click at [148, 94] on button "Save" at bounding box center [139, 95] width 31 height 20
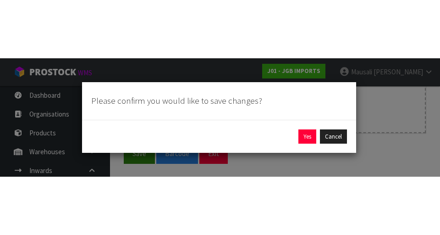
scroll to position [613, 0]
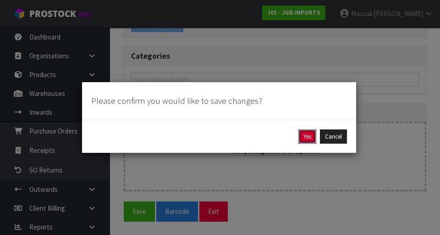
click at [313, 136] on button "Yes" at bounding box center [307, 136] width 18 height 15
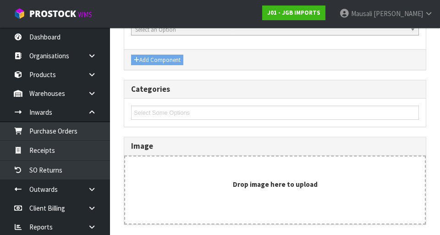
scroll to position [0, 0]
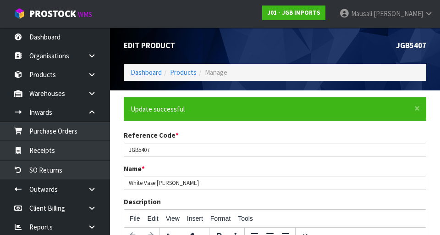
type input "0.6"
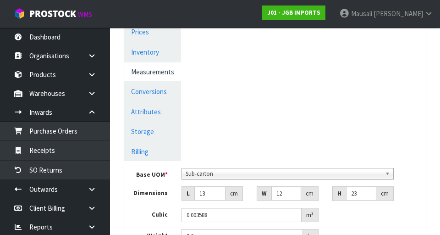
scroll to position [305, 0]
click at [135, 100] on link "Conversions" at bounding box center [152, 92] width 57 height 19
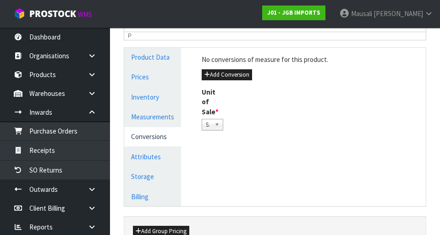
scroll to position [261, 0]
click at [233, 77] on button "Add Conversion" at bounding box center [227, 74] width 50 height 11
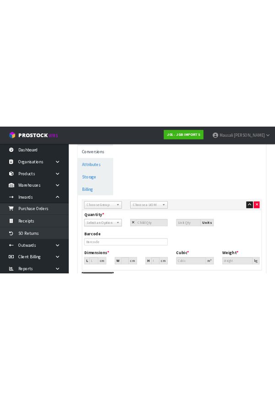
scroll to position [0, 0]
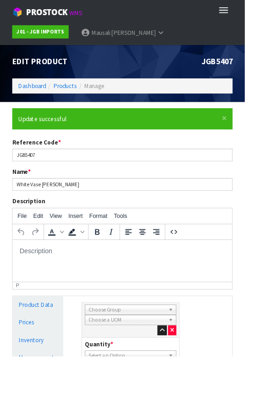
click at [163, 234] on div "Sub Inner Inner Outer Pallet Choose Group Bag Bar Basket Bin Bottle Box Bundle …" at bounding box center [146, 359] width 109 height 39
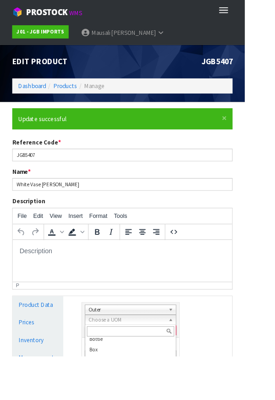
scroll to position [46, 0]
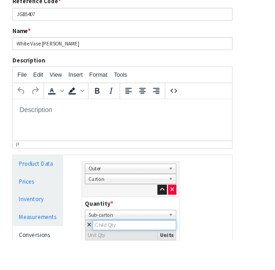
scroll to position [259, 0]
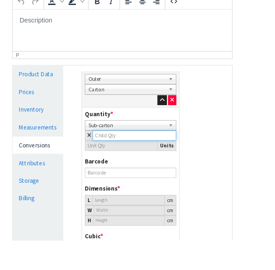
type input "3"
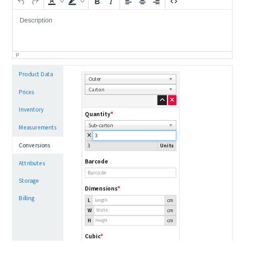
type input "30"
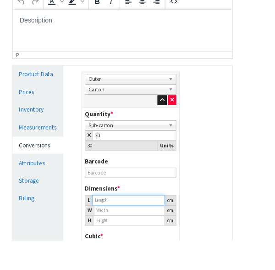
click at [137, 223] on input "number" at bounding box center [145, 224] width 82 height 11
type input "47.569"
type input "0.10764"
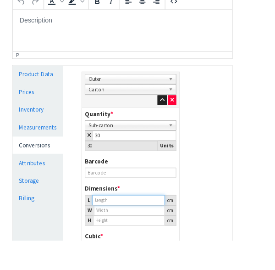
type input "18"
type input "47.5693"
type input "0.000001"
type input "47.569"
type input "0.10764"
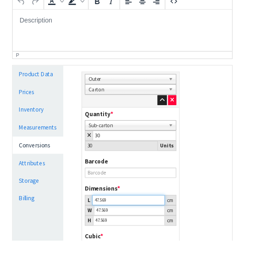
type input "47.56"
type input "0.107619"
type input "47.5"
type input "0.107483"
type input "47"
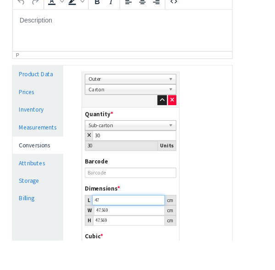
type input "0.106352"
type input "4"
type input "0.009051"
type input "0.000001"
type input "6"
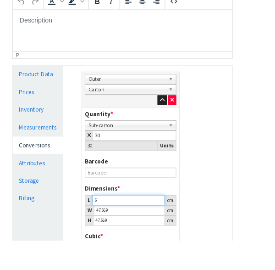
type input "0.013577"
type input "66"
type input "0.149345"
type input "66"
click at [144, 234] on input "47.569" at bounding box center [145, 235] width 80 height 11
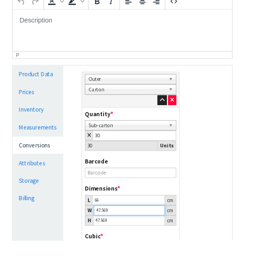
type input "47.56"
type input "0.149317"
type input "47.5"
type input "0.149129"
type input "47"
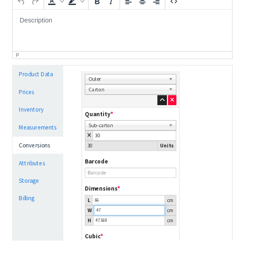
type input "0.147559"
type input "4"
type input "0.012558"
type input "0.000001"
type input "4"
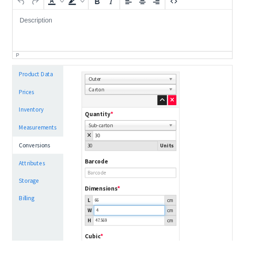
type input "0.012558"
type input "40"
type input "0.125582"
click at [138, 234] on input "47.569" at bounding box center [145, 247] width 81 height 11
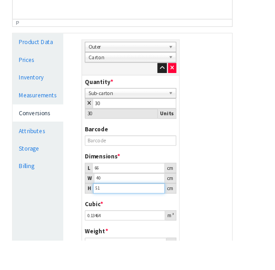
scroll to position [354, 0]
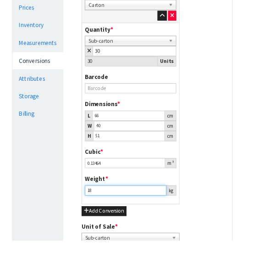
click at [124, 211] on input "18" at bounding box center [141, 213] width 92 height 11
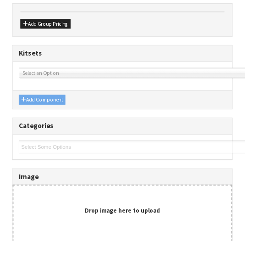
scroll to position [655, 0]
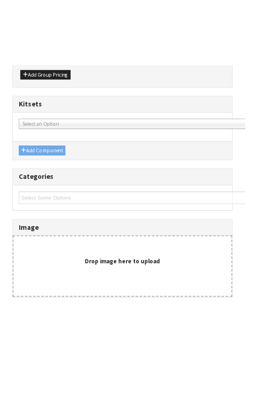
scroll to position [509, 0]
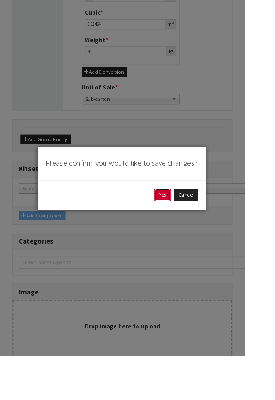
click at [192, 226] on button "Yes" at bounding box center [183, 219] width 18 height 15
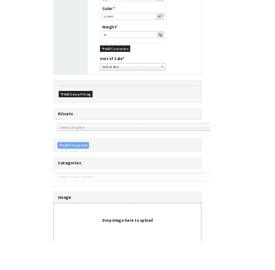
scroll to position [0, 0]
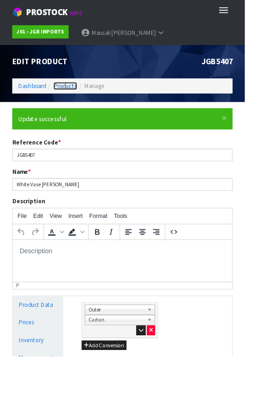
click at [80, 96] on link "Products" at bounding box center [73, 96] width 27 height 9
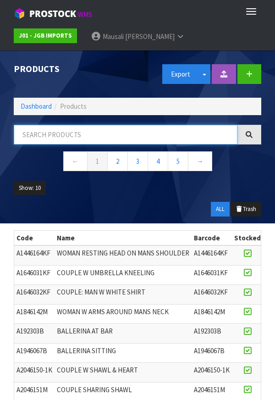
click at [65, 131] on input "text" at bounding box center [126, 135] width 224 height 20
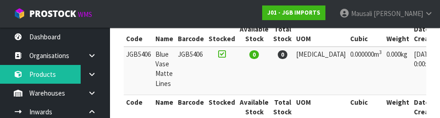
scroll to position [0, 44]
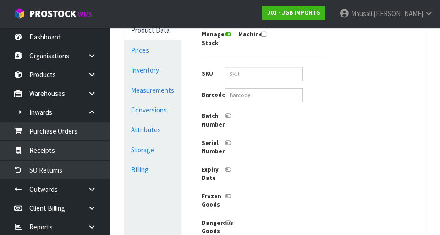
scroll to position [249, 0]
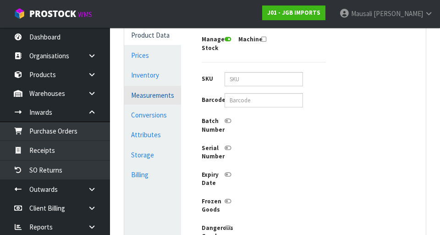
click at [165, 93] on link "Measurements" at bounding box center [152, 95] width 57 height 19
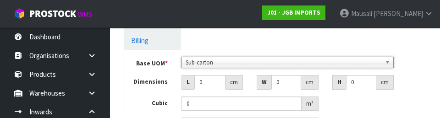
scroll to position [415, 0]
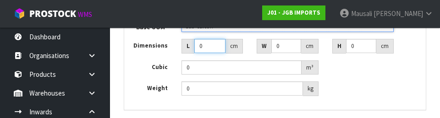
click at [210, 48] on input "0" at bounding box center [210, 46] width 32 height 14
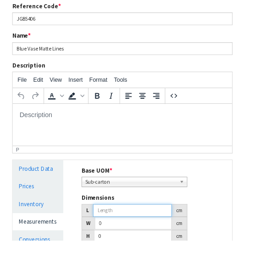
scroll to position [122, 0]
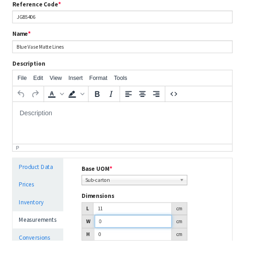
click at [125, 234] on input "0" at bounding box center [149, 248] width 87 height 14
click at [129, 234] on input "0" at bounding box center [149, 263] width 88 height 14
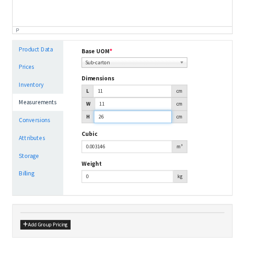
scroll to position [254, 0]
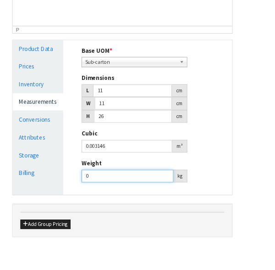
click at [121, 195] on input "0" at bounding box center [143, 197] width 103 height 14
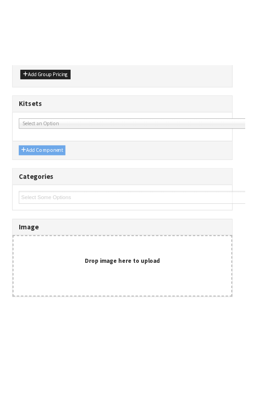
scroll to position [349, 0]
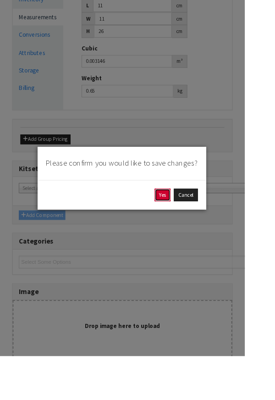
click at [192, 226] on button "Yes" at bounding box center [183, 219] width 18 height 15
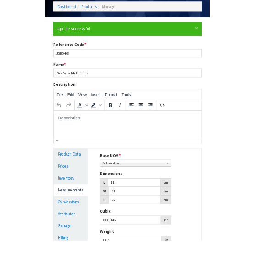
scroll to position [86, 0]
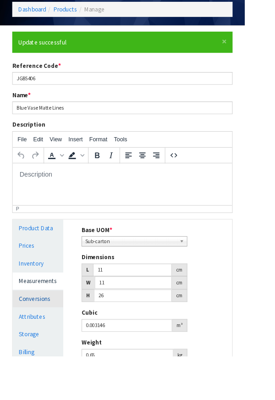
click at [52, 234] on link "Conversions" at bounding box center [42, 335] width 57 height 19
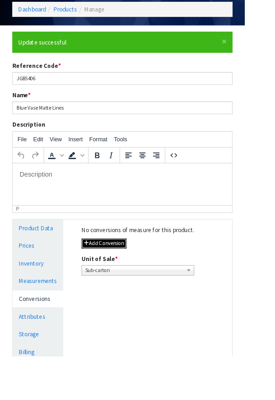
click at [136, 234] on button "Add Conversion" at bounding box center [117, 273] width 50 height 11
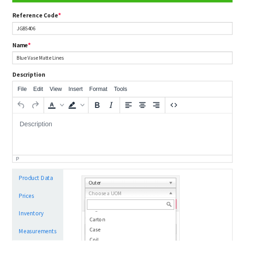
scroll to position [100, 0]
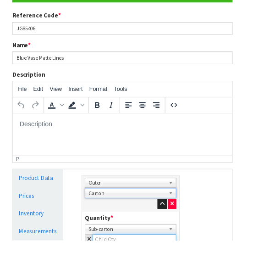
click at [150, 234] on input "number" at bounding box center [151, 268] width 94 height 11
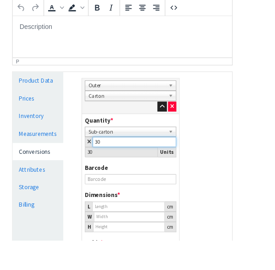
scroll to position [264, 0]
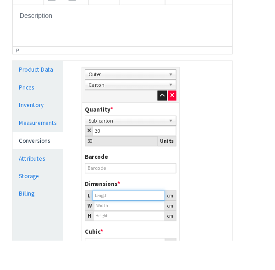
click at [133, 218] on input "number" at bounding box center [145, 219] width 82 height 11
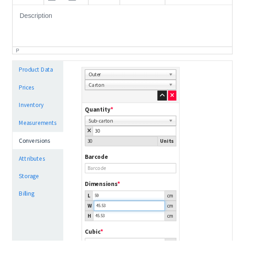
click at [149, 230] on input "45.53" at bounding box center [145, 230] width 80 height 11
click at [146, 234] on input "45.53" at bounding box center [145, 242] width 81 height 11
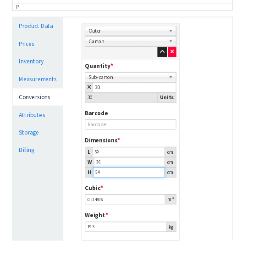
scroll to position [313, 0]
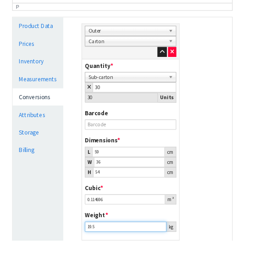
click at [122, 234] on input "19.5" at bounding box center [141, 254] width 92 height 11
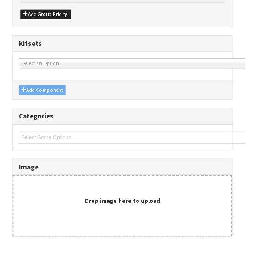
scroll to position [655, 0]
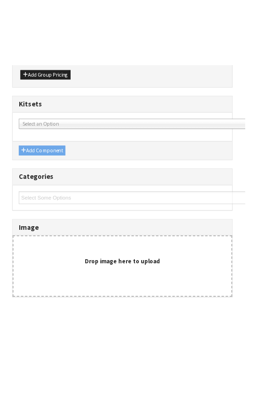
scroll to position [509, 0]
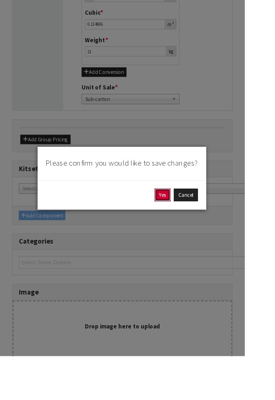
click at [192, 226] on button "Yes" at bounding box center [183, 219] width 18 height 15
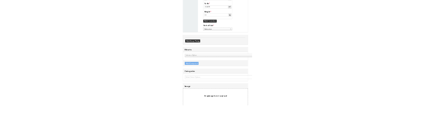
scroll to position [0, 0]
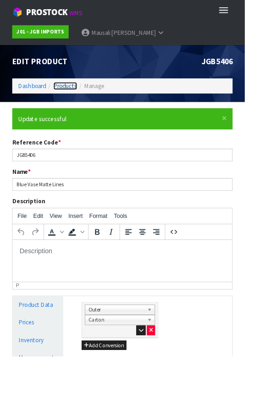
click at [77, 94] on link "Products" at bounding box center [73, 96] width 27 height 9
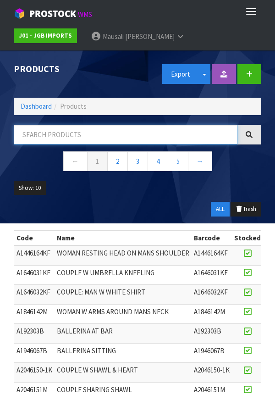
click at [80, 132] on input "text" at bounding box center [126, 135] width 224 height 20
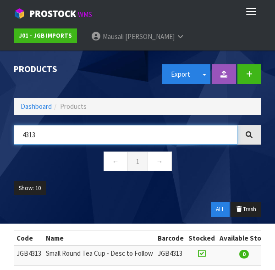
click at [50, 135] on input "4313" at bounding box center [126, 135] width 224 height 20
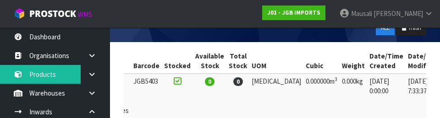
scroll to position [160, 0]
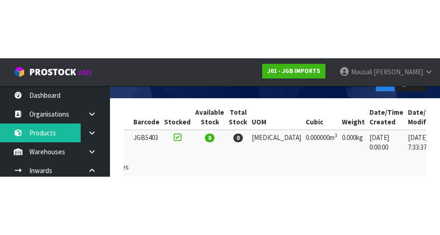
scroll to position [87, 0]
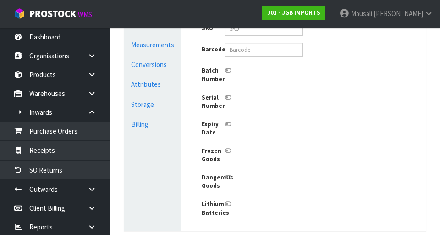
scroll to position [273, 0]
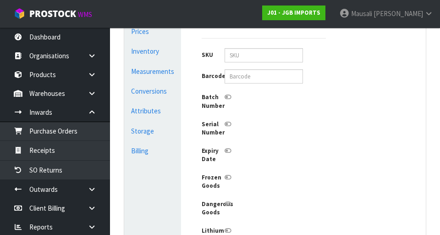
click at [159, 72] on link "Measurements" at bounding box center [152, 71] width 57 height 19
click at [0, 0] on div "Weight 0 kg" at bounding box center [0, 0] width 0 height 0
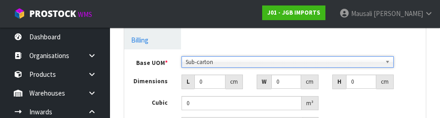
scroll to position [376, 0]
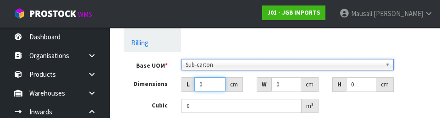
click at [207, 84] on input "0" at bounding box center [210, 84] width 32 height 14
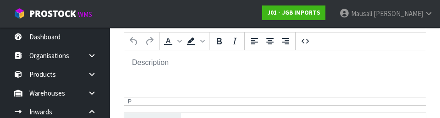
scroll to position [347, 0]
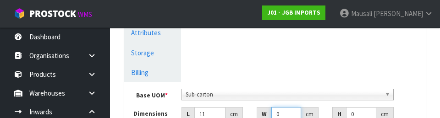
click at [292, 111] on input "0" at bounding box center [286, 114] width 30 height 14
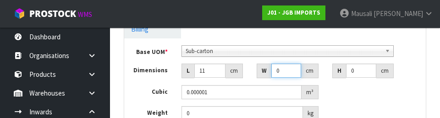
scroll to position [402, 0]
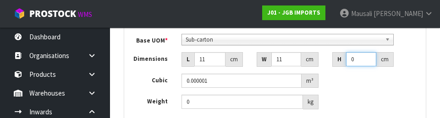
click at [365, 63] on input "0" at bounding box center [361, 59] width 31 height 14
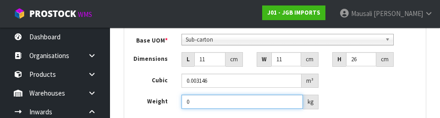
click at [251, 107] on input "0" at bounding box center [243, 102] width 122 height 14
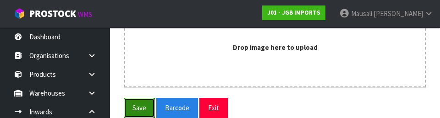
click at [145, 110] on button "Save" at bounding box center [139, 108] width 31 height 20
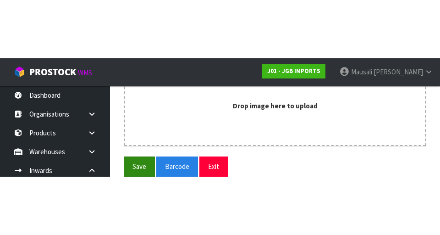
scroll to position [613, 0]
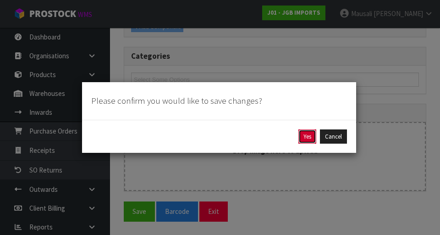
click at [312, 138] on button "Yes" at bounding box center [307, 136] width 18 height 15
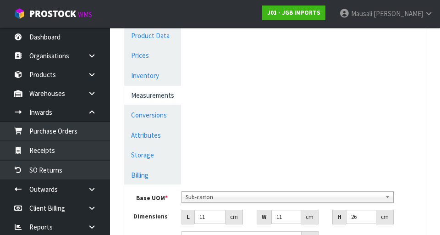
scroll to position [283, 0]
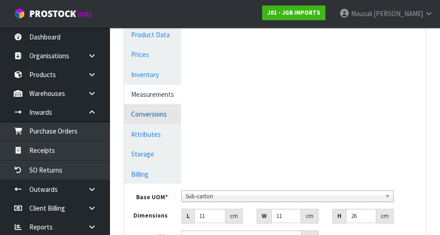
click at [143, 116] on link "Conversions" at bounding box center [152, 114] width 57 height 19
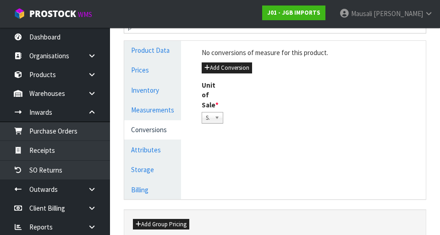
scroll to position [261, 0]
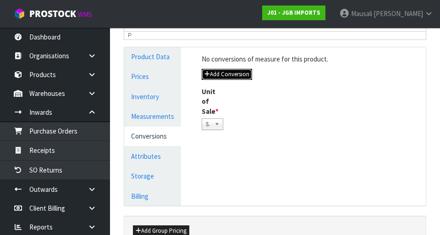
click at [235, 78] on button "Add Conversion" at bounding box center [227, 74] width 50 height 11
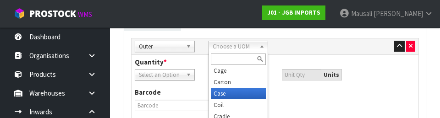
scroll to position [91, 0]
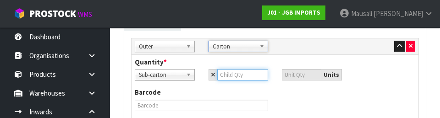
click at [241, 77] on input "number" at bounding box center [242, 74] width 51 height 11
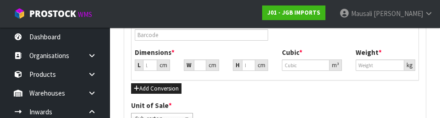
scroll to position [502, 0]
click at [156, 67] on input "number" at bounding box center [150, 65] width 14 height 11
click at [164, 65] on div "cm" at bounding box center [163, 65] width 13 height 11
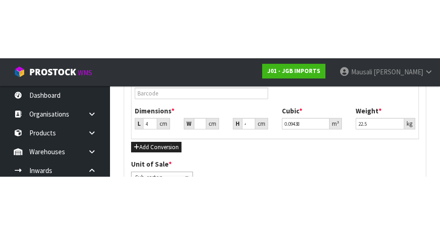
scroll to position [506, 0]
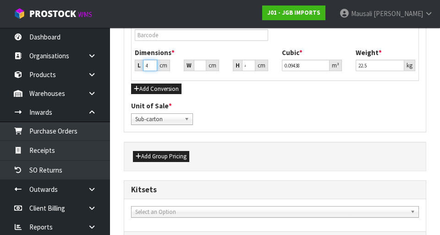
click at [154, 66] on input "45.53" at bounding box center [150, 65] width 14 height 11
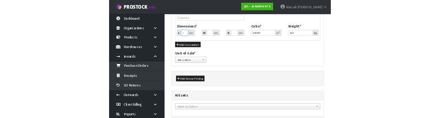
scroll to position [502, 0]
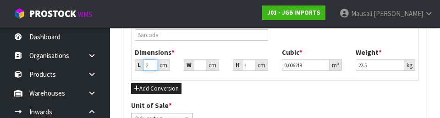
click at [156, 64] on input "3" at bounding box center [150, 65] width 14 height 11
click at [204, 65] on input "45.53" at bounding box center [200, 65] width 12 height 11
click at [202, 65] on input "53" at bounding box center [200, 65] width 12 height 11
click at [252, 65] on input "45.53" at bounding box center [248, 65] width 13 height 11
click at [252, 66] on input "53" at bounding box center [248, 65] width 13 height 11
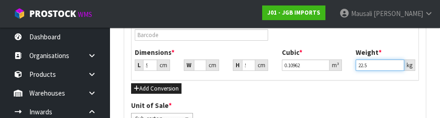
click at [382, 66] on input "22.5" at bounding box center [380, 65] width 49 height 11
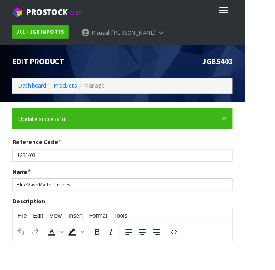
scroll to position [266, 0]
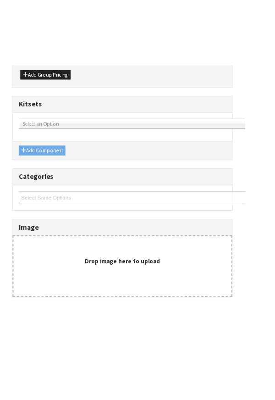
scroll to position [509, 0]
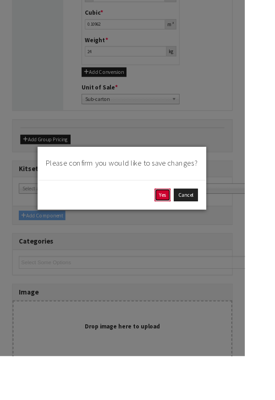
click at [192, 226] on button "Yes" at bounding box center [183, 219] width 18 height 15
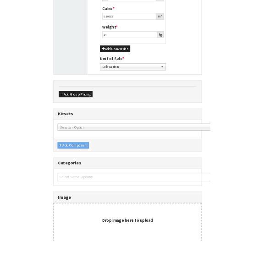
scroll to position [0, 0]
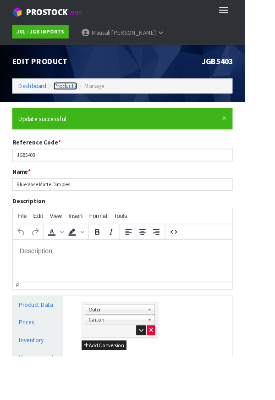
click at [76, 96] on link "Products" at bounding box center [73, 96] width 27 height 9
click at [275, 234] on html "Toggle navigation ProStock WMS J01 - JGB IMPORTS Mausali Tito Logout Dashboard …" at bounding box center [137, 200] width 275 height 400
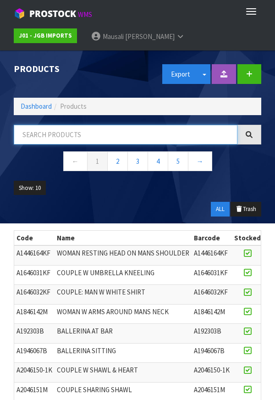
click at [68, 134] on input "text" at bounding box center [126, 135] width 224 height 20
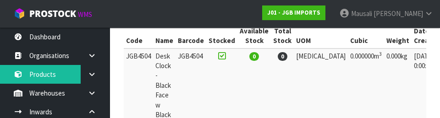
scroll to position [0, 44]
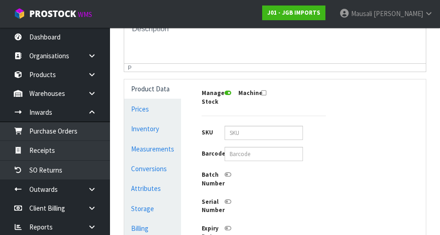
scroll to position [204, 0]
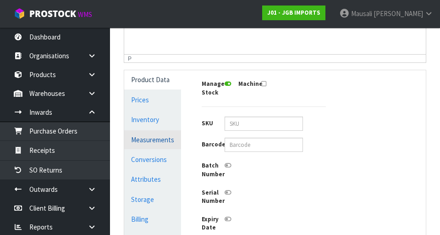
click at [167, 143] on link "Measurements" at bounding box center [152, 139] width 57 height 19
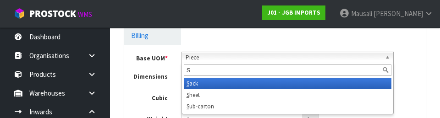
scroll to position [0, 0]
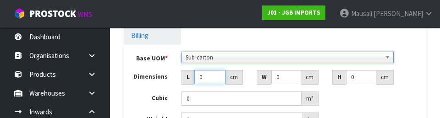
click at [214, 76] on input "0" at bounding box center [210, 77] width 32 height 14
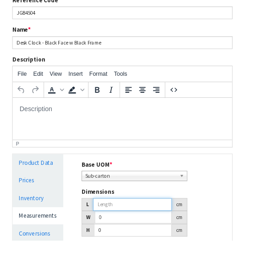
scroll to position [129, 0]
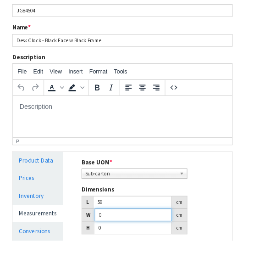
click at [156, 234] on input "0" at bounding box center [149, 241] width 87 height 14
click at [145, 234] on input "0" at bounding box center [149, 256] width 88 height 14
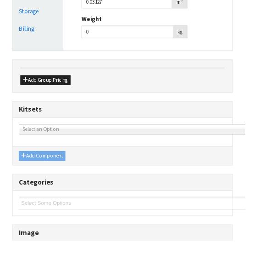
scroll to position [412, 0]
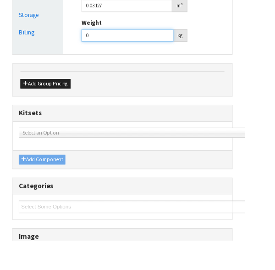
click at [118, 39] on input "0" at bounding box center [143, 40] width 103 height 14
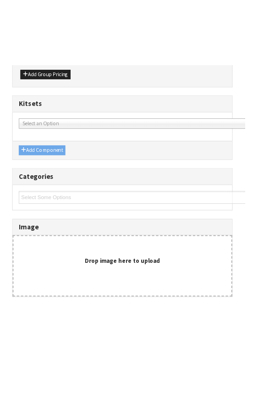
scroll to position [349, 0]
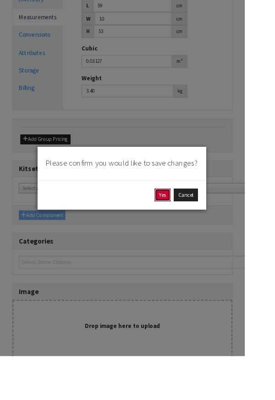
click at [192, 226] on button "Yes" at bounding box center [183, 219] width 18 height 15
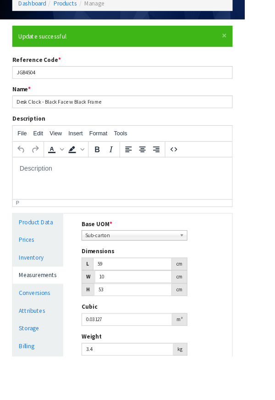
scroll to position [89, 0]
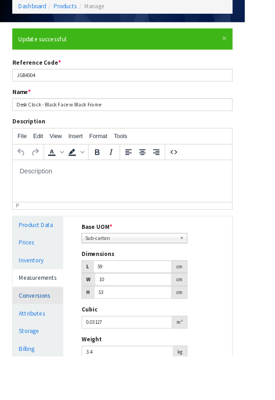
click at [35, 234] on link "Conversions" at bounding box center [42, 332] width 57 height 19
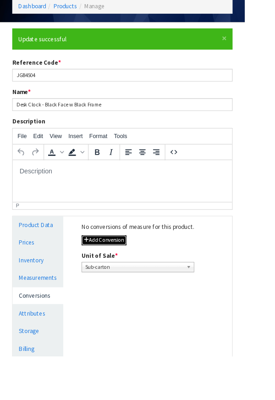
click at [138, 234] on button "Add Conversion" at bounding box center [117, 270] width 50 height 11
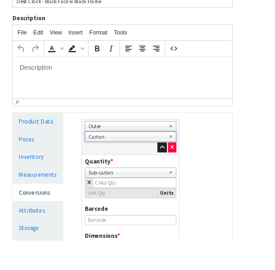
scroll to position [208, 0]
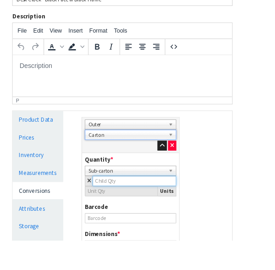
click at [173, 203] on input "number" at bounding box center [151, 202] width 94 height 11
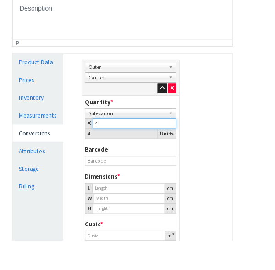
scroll to position [271, 0]
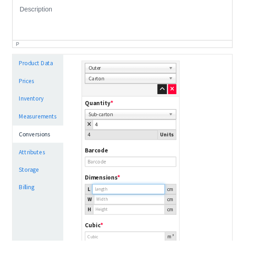
click at [159, 213] on input "number" at bounding box center [145, 211] width 82 height 11
click at [127, 225] on input "50.011" at bounding box center [145, 223] width 80 height 11
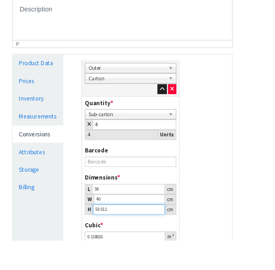
click at [127, 233] on input "50.011" at bounding box center [145, 234] width 81 height 11
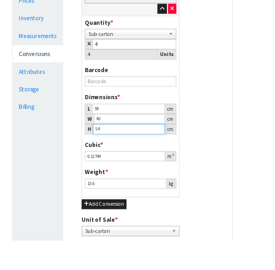
scroll to position [370, 0]
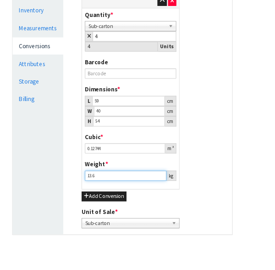
click at [110, 193] on input "13.6" at bounding box center [141, 196] width 92 height 11
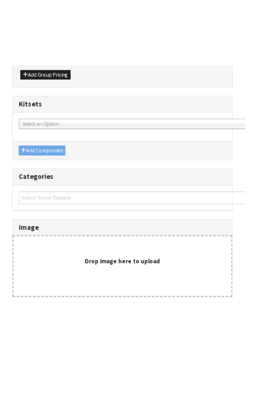
scroll to position [509, 0]
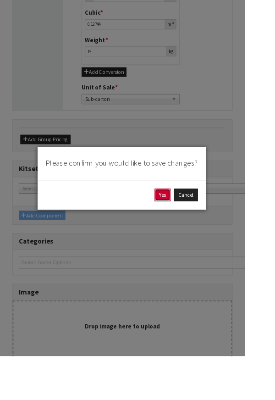
click at [192, 226] on button "Yes" at bounding box center [183, 219] width 18 height 15
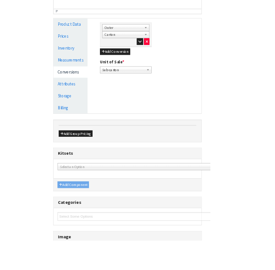
scroll to position [0, 0]
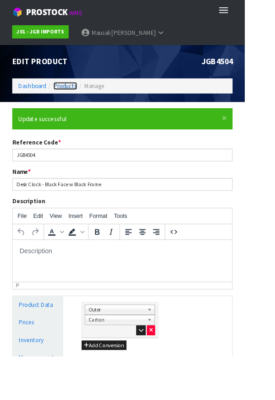
click at [78, 100] on link "Products" at bounding box center [73, 96] width 27 height 9
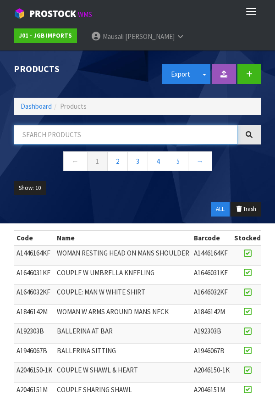
click at [111, 132] on input "text" at bounding box center [126, 135] width 224 height 20
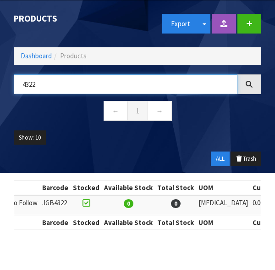
scroll to position [0, 314]
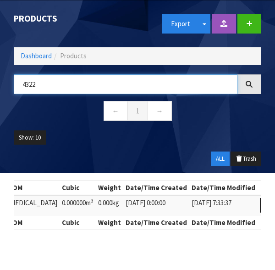
click at [114, 81] on input "4322" at bounding box center [126, 84] width 224 height 20
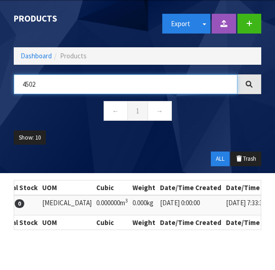
scroll to position [0, 312]
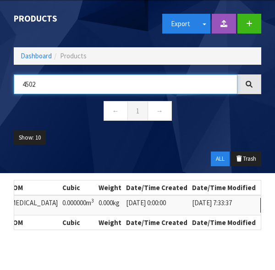
click at [52, 86] on input "4502" at bounding box center [126, 84] width 224 height 20
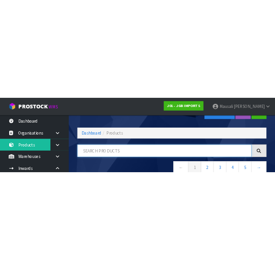
scroll to position [0, 0]
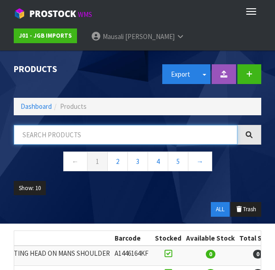
click at [54, 138] on input "text" at bounding box center [126, 135] width 224 height 20
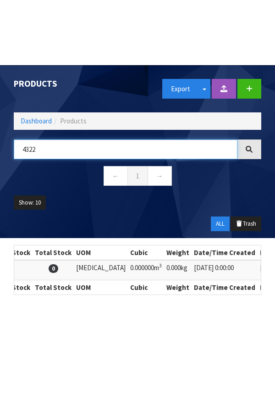
scroll to position [0, 314]
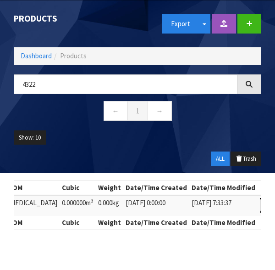
click at [265, 207] on icon at bounding box center [268, 205] width 7 height 6
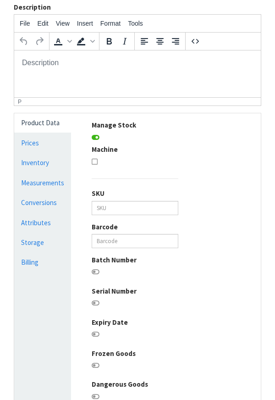
scroll to position [200, 0]
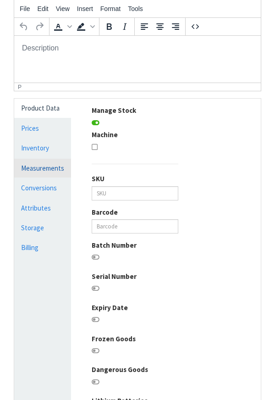
click at [53, 172] on link "Measurements" at bounding box center [42, 168] width 57 height 19
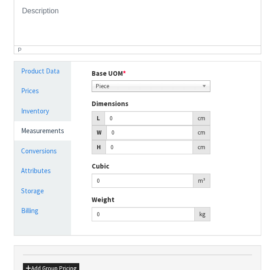
scroll to position [238, 0]
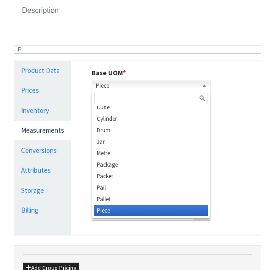
click at [130, 96] on input "text" at bounding box center [151, 98] width 114 height 11
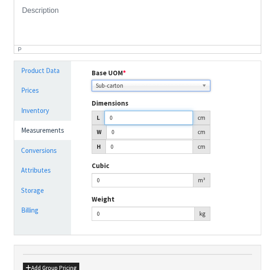
click at [135, 119] on input "0" at bounding box center [149, 117] width 88 height 14
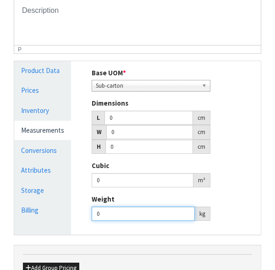
click at [144, 210] on input "0" at bounding box center [143, 213] width 103 height 14
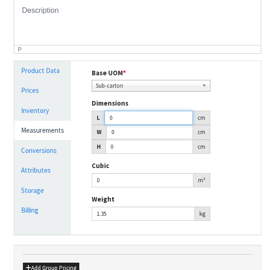
click at [127, 114] on input "0" at bounding box center [149, 117] width 88 height 14
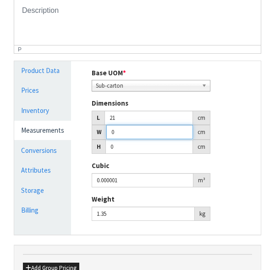
click at [140, 131] on input "0" at bounding box center [149, 132] width 87 height 14
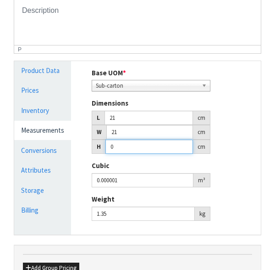
click at [144, 144] on input "0" at bounding box center [149, 146] width 88 height 14
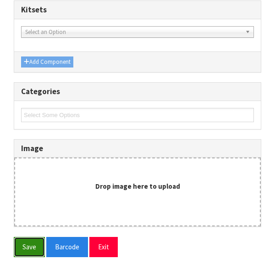
click at [28, 234] on button "Save" at bounding box center [29, 247] width 31 height 20
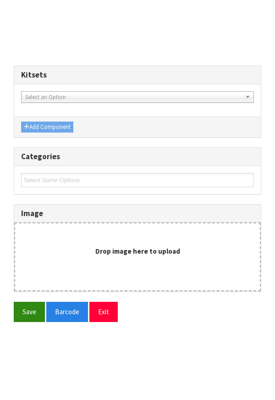
scroll to position [399, 0]
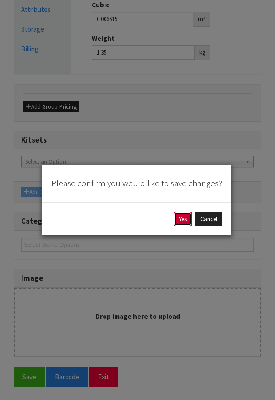
click at [182, 226] on button "Yes" at bounding box center [183, 219] width 18 height 15
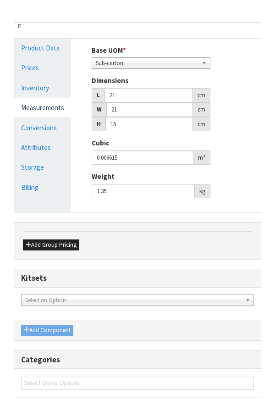
scroll to position [296, 0]
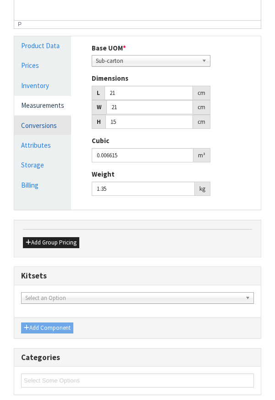
click at [27, 126] on link "Conversions" at bounding box center [42, 125] width 57 height 19
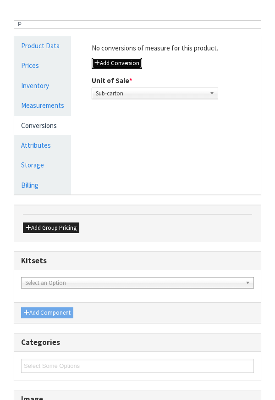
click at [130, 66] on button "Add Conversion" at bounding box center [117, 63] width 50 height 11
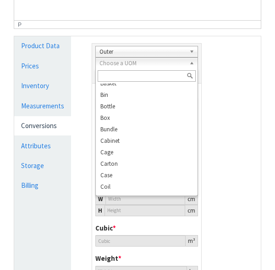
scroll to position [29, 0]
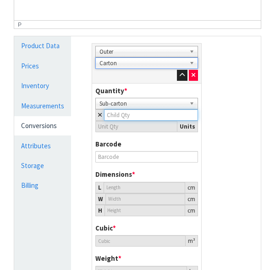
click at [142, 117] on input "number" at bounding box center [151, 114] width 94 height 11
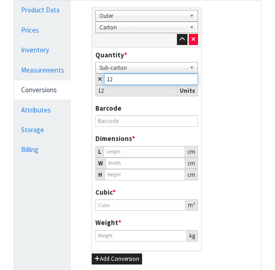
scroll to position [334, 0]
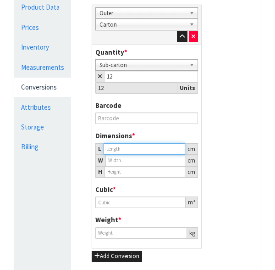
click at [144, 146] on input "number" at bounding box center [145, 148] width 82 height 11
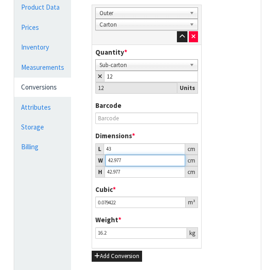
click at [138, 161] on input "42.977" at bounding box center [145, 160] width 80 height 11
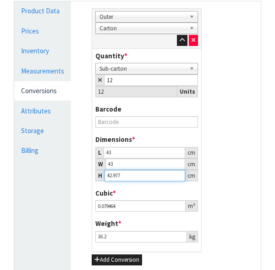
click at [138, 177] on input "42.977" at bounding box center [145, 175] width 81 height 11
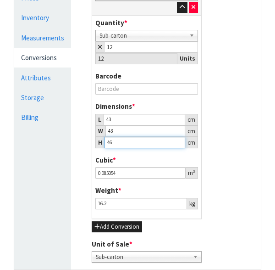
scroll to position [370, 0]
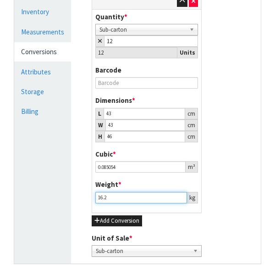
click at [145, 198] on input "16.2" at bounding box center [141, 197] width 92 height 11
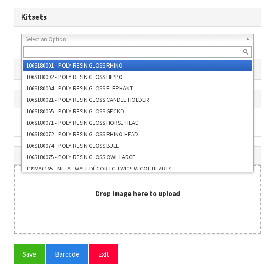
scroll to position [689, 0]
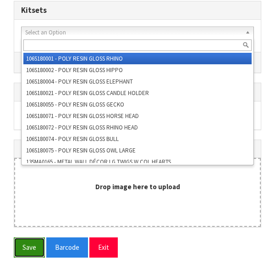
click at [24, 234] on button "Save" at bounding box center [29, 247] width 31 height 20
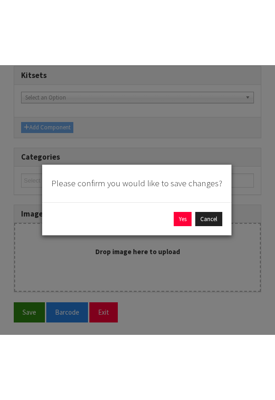
scroll to position [559, 0]
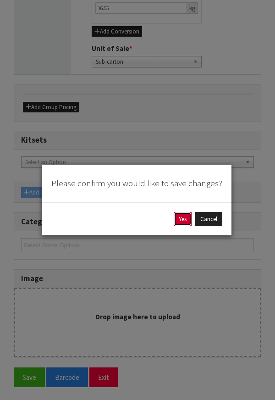
click at [179, 224] on button "Yes" at bounding box center [183, 219] width 18 height 15
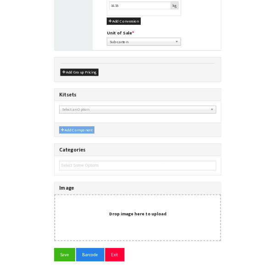
scroll to position [0, 0]
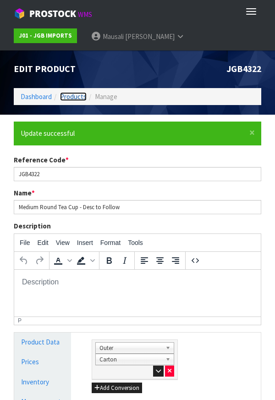
click at [70, 97] on link "Products" at bounding box center [73, 96] width 27 height 9
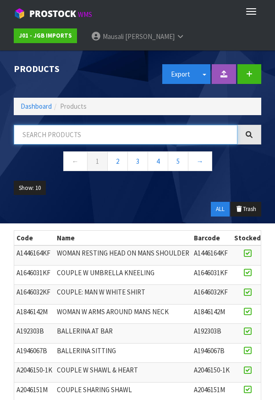
click at [94, 134] on input "text" at bounding box center [126, 135] width 224 height 20
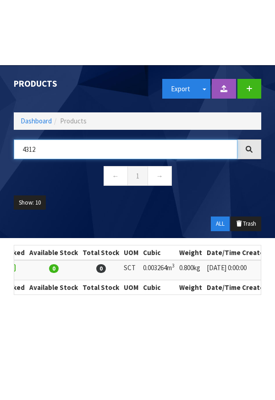
scroll to position [0, 307]
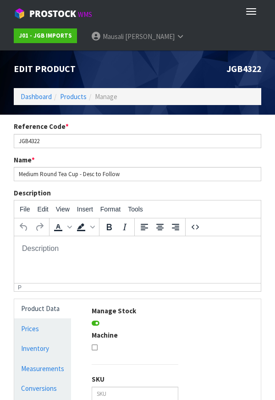
scroll to position [50, 0]
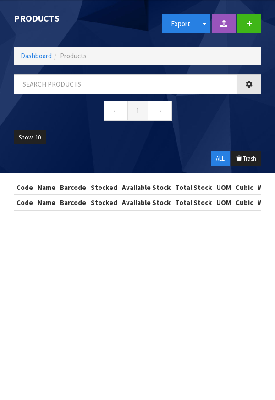
scroll to position [70, 0]
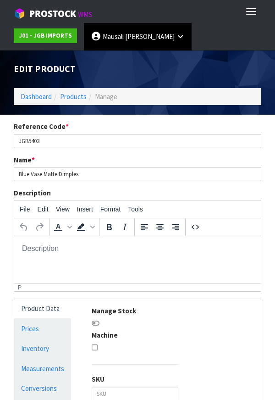
click at [134, 36] on span "[PERSON_NAME]" at bounding box center [150, 36] width 50 height 9
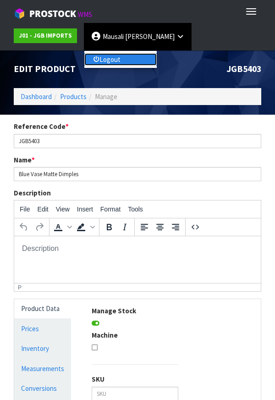
click at [134, 60] on link "Logout" at bounding box center [120, 59] width 72 height 12
